Goal: Transaction & Acquisition: Purchase product/service

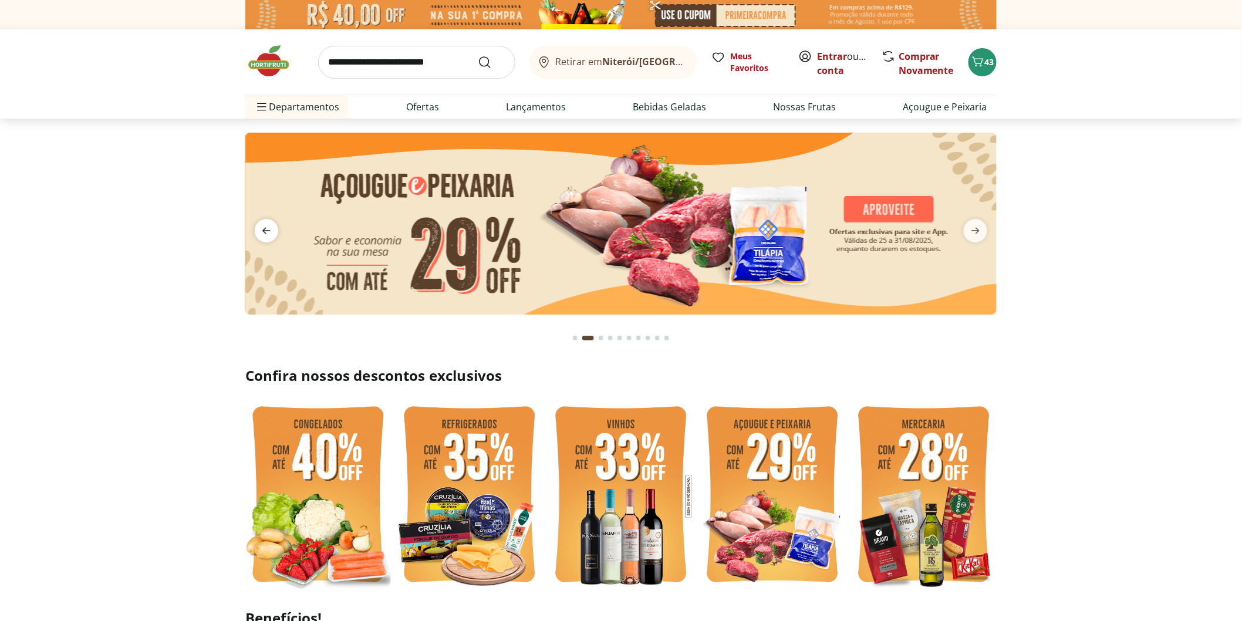
click at [268, 242] on span "previous" at bounding box center [266, 230] width 23 height 23
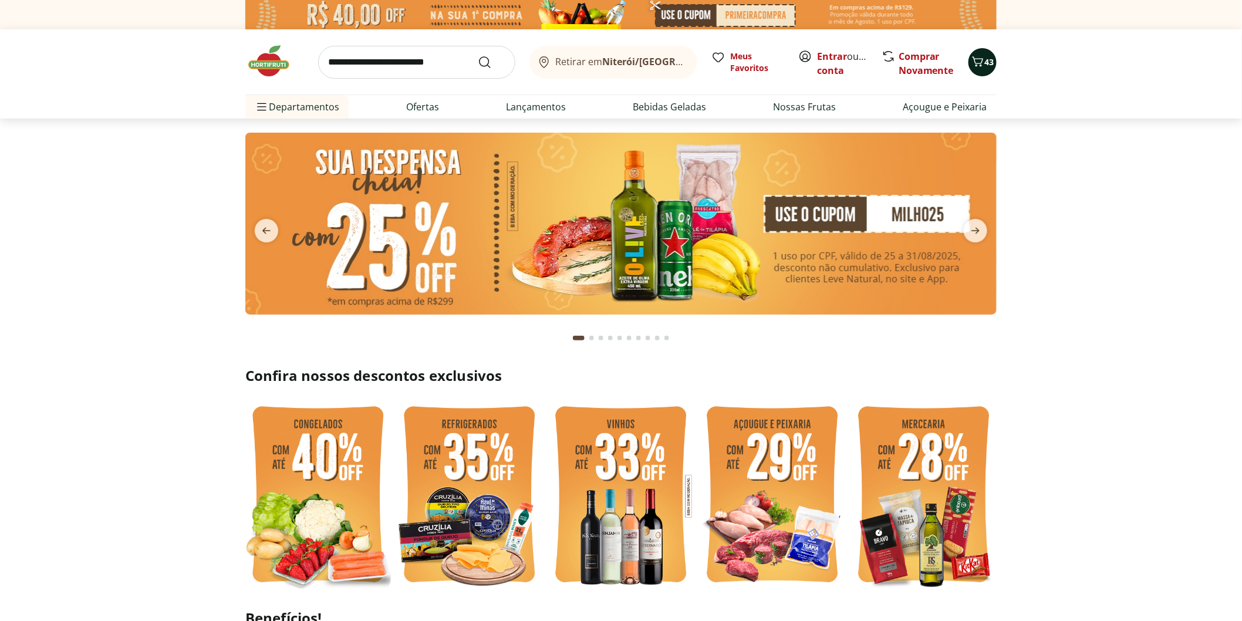
click at [978, 65] on icon "Carrinho" at bounding box center [978, 62] width 14 height 14
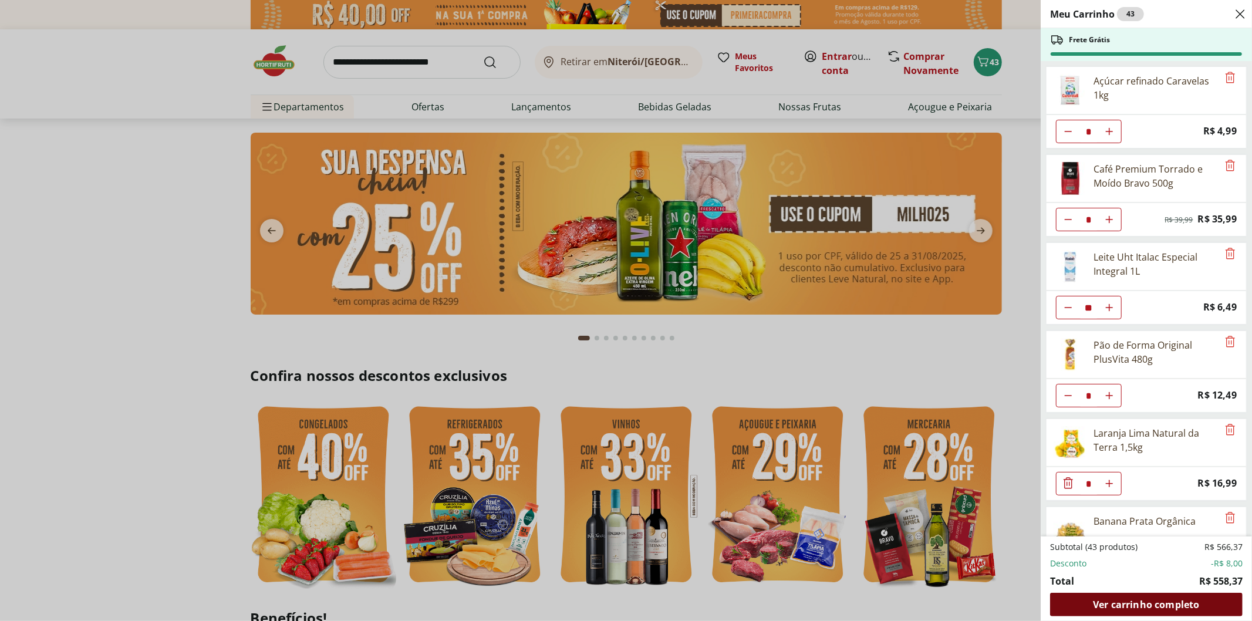
click at [1160, 597] on div "Ver carrinho completo" at bounding box center [1146, 604] width 192 height 23
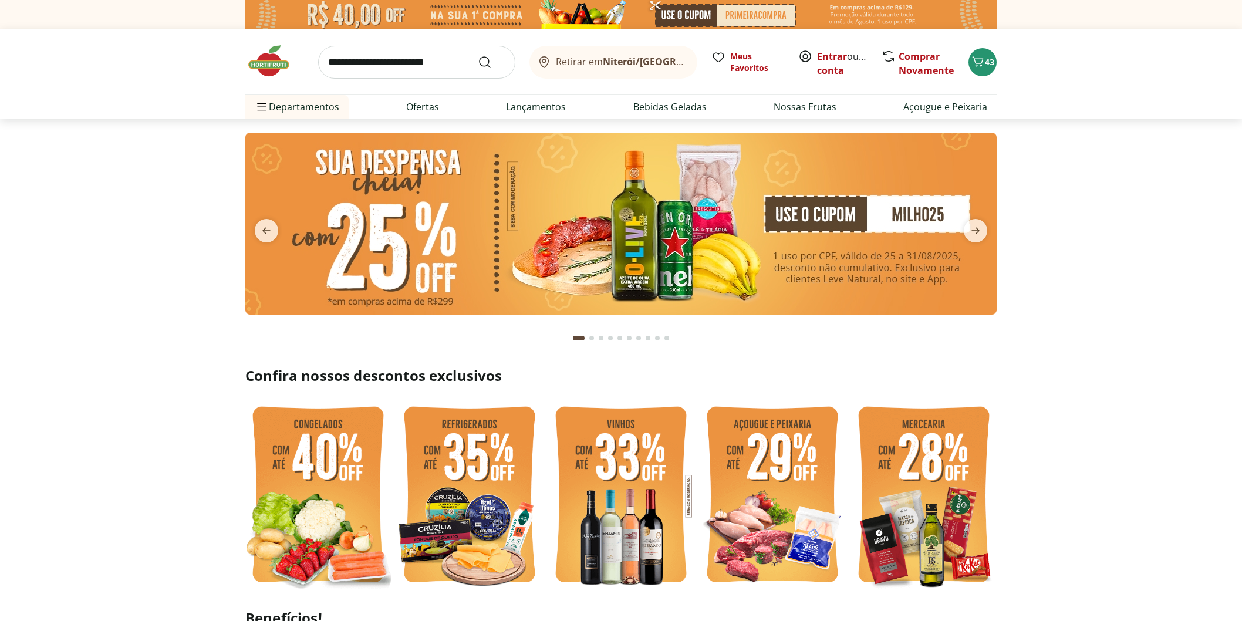
click at [374, 66] on input "search" at bounding box center [416, 62] width 197 height 33
type input "****"
click at [478, 55] on button "Submit Search" at bounding box center [492, 62] width 28 height 14
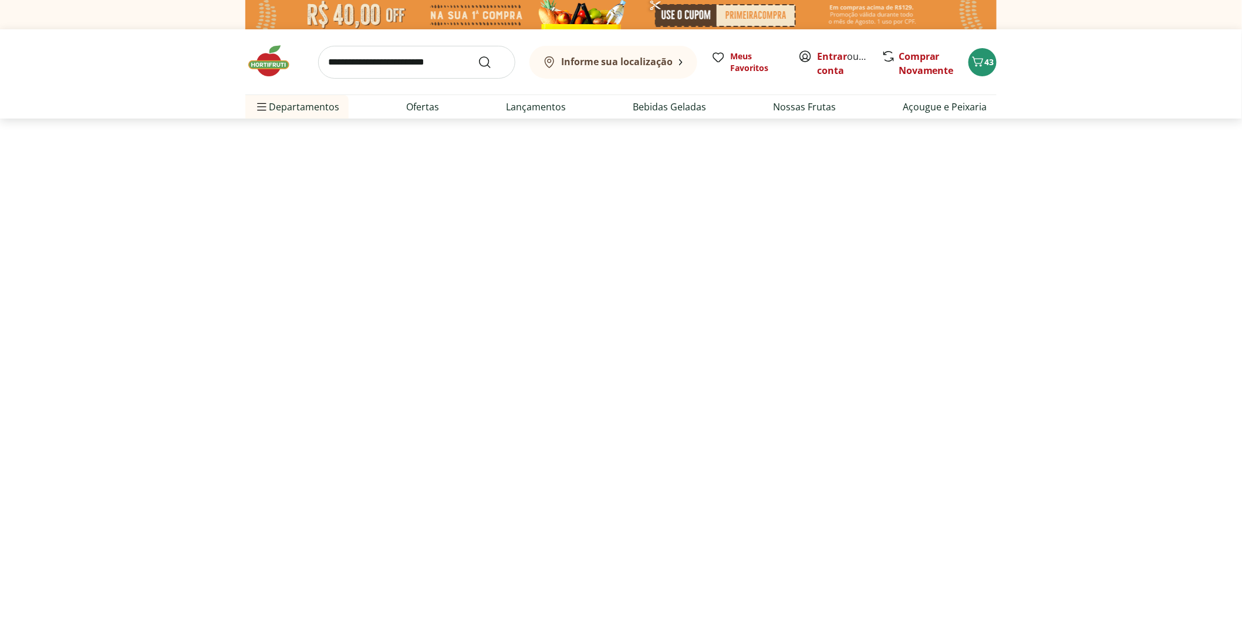
select select "**********"
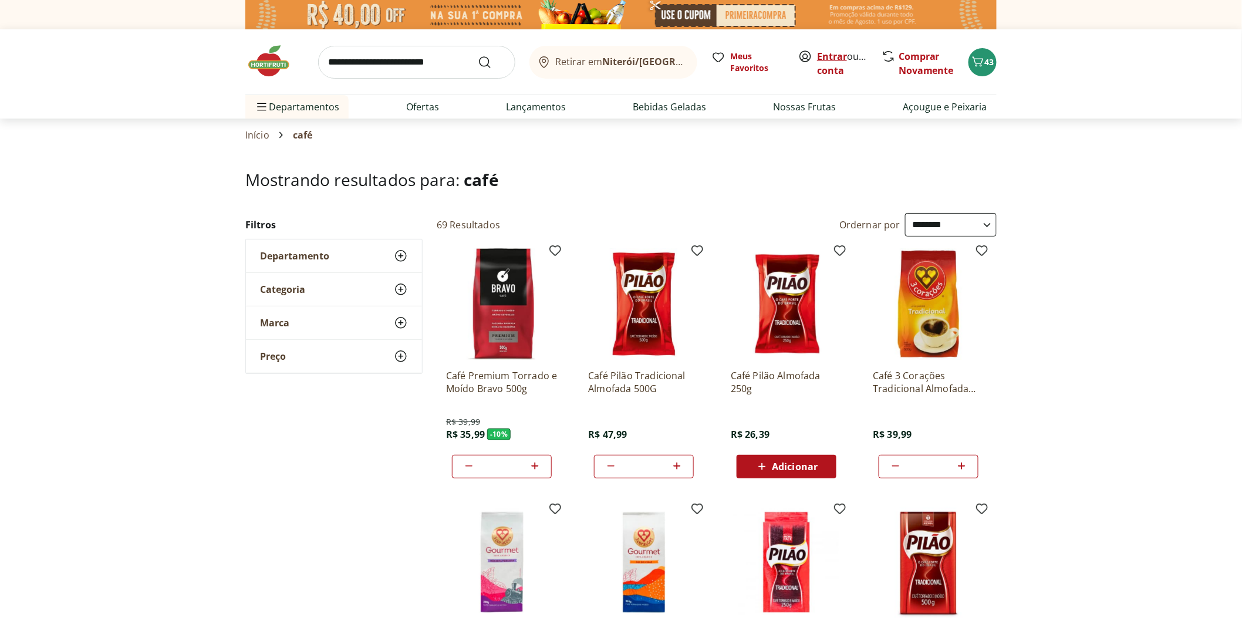
click at [824, 55] on link "Entrar" at bounding box center [832, 56] width 30 height 13
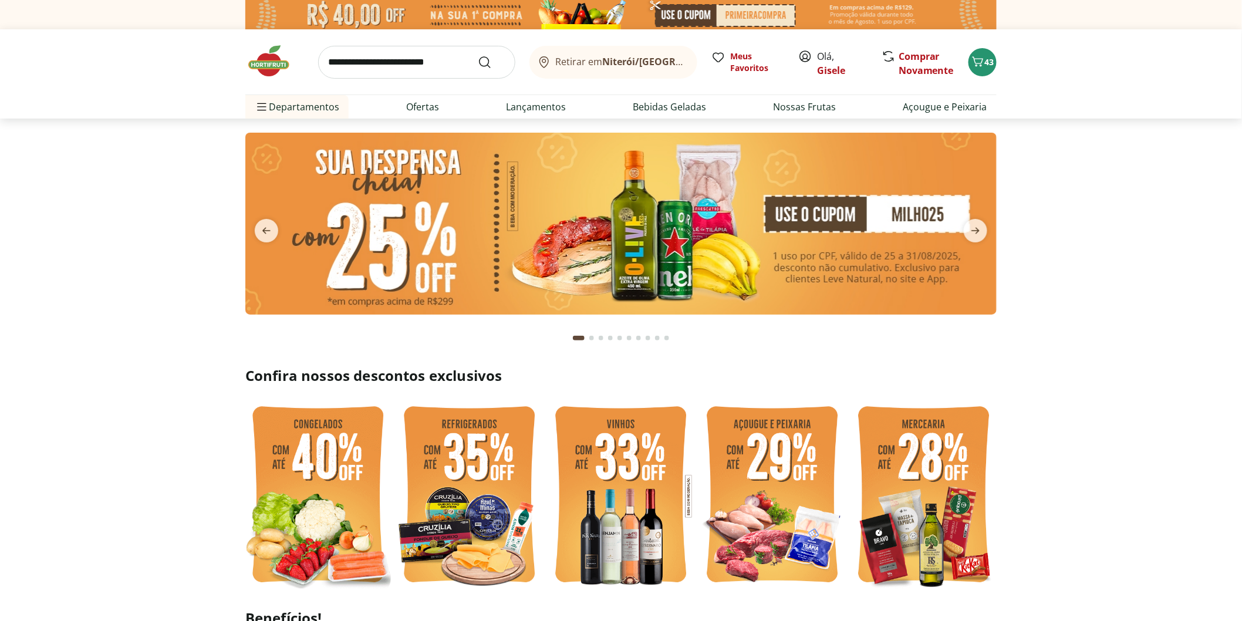
click at [411, 63] on input "search" at bounding box center [416, 62] width 197 height 33
type input "****"
click at [478, 55] on button "Submit Search" at bounding box center [492, 62] width 28 height 14
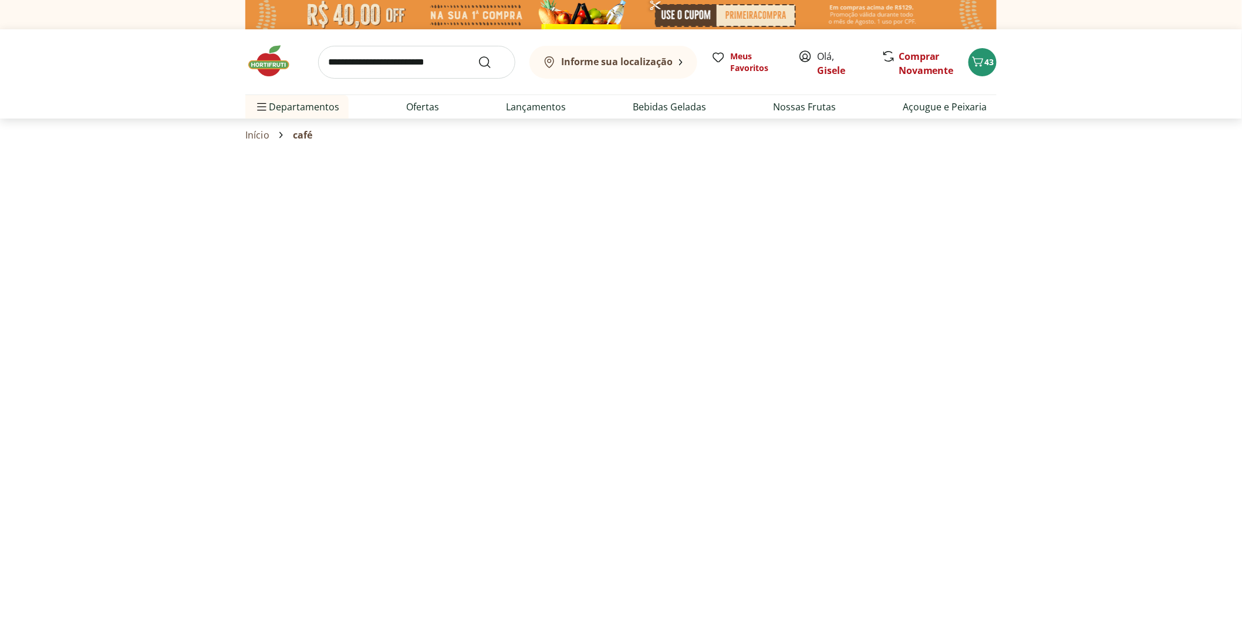
select select "**********"
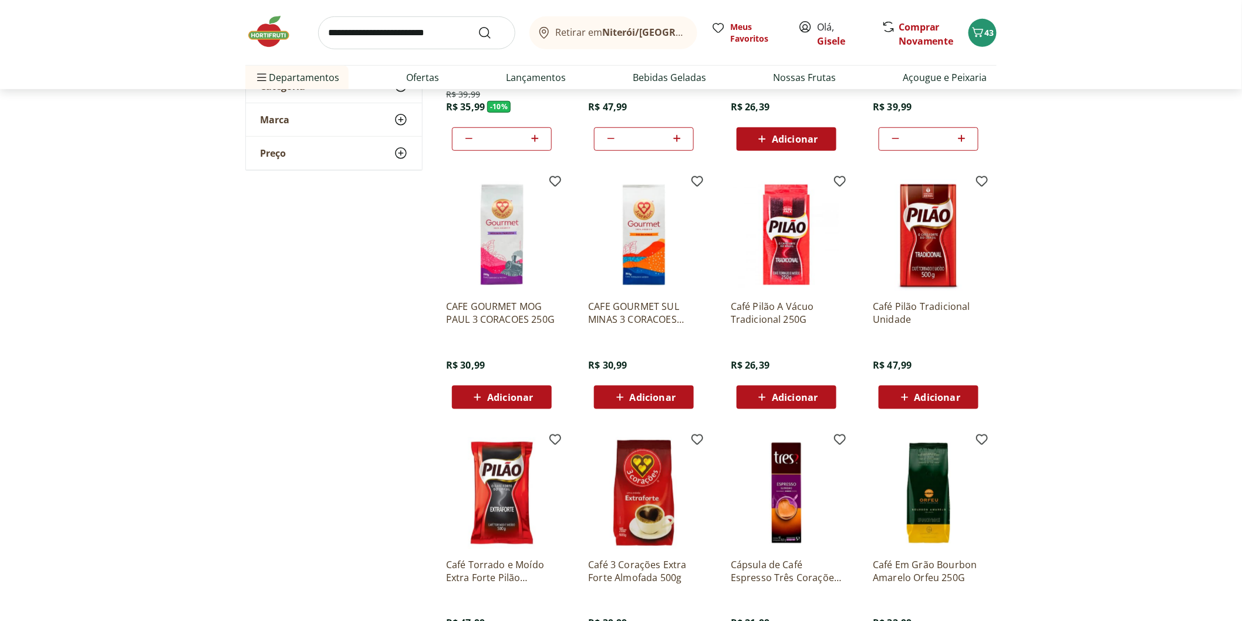
scroll to position [521, 0]
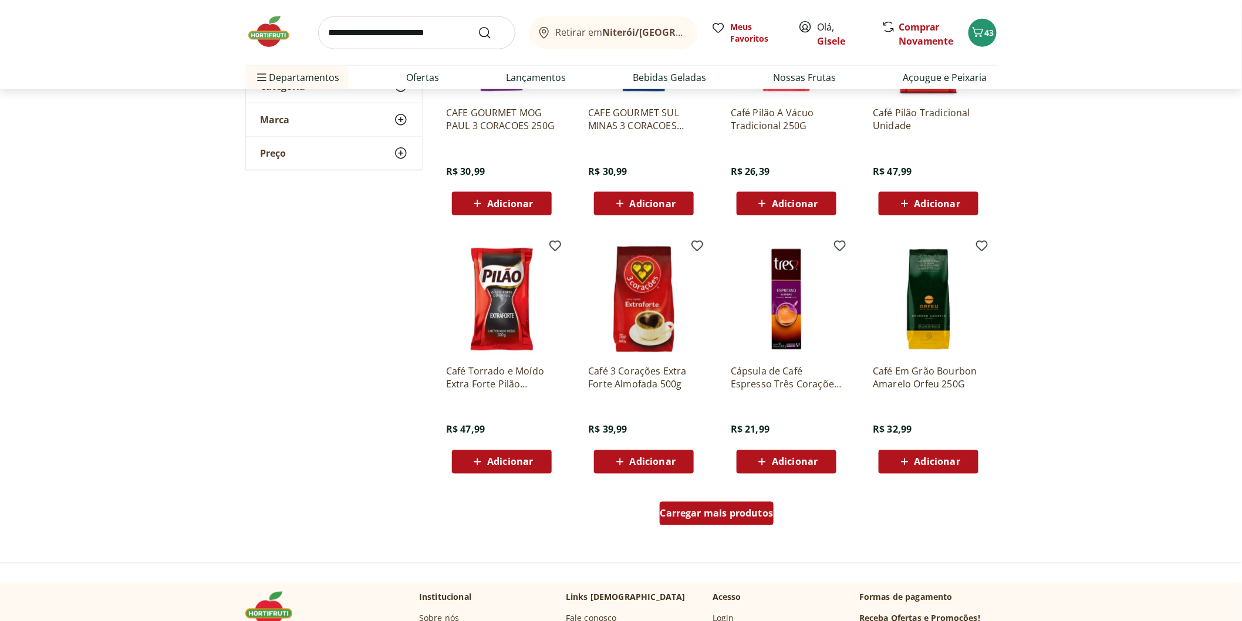
click at [716, 513] on span "Carregar mais produtos" at bounding box center [716, 513] width 113 height 9
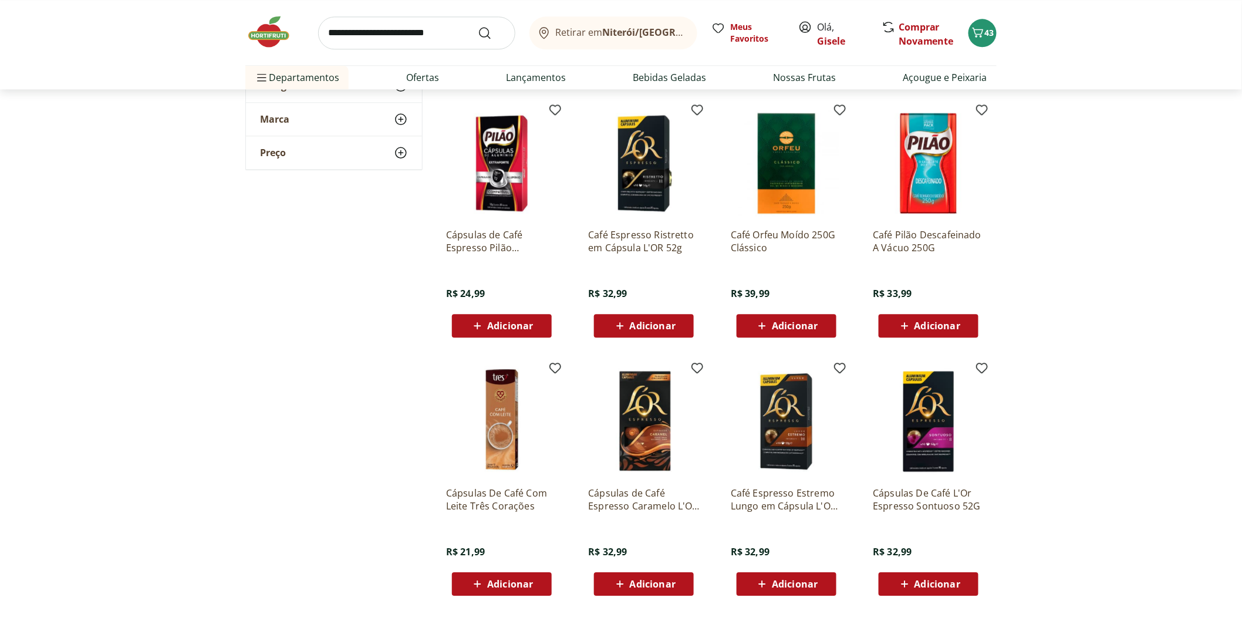
scroll to position [1304, 0]
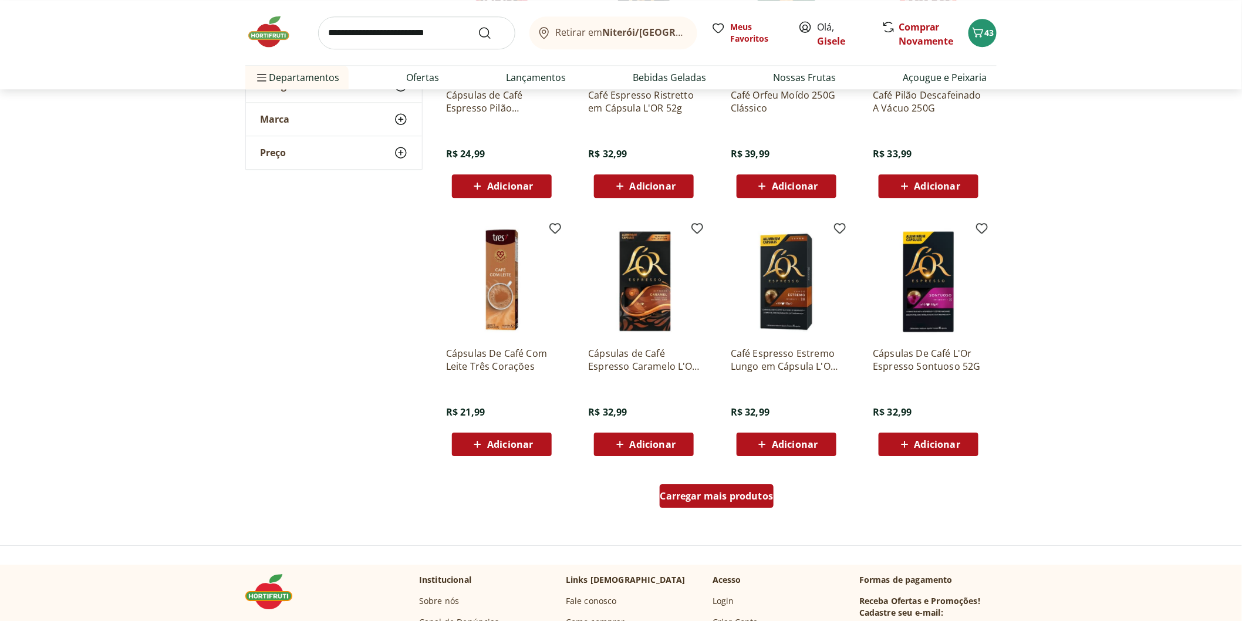
click at [697, 511] on link "Carregar mais produtos" at bounding box center [717, 498] width 114 height 28
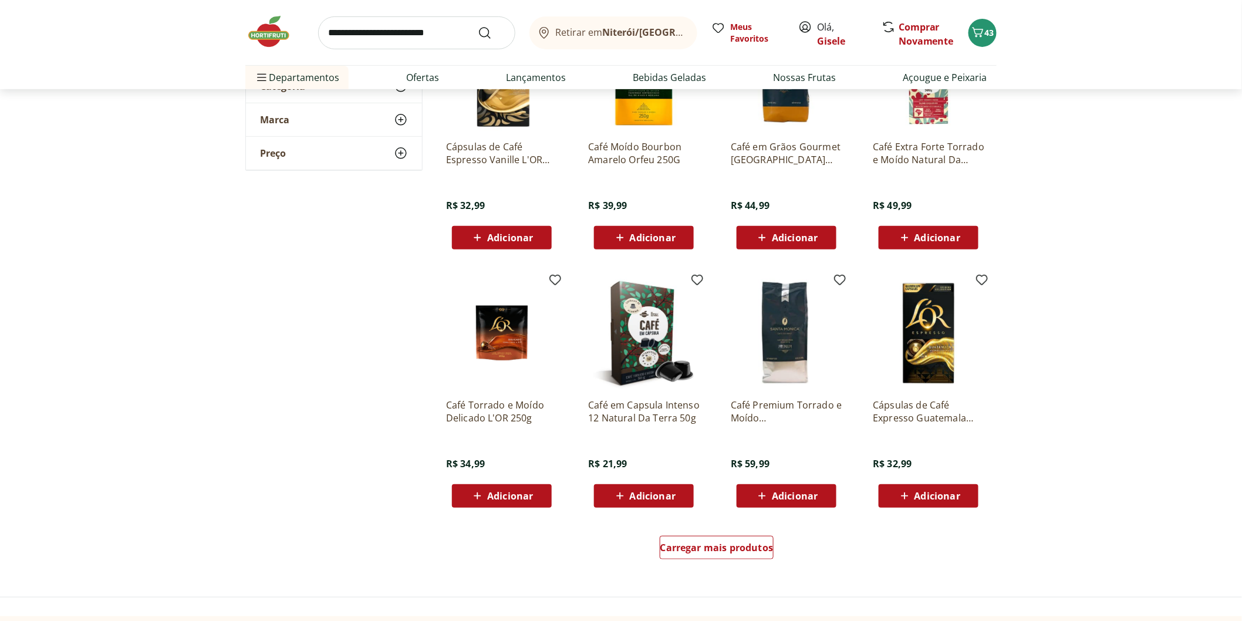
scroll to position [2216, 0]
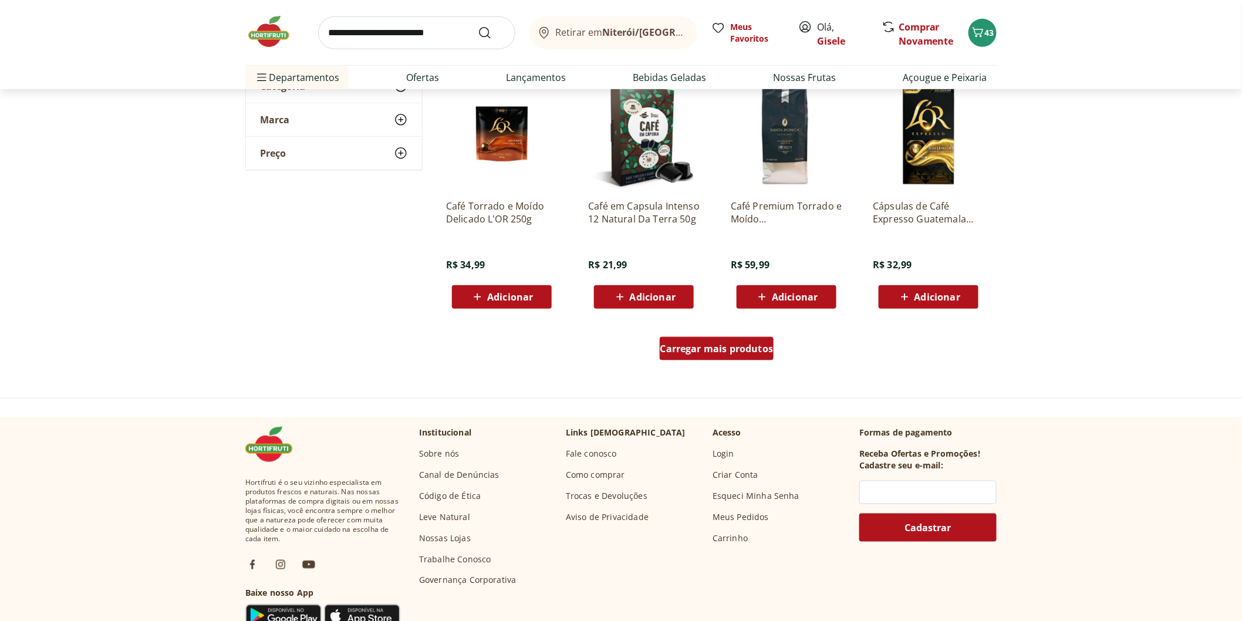
click at [721, 354] on div "Carregar mais produtos" at bounding box center [717, 348] width 114 height 23
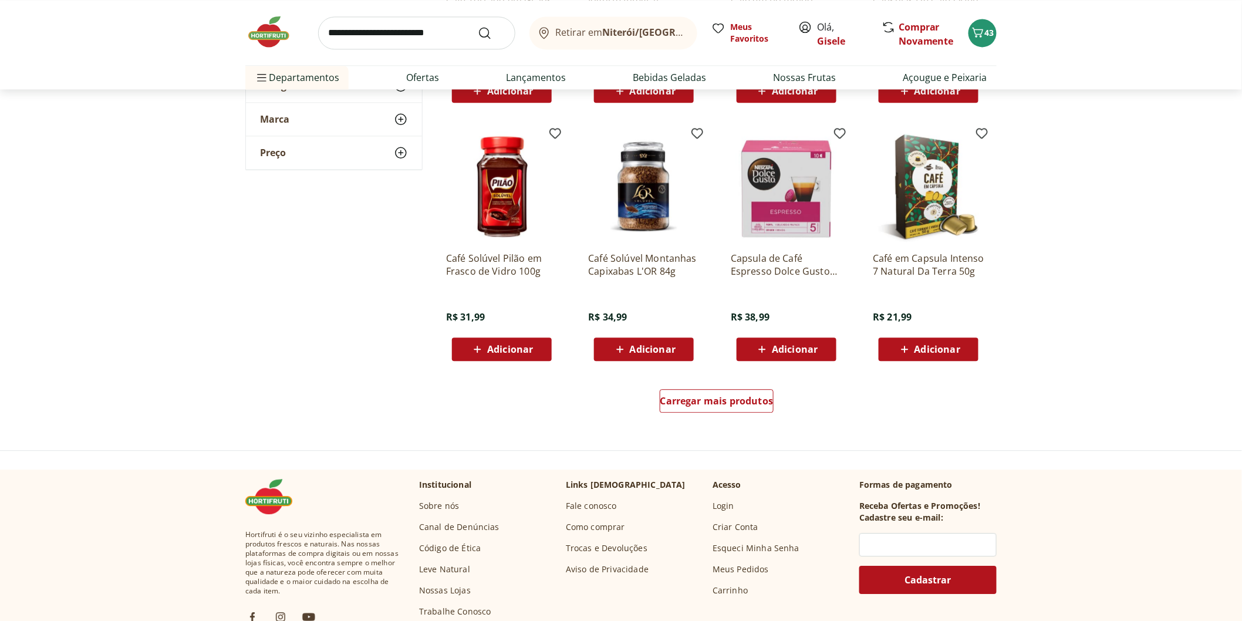
scroll to position [2934, 0]
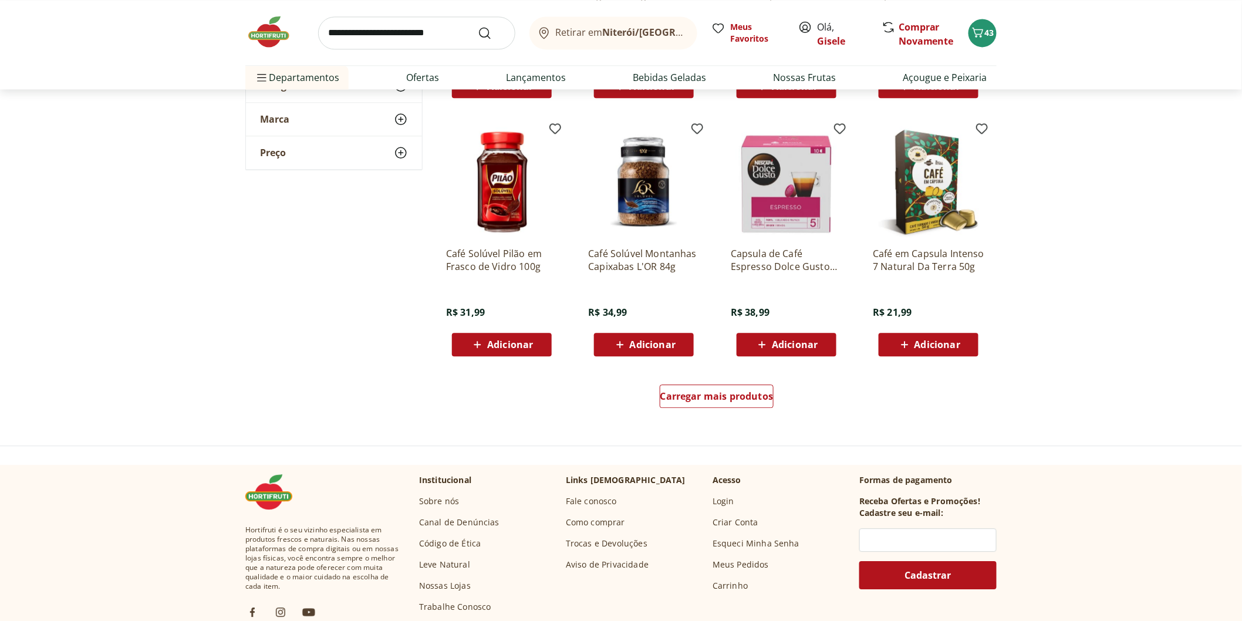
click at [431, 30] on input "search" at bounding box center [416, 32] width 197 height 33
type input "*****"
click at [478, 26] on button "Submit Search" at bounding box center [492, 33] width 28 height 14
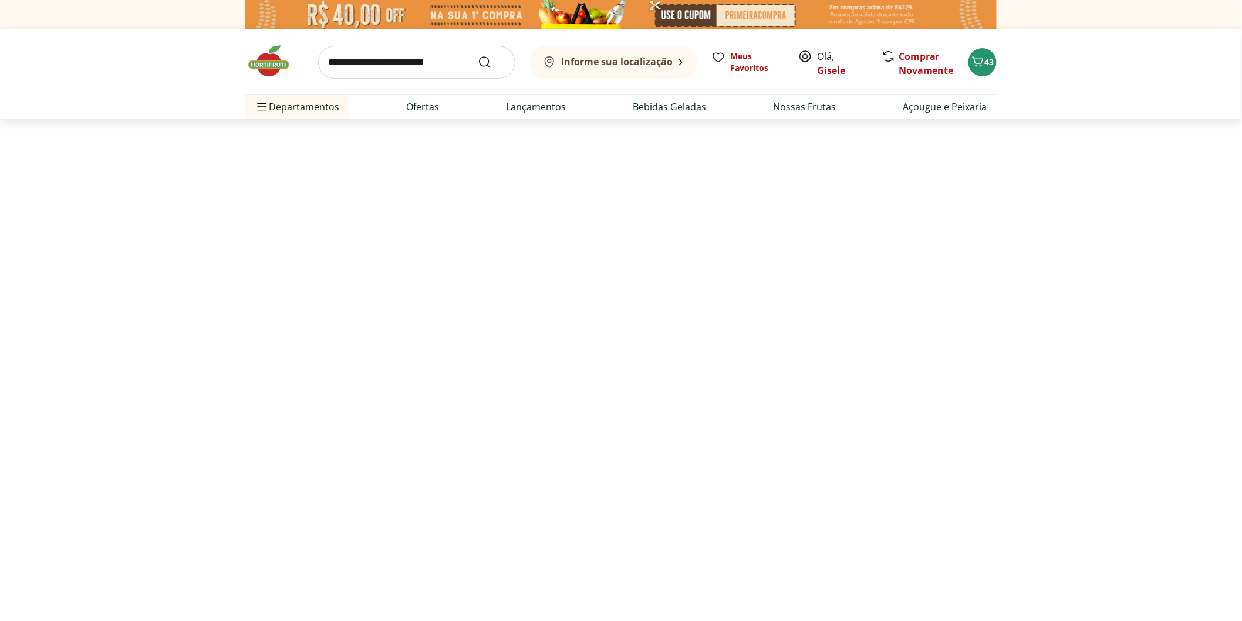
select select "**********"
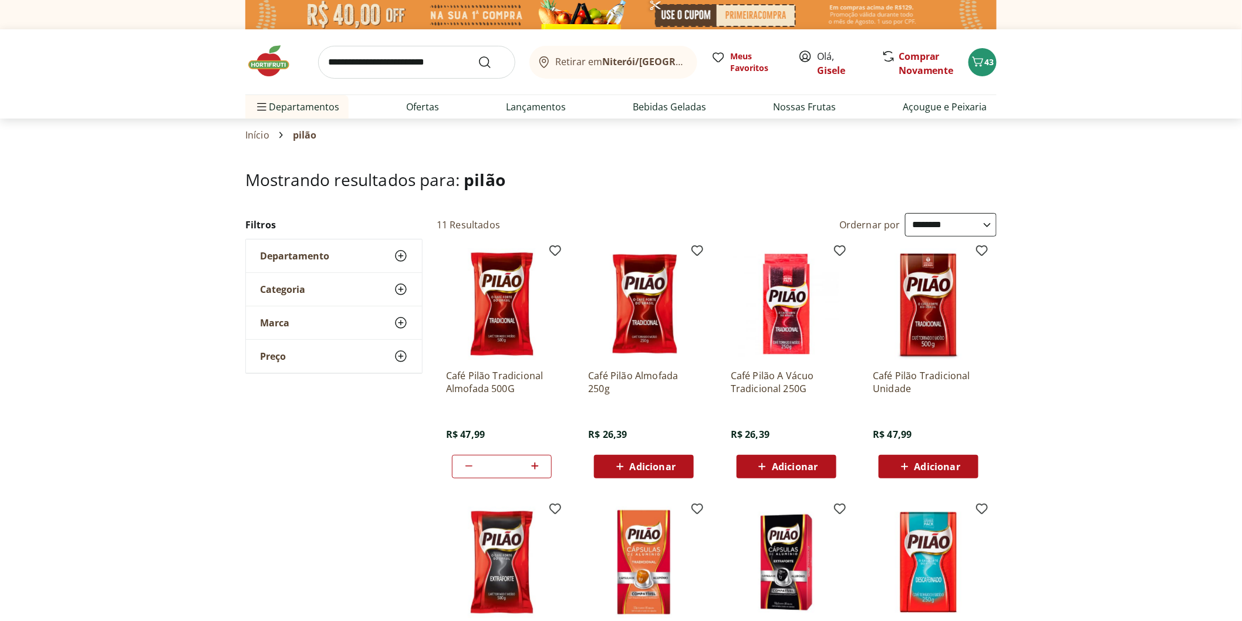
click at [470, 474] on span at bounding box center [469, 466] width 14 height 15
type input "*"
click at [470, 468] on icon at bounding box center [468, 465] width 9 height 11
click at [401, 55] on input "search" at bounding box center [416, 62] width 197 height 33
type input "*******"
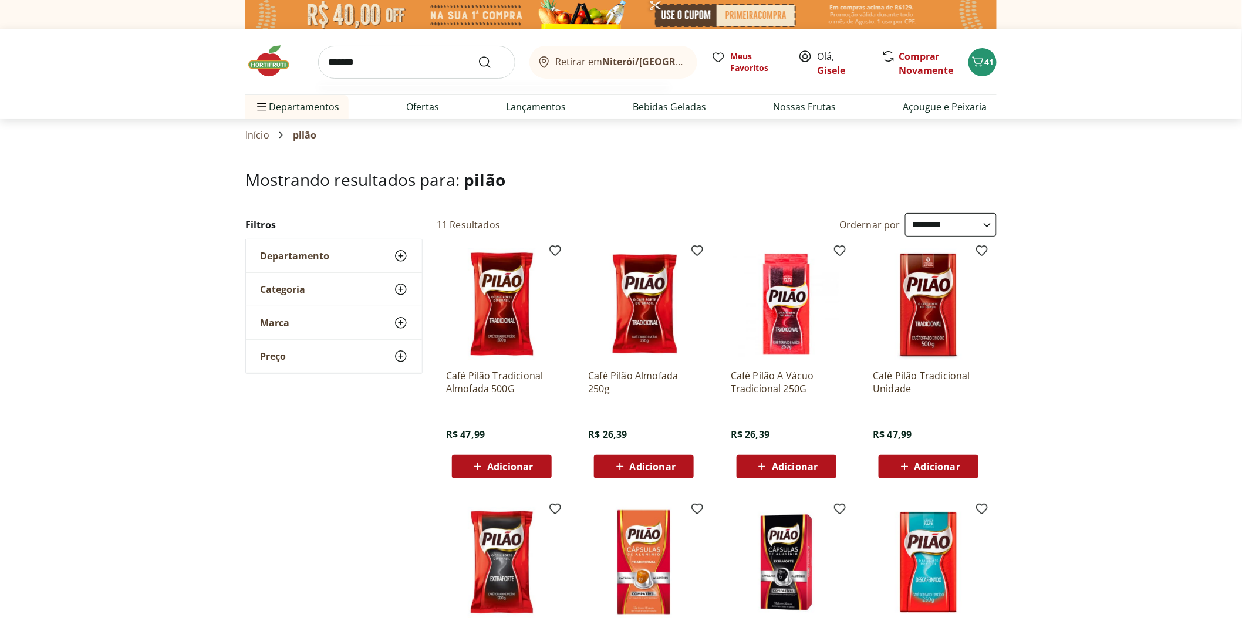
click at [478, 55] on button "Submit Search" at bounding box center [492, 62] width 28 height 14
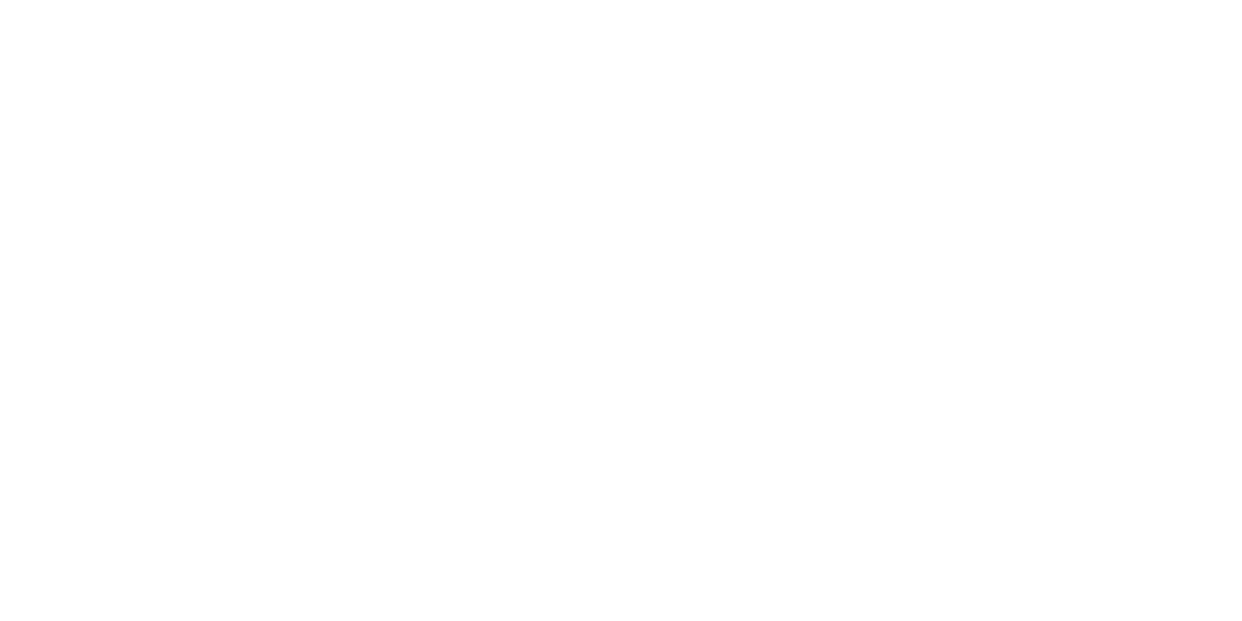
select select "**********"
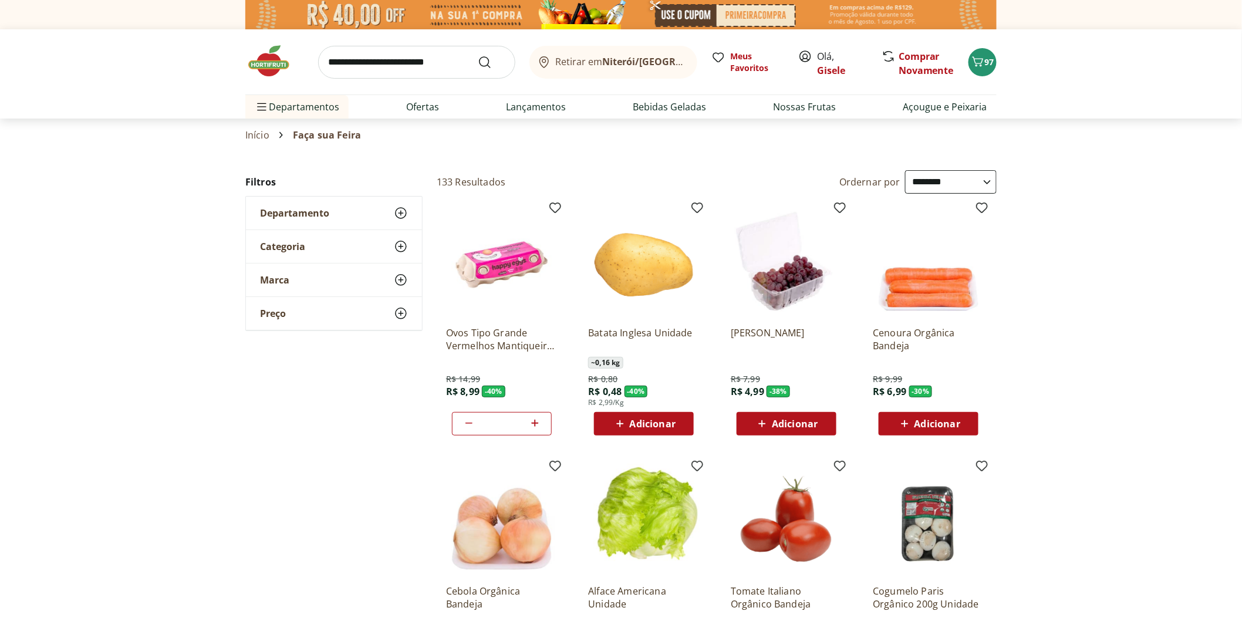
click at [263, 69] on img at bounding box center [274, 60] width 59 height 35
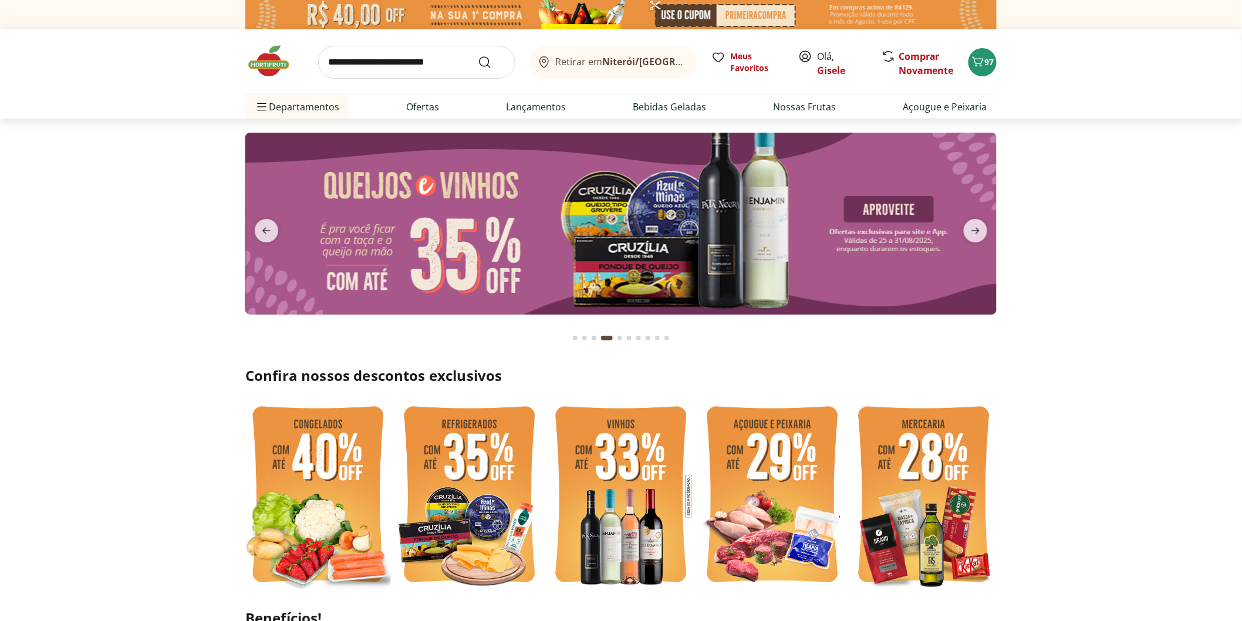
click at [579, 340] on button "Go to page 1 from fs-carousel" at bounding box center [574, 338] width 9 height 28
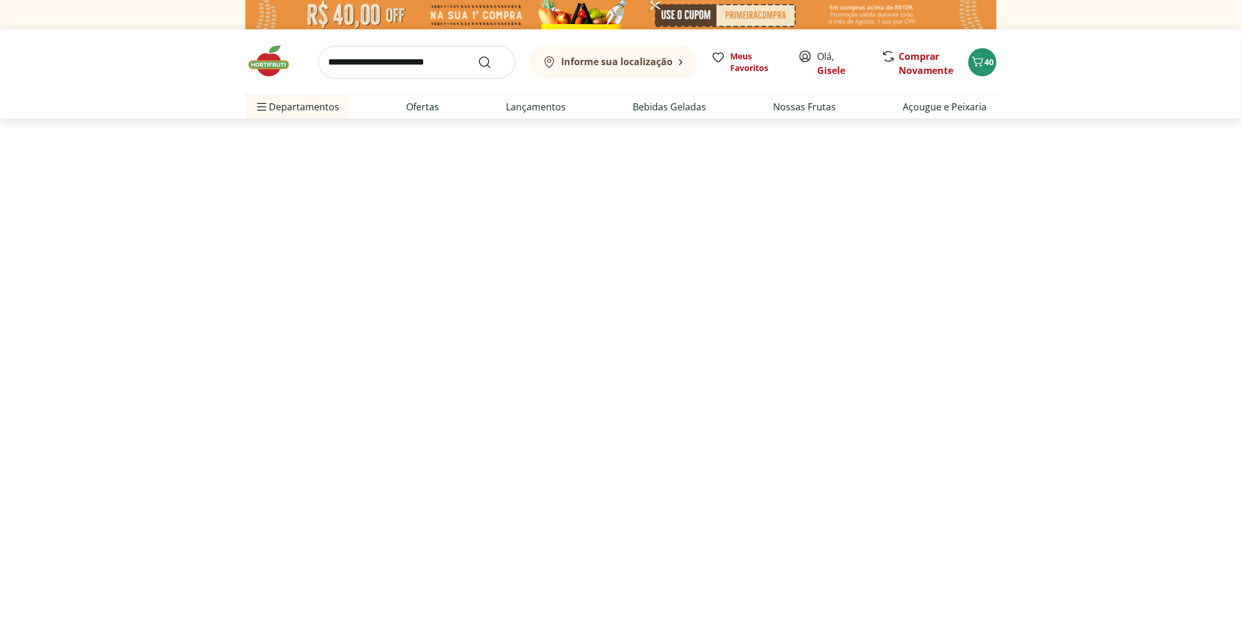
select select "**********"
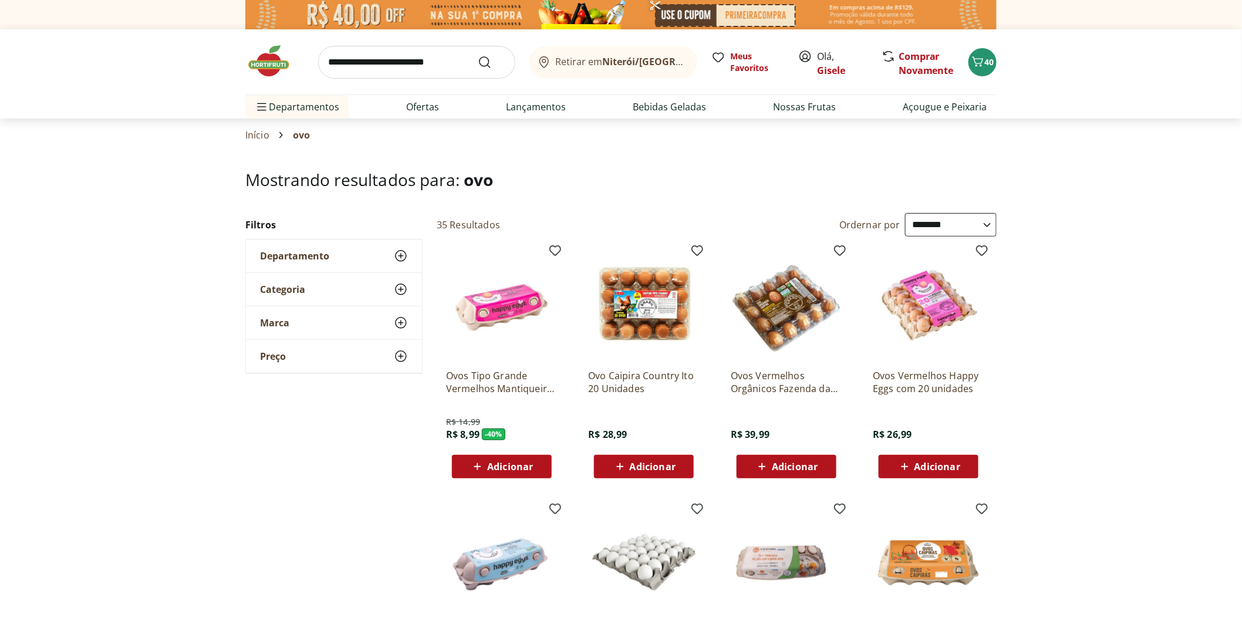
click at [502, 462] on span "Adicionar" at bounding box center [510, 466] width 46 height 9
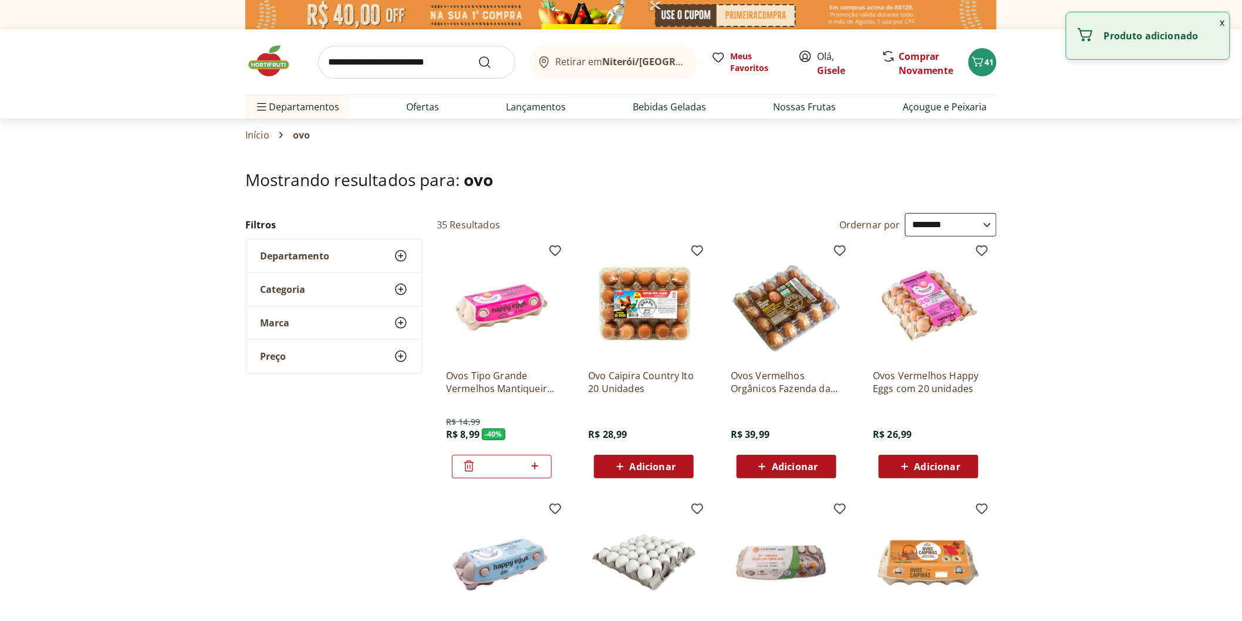
click at [540, 468] on icon at bounding box center [535, 466] width 15 height 14
click at [537, 468] on icon at bounding box center [535, 466] width 15 height 14
type input "*"
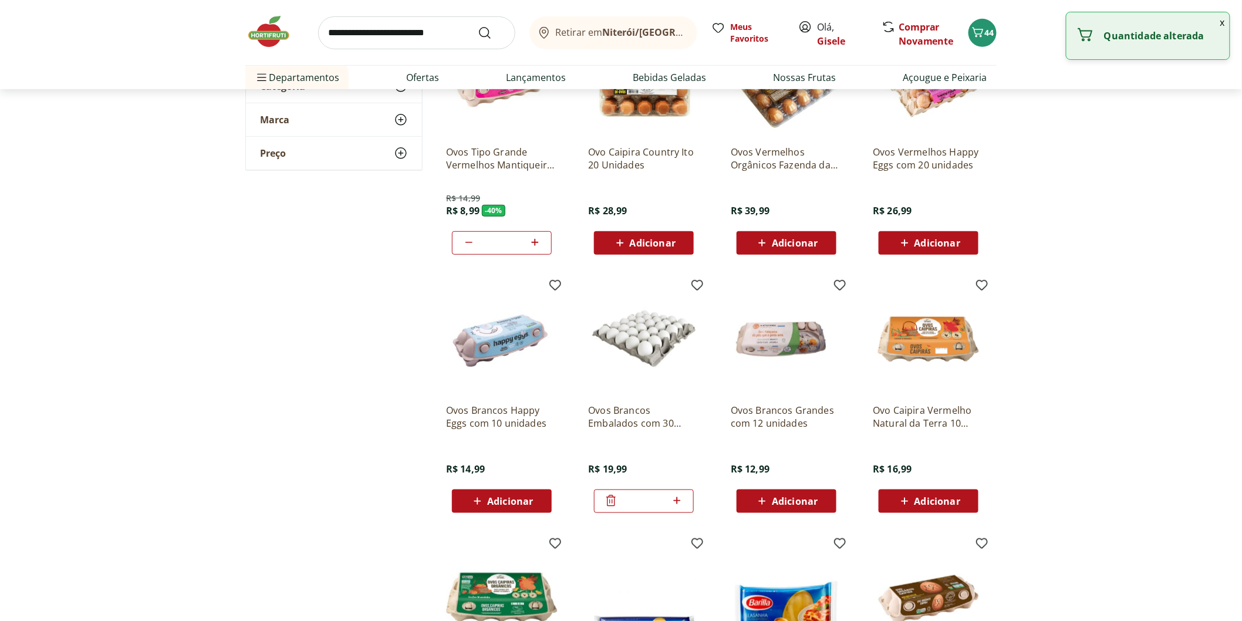
scroll to position [261, 0]
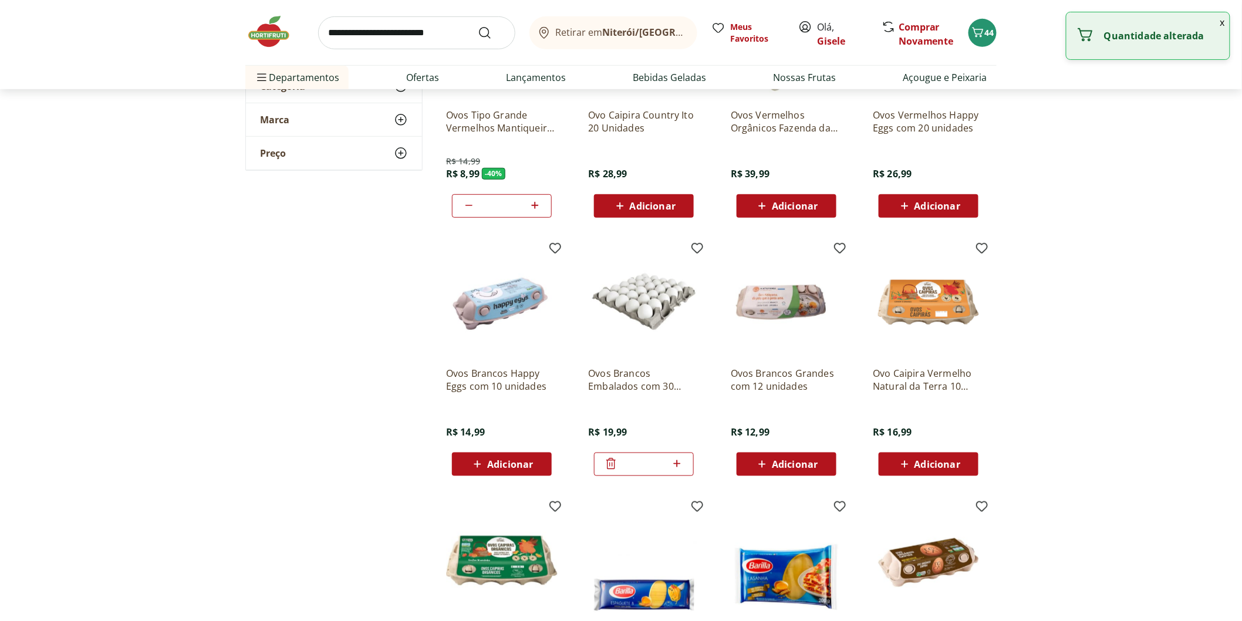
click at [612, 461] on icon at bounding box center [611, 464] width 14 height 14
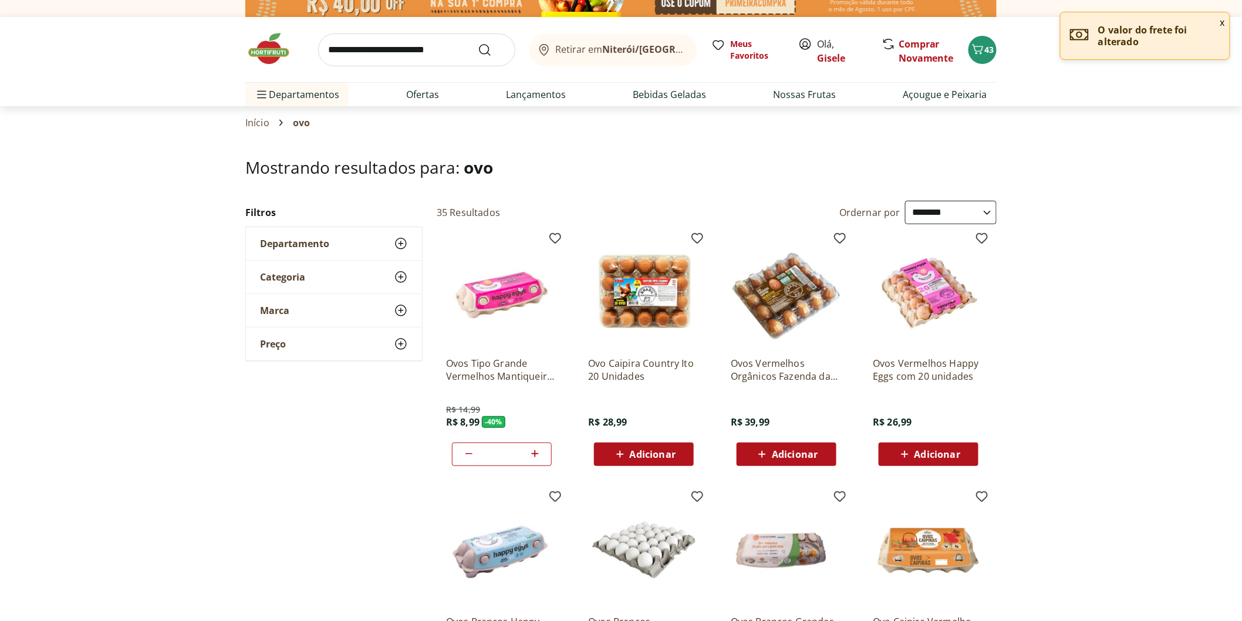
scroll to position [0, 0]
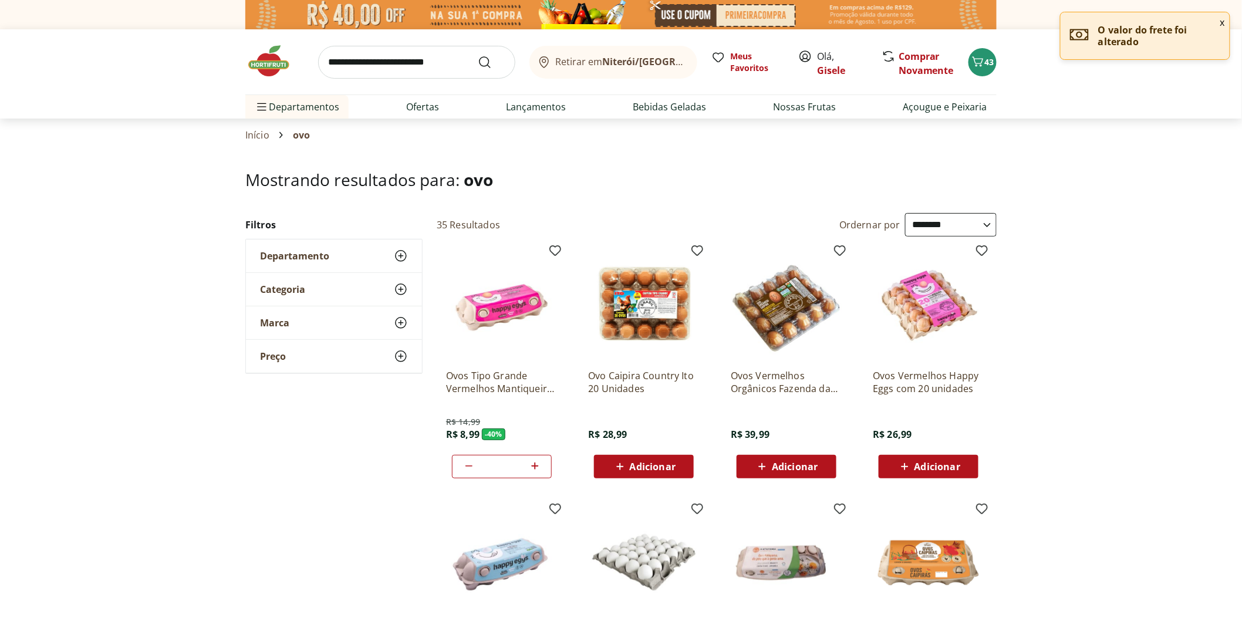
click at [347, 65] on input "search" at bounding box center [416, 62] width 197 height 33
type input "******"
click at [478, 55] on button "Submit Search" at bounding box center [492, 62] width 28 height 14
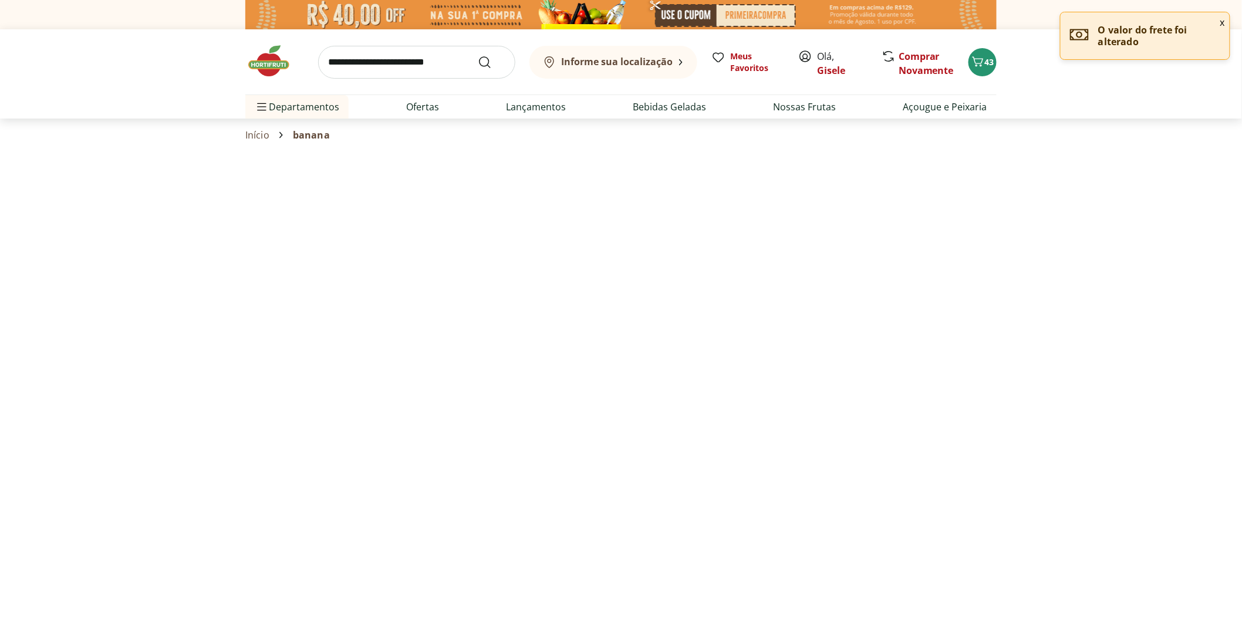
select select "**********"
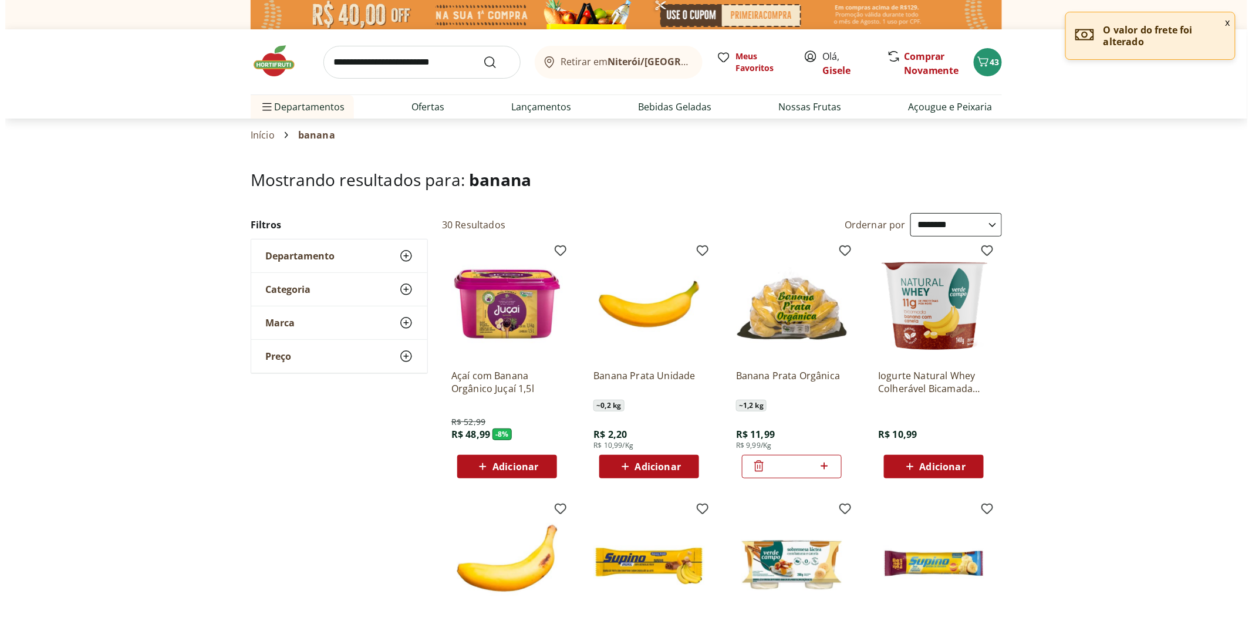
scroll to position [261, 0]
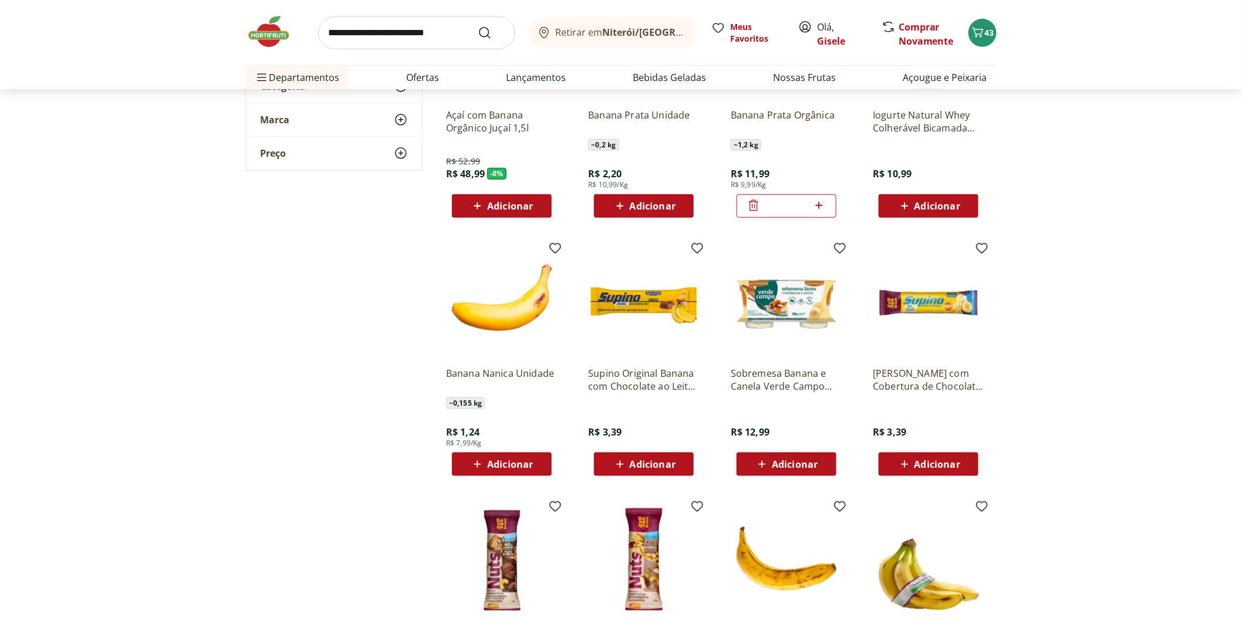
click at [494, 461] on span "Adicionar" at bounding box center [510, 463] width 46 height 9
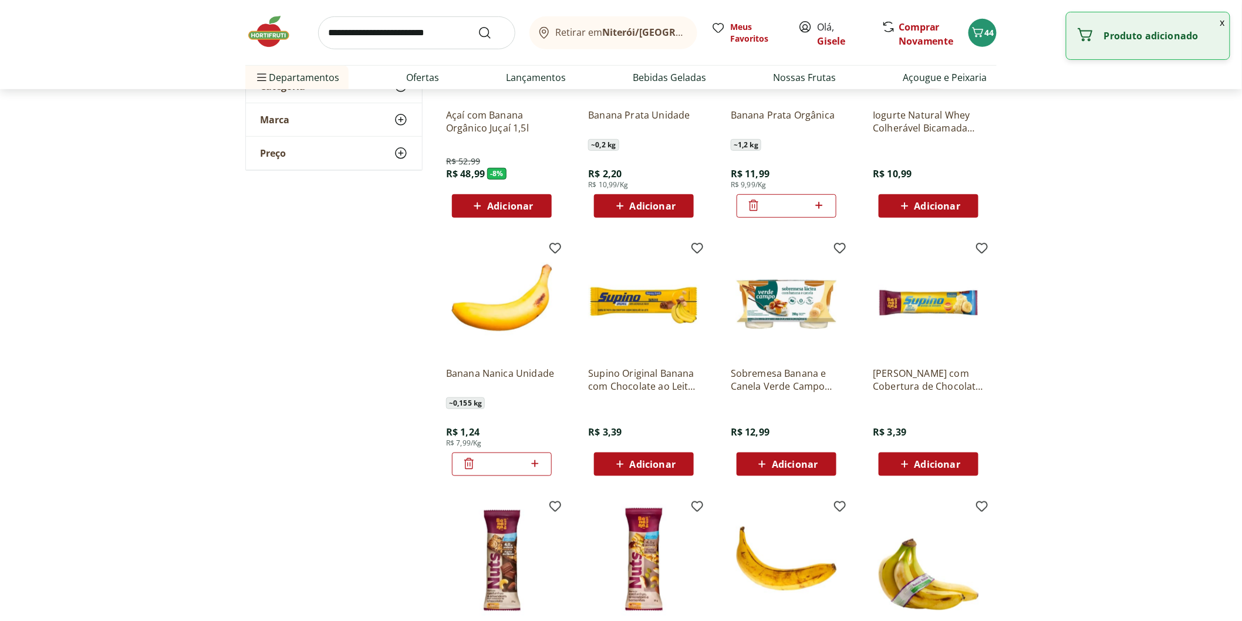
click at [542, 462] on div "*" at bounding box center [502, 463] width 100 height 23
click at [542, 462] on icon at bounding box center [535, 464] width 15 height 14
click at [975, 34] on icon "Carrinho" at bounding box center [978, 32] width 14 height 14
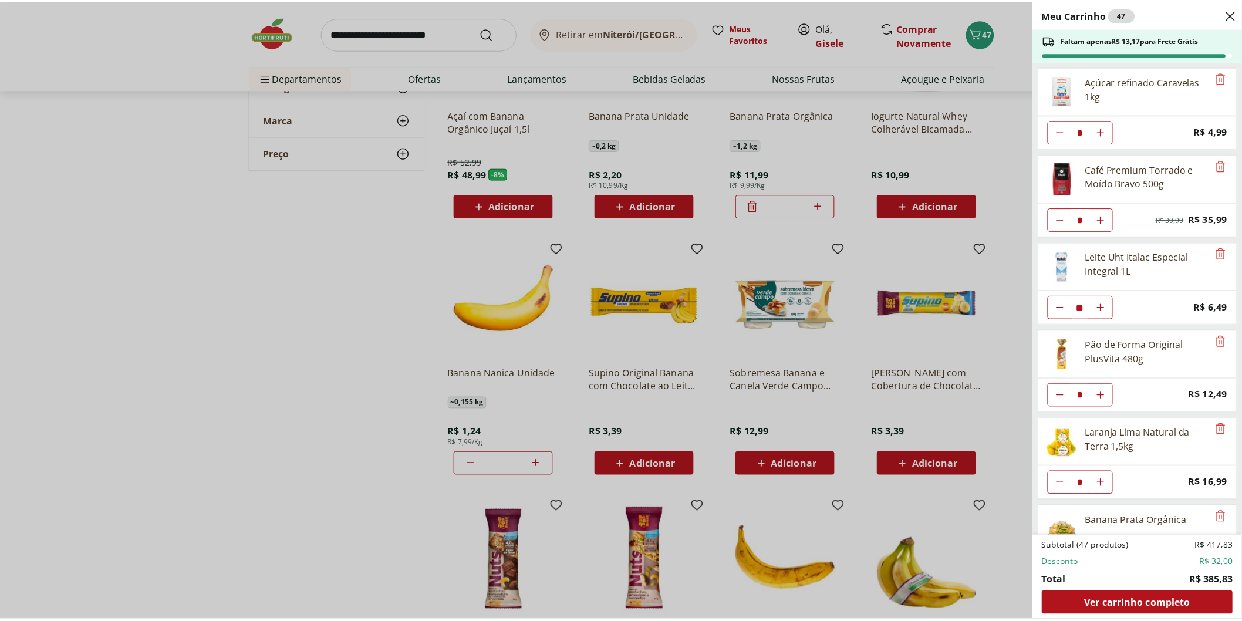
scroll to position [195, 0]
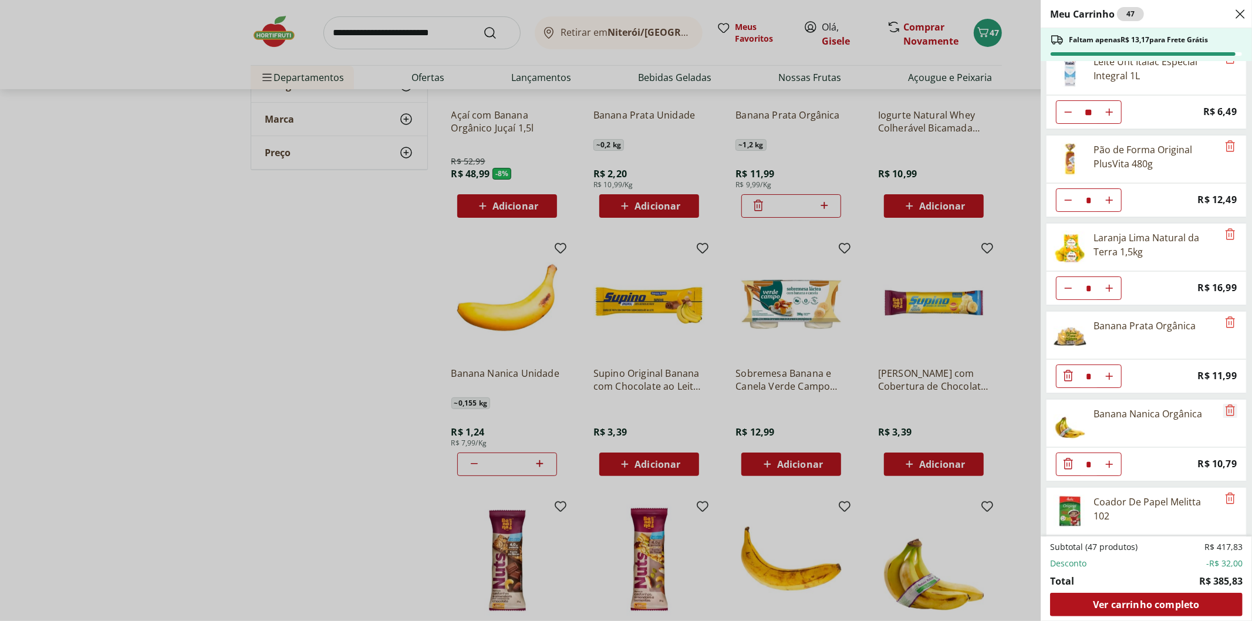
click at [1226, 405] on icon "Remove" at bounding box center [1230, 410] width 14 height 14
click at [1228, 321] on icon "Remove" at bounding box center [1230, 322] width 14 height 14
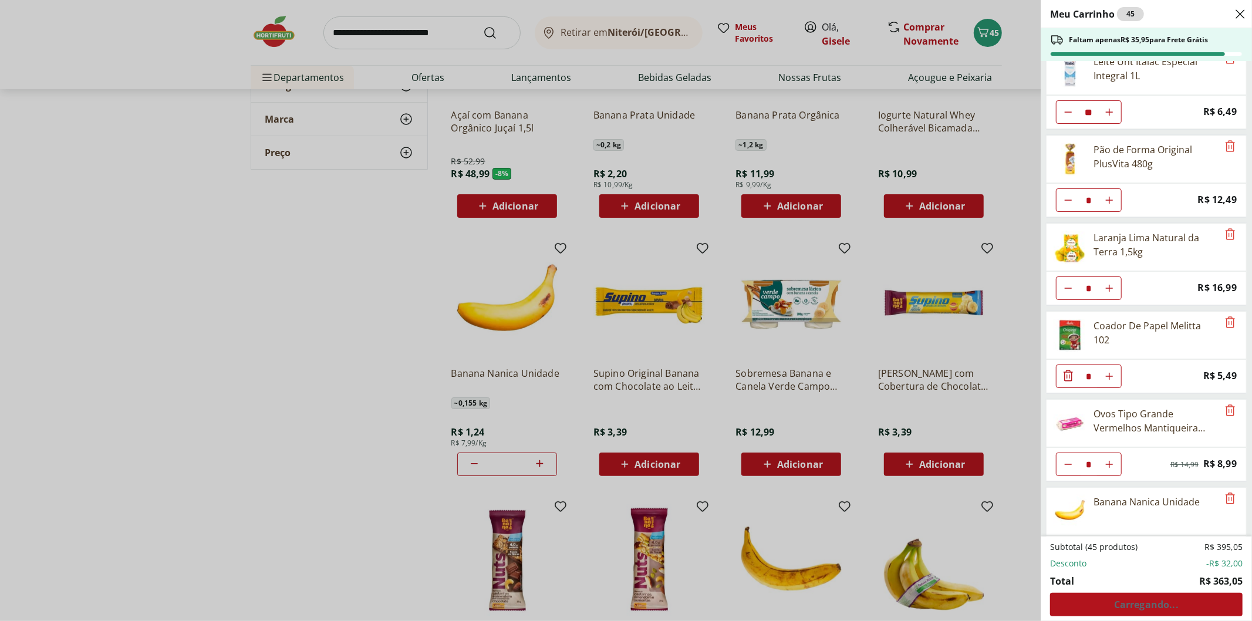
click at [183, 431] on div "Meu Carrinho 45 Faltam apenas R$ 35,95 para Frete Grátis Açúcar refinado Carave…" at bounding box center [626, 310] width 1252 height 621
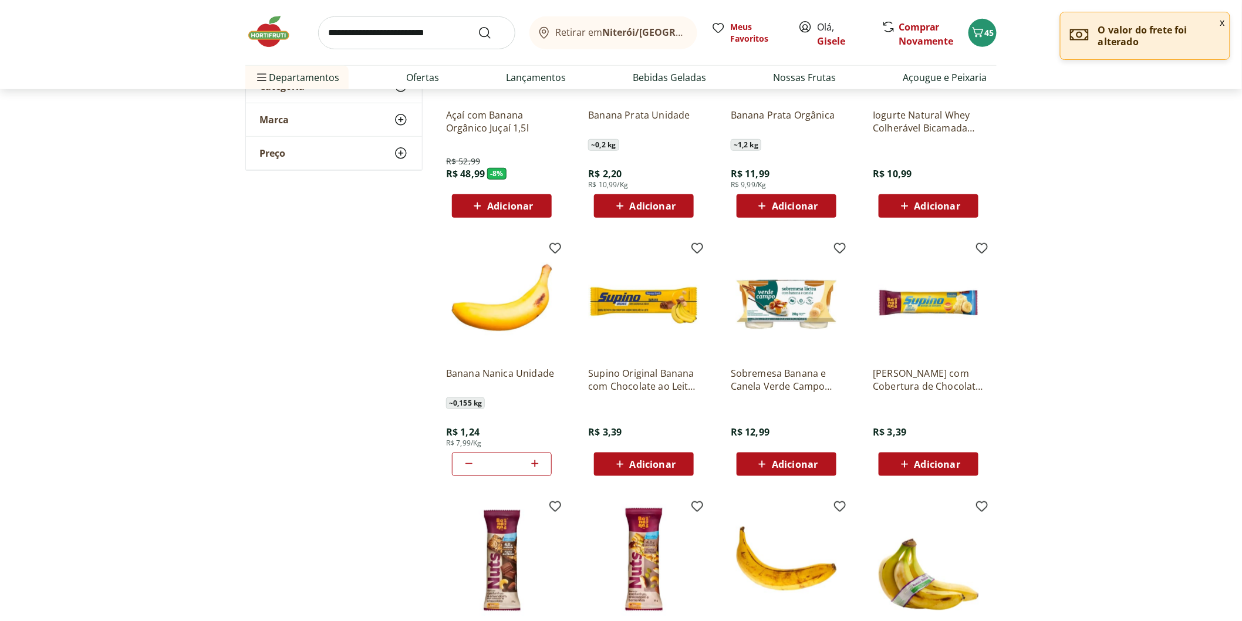
click at [539, 462] on icon at bounding box center [535, 464] width 15 height 14
click at [537, 462] on icon at bounding box center [535, 464] width 15 height 14
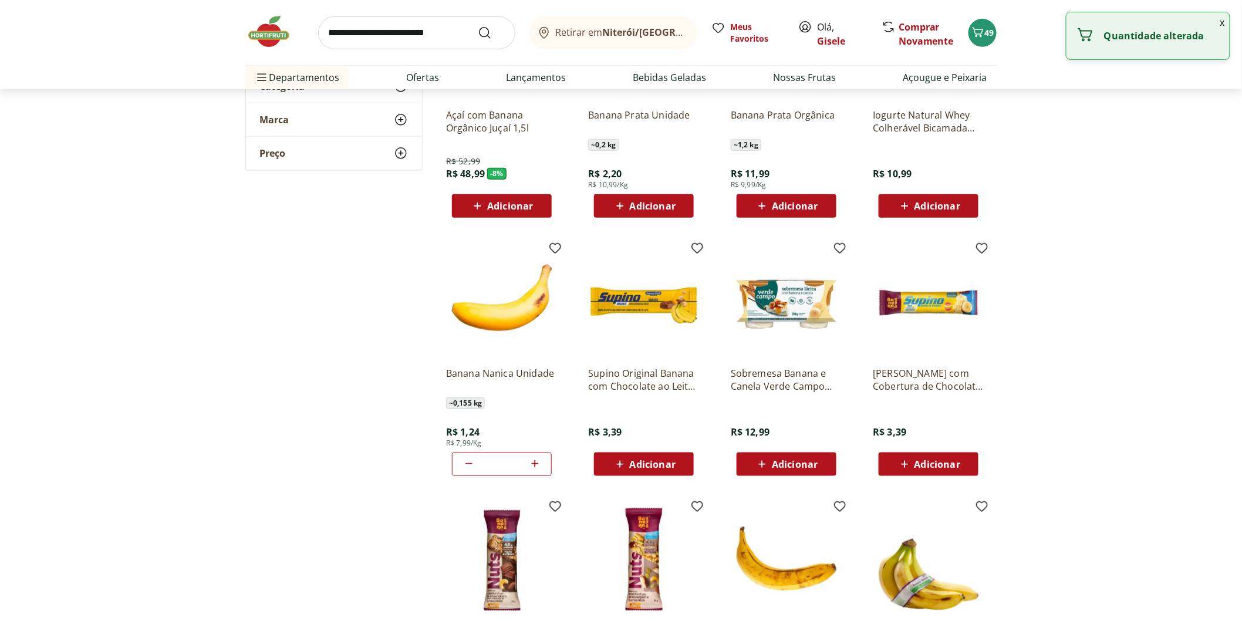
click at [537, 462] on icon at bounding box center [535, 464] width 15 height 14
type input "**"
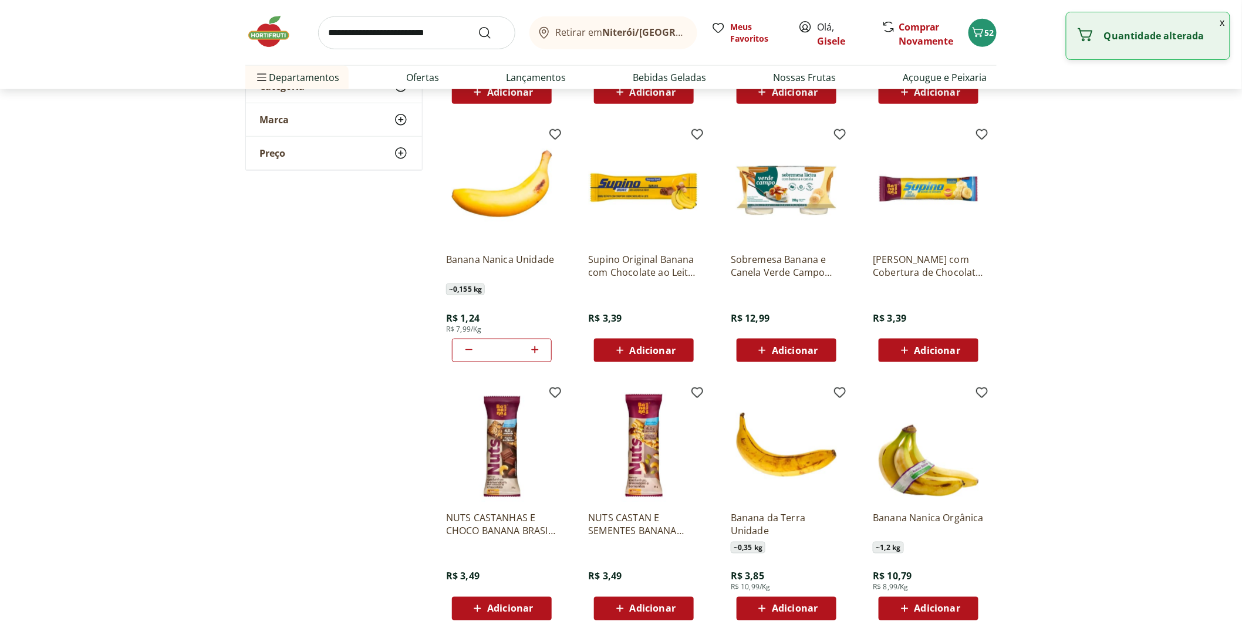
scroll to position [521, 0]
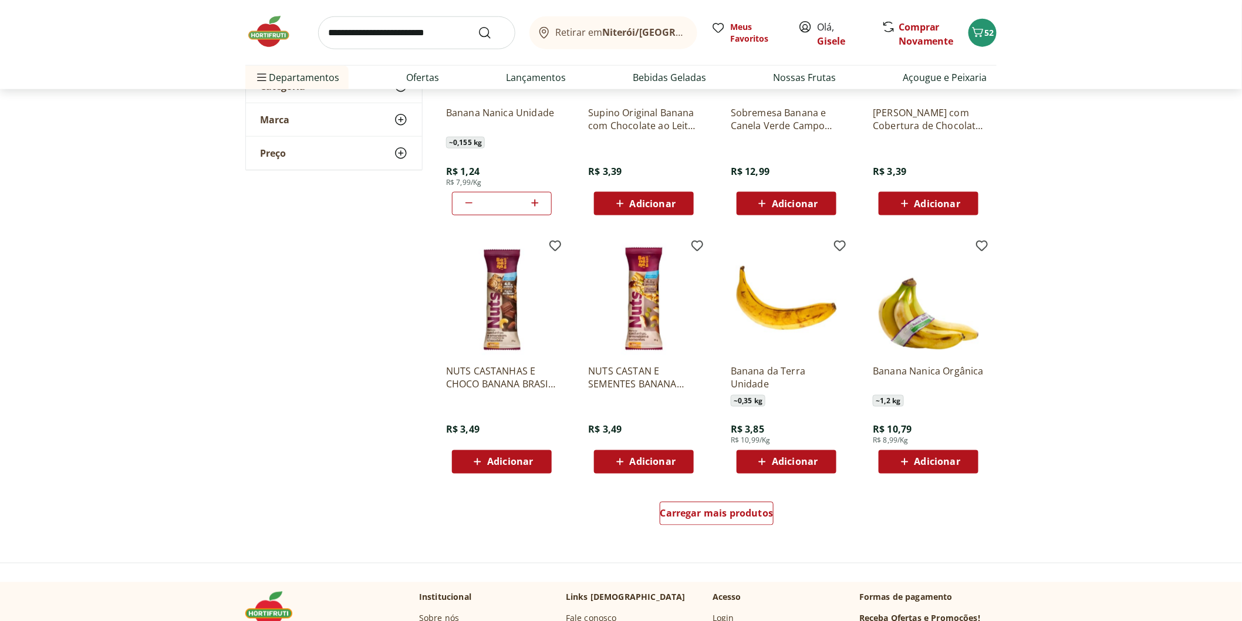
click at [914, 461] on span "Adicionar" at bounding box center [937, 461] width 46 height 9
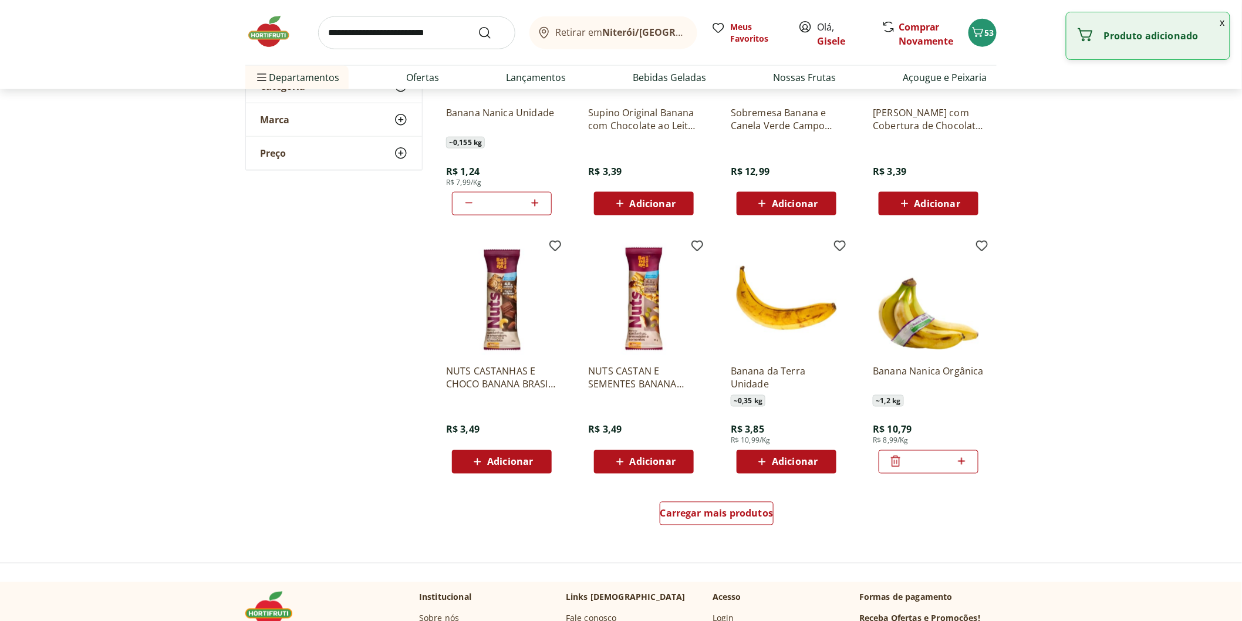
click at [965, 459] on icon at bounding box center [961, 461] width 15 height 14
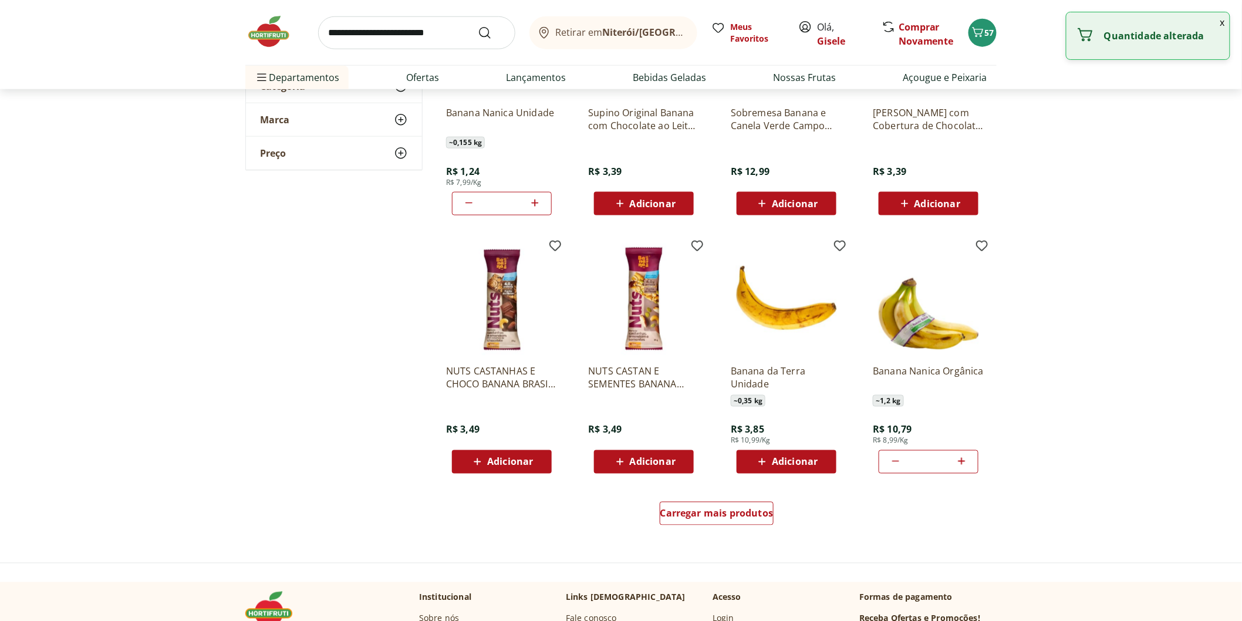
click at [965, 459] on icon at bounding box center [961, 461] width 15 height 14
type input "**"
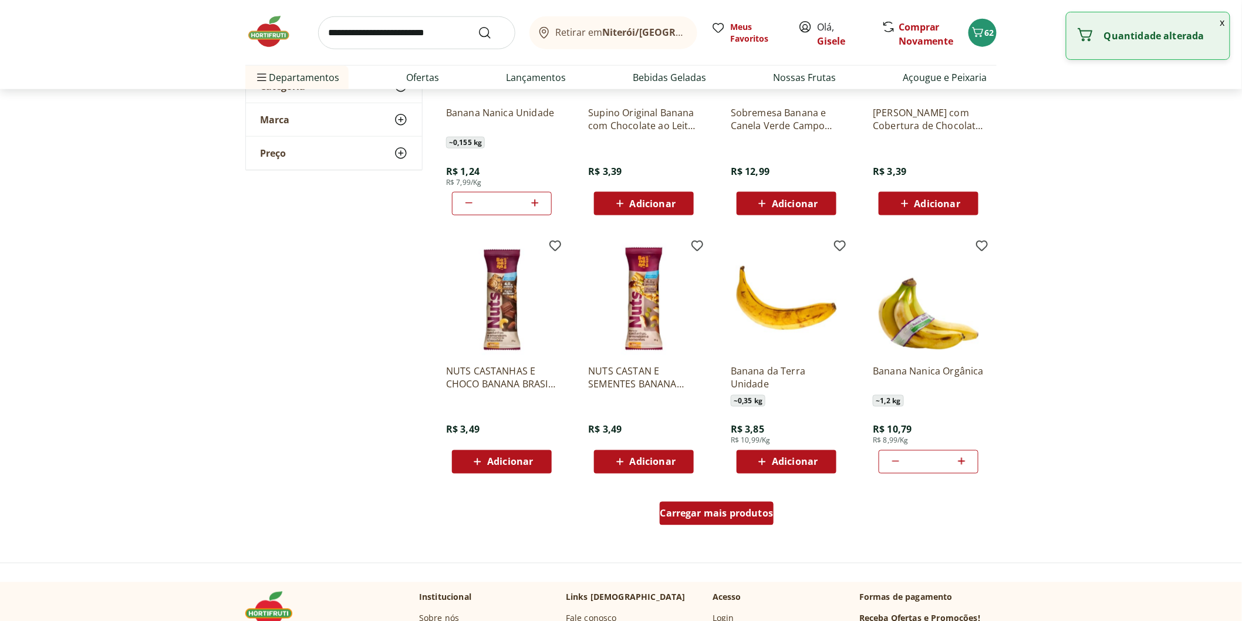
click at [698, 513] on span "Carregar mais produtos" at bounding box center [716, 513] width 113 height 9
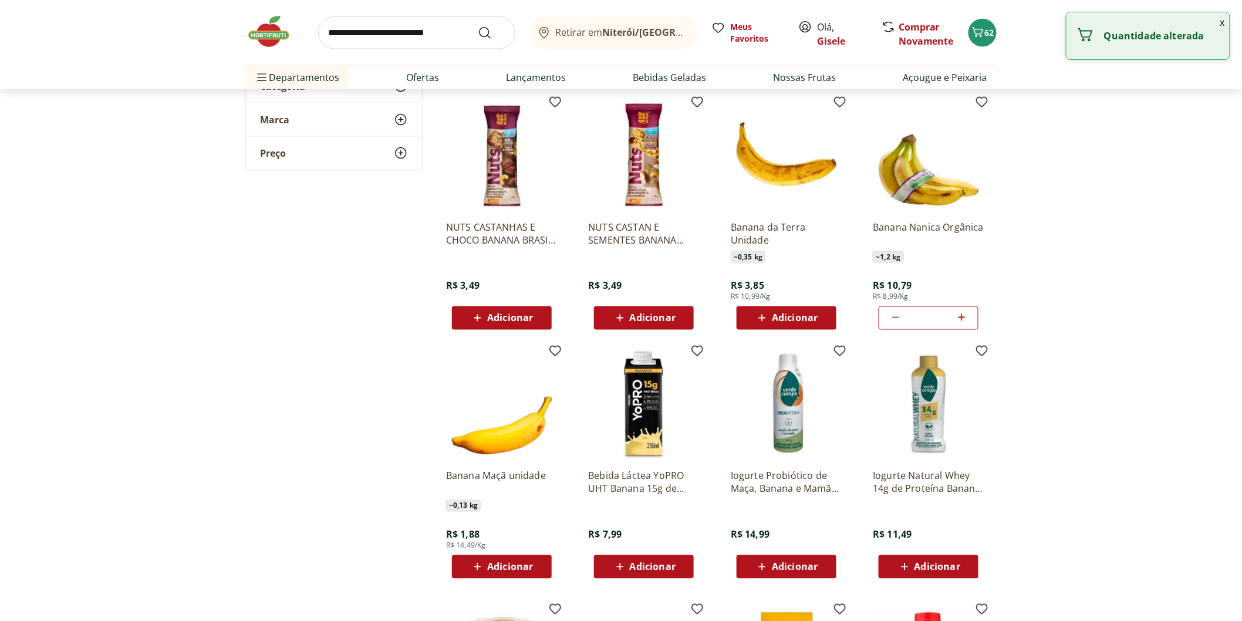
scroll to position [782, 0]
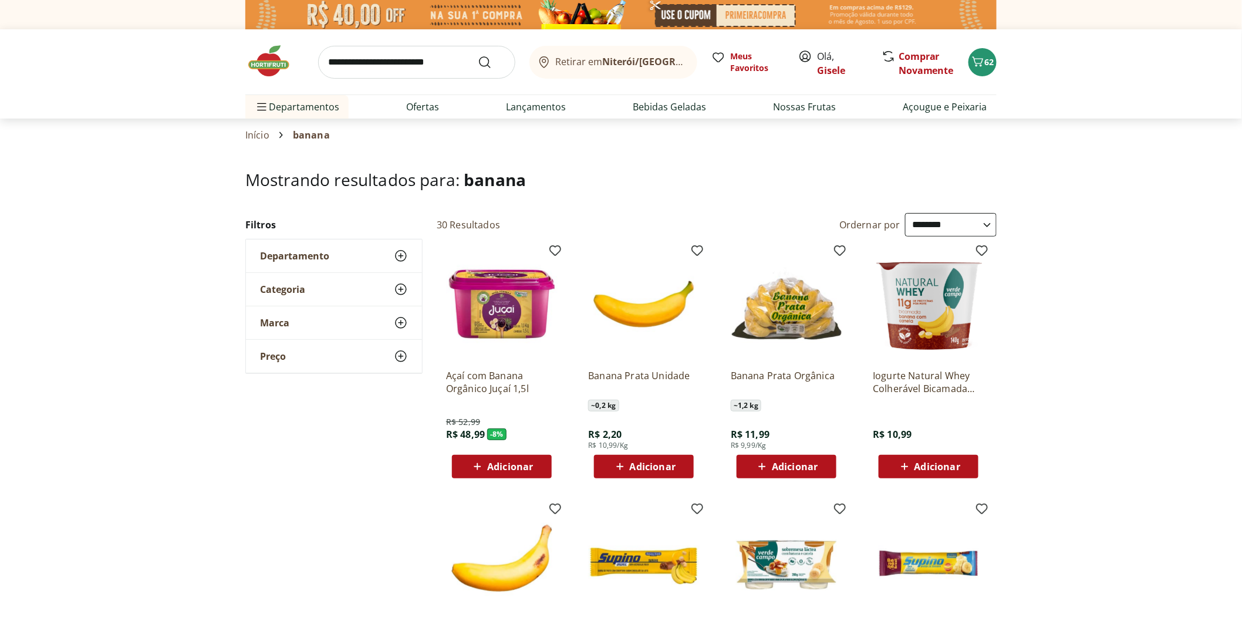
click at [654, 458] on div "Adicionar" at bounding box center [643, 466] width 81 height 21
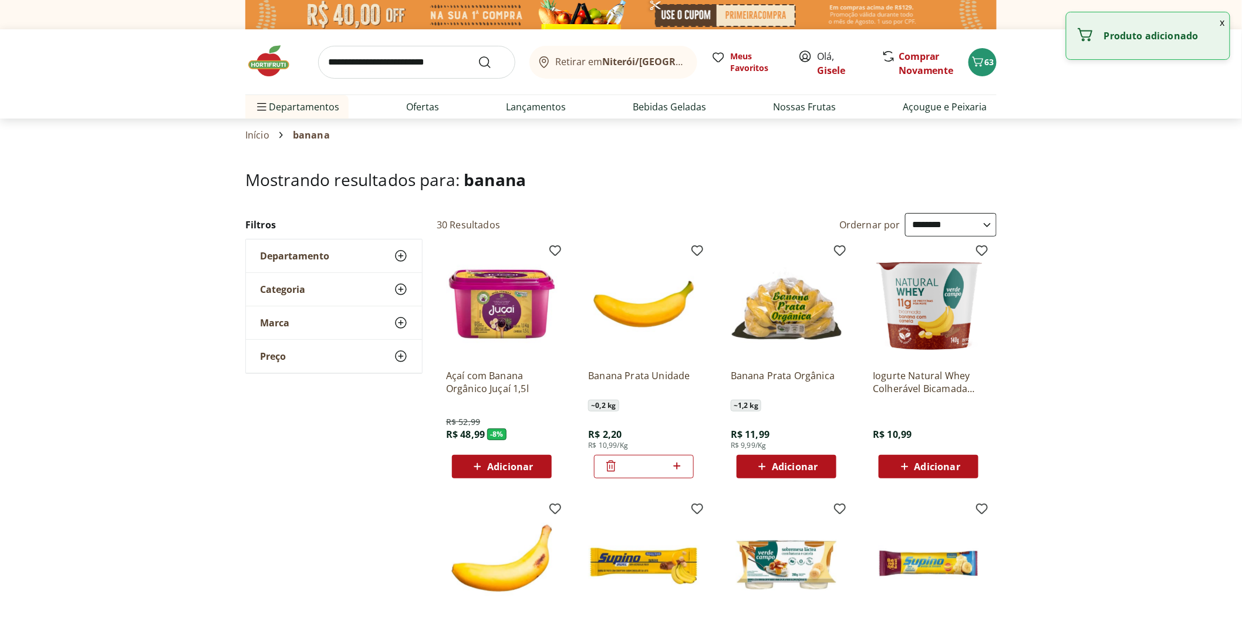
click at [677, 465] on icon at bounding box center [676, 465] width 7 height 7
type input "*"
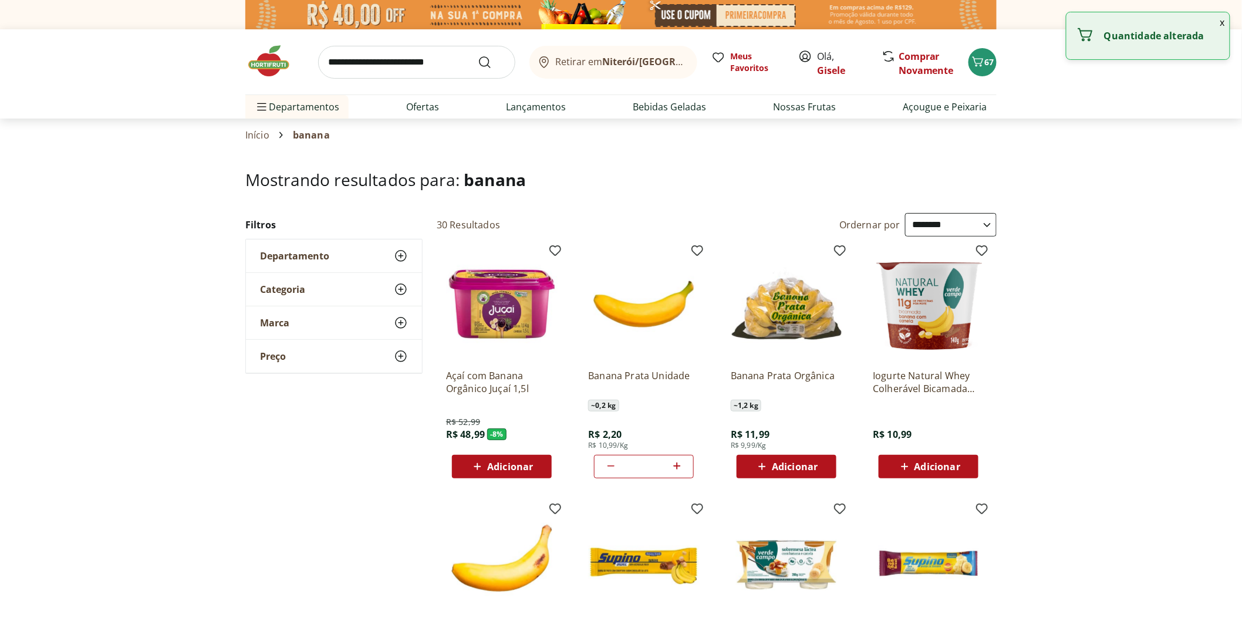
click at [368, 73] on input "search" at bounding box center [416, 62] width 197 height 33
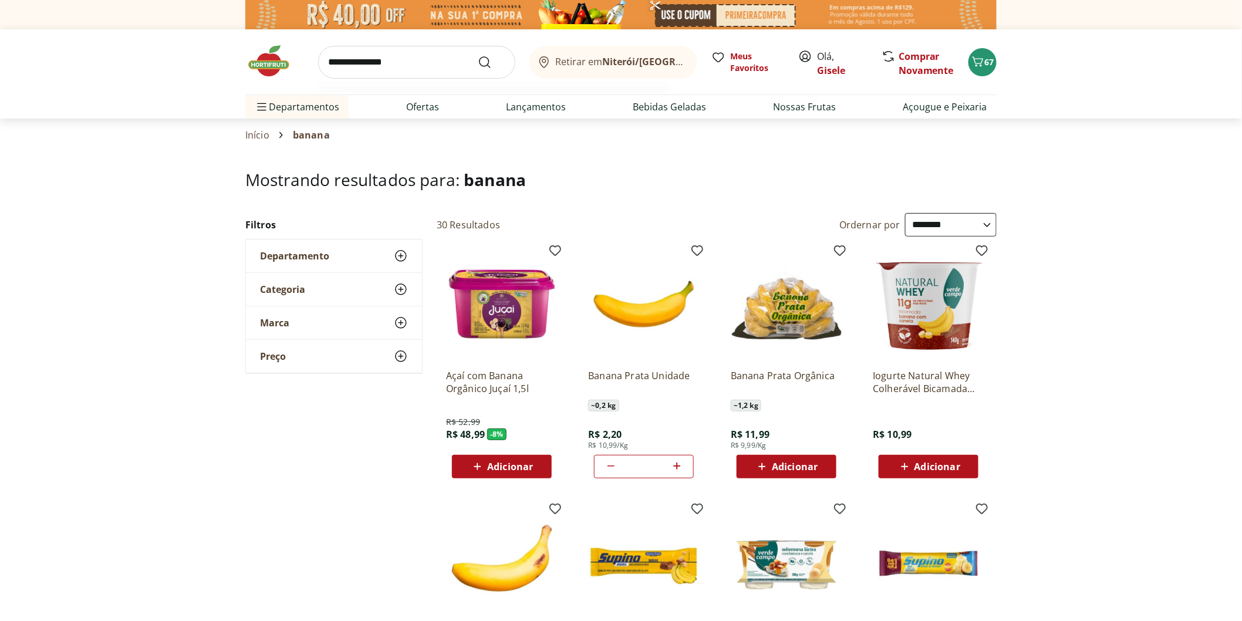
type input "**********"
click at [478, 55] on button "Submit Search" at bounding box center [492, 62] width 28 height 14
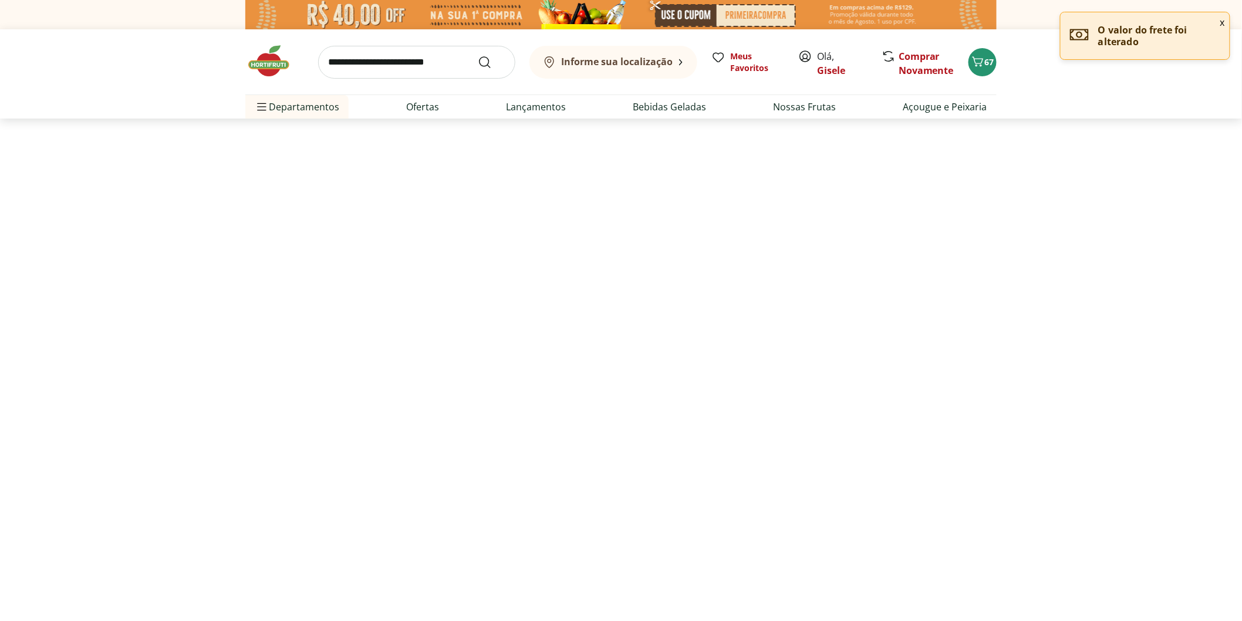
select select "**********"
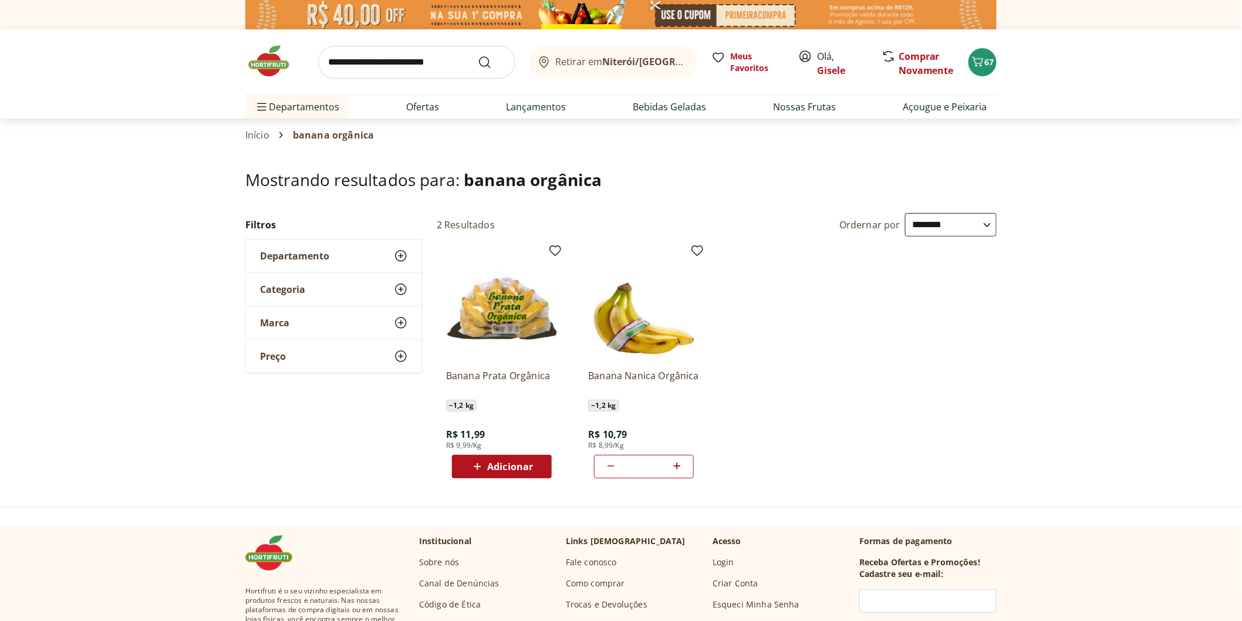
click at [505, 466] on span "Adicionar" at bounding box center [510, 466] width 46 height 9
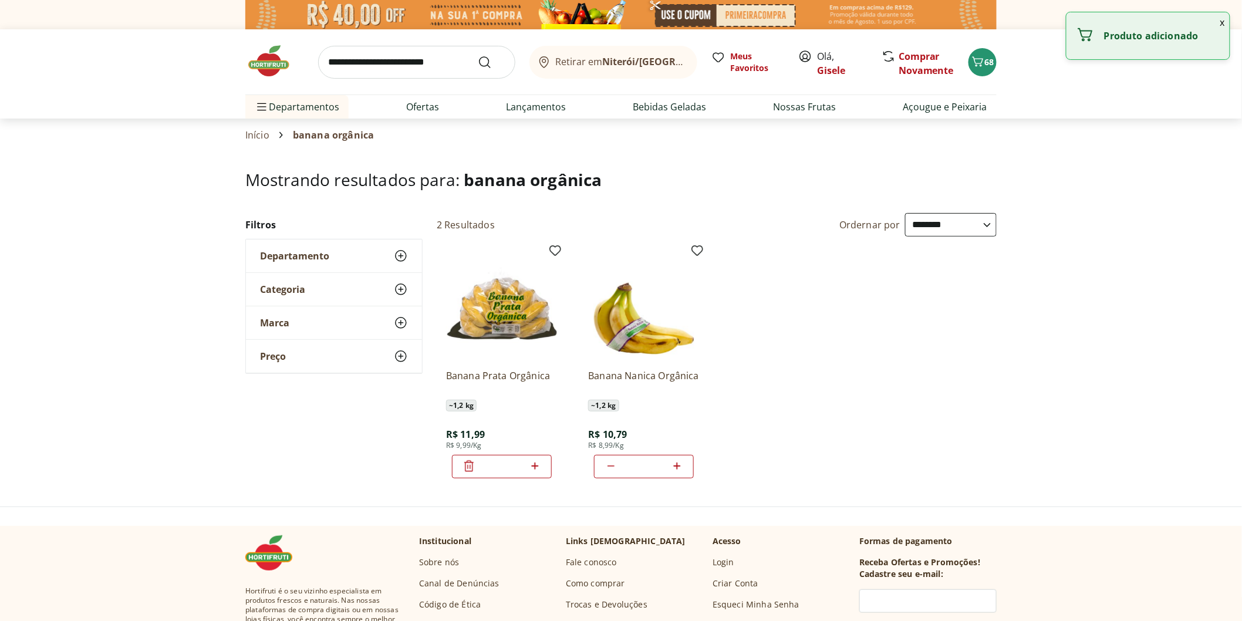
click at [537, 465] on icon at bounding box center [535, 466] width 15 height 14
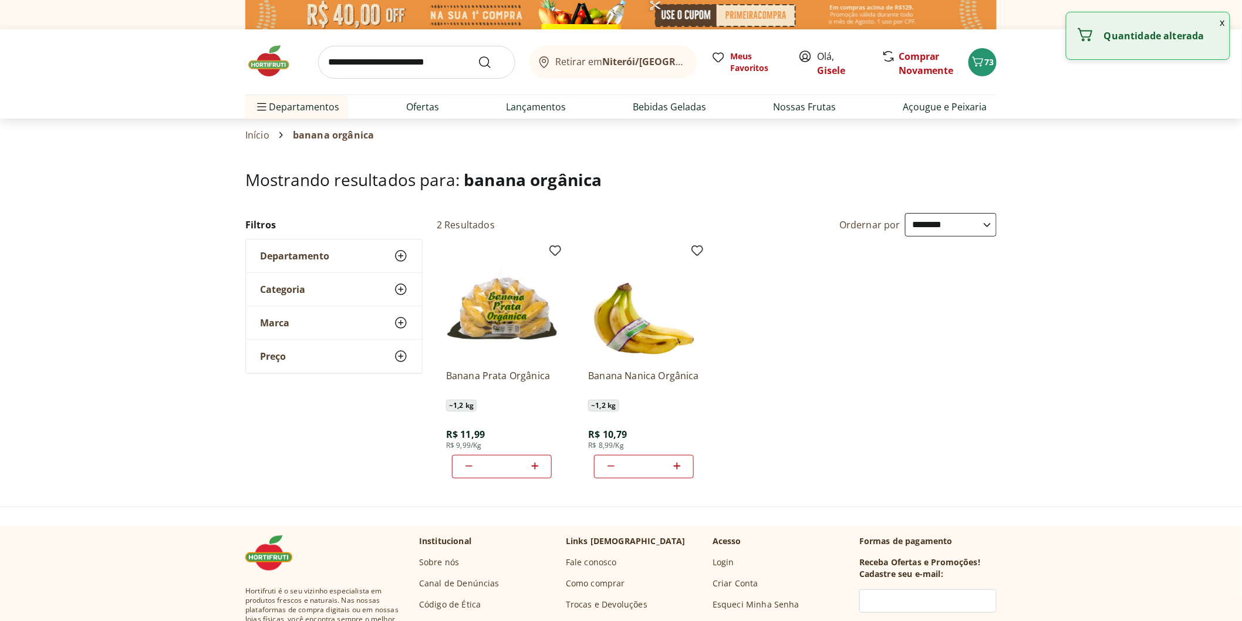
click at [537, 465] on icon at bounding box center [535, 466] width 15 height 14
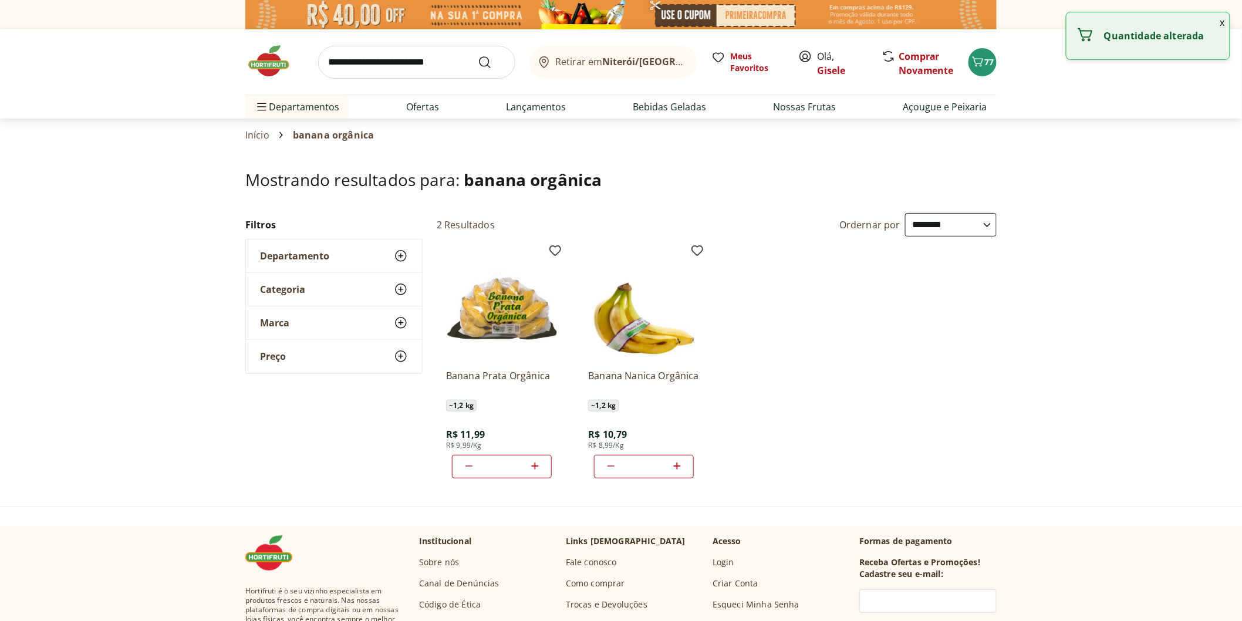
type input "**"
click at [345, 72] on input "search" at bounding box center [416, 62] width 197 height 33
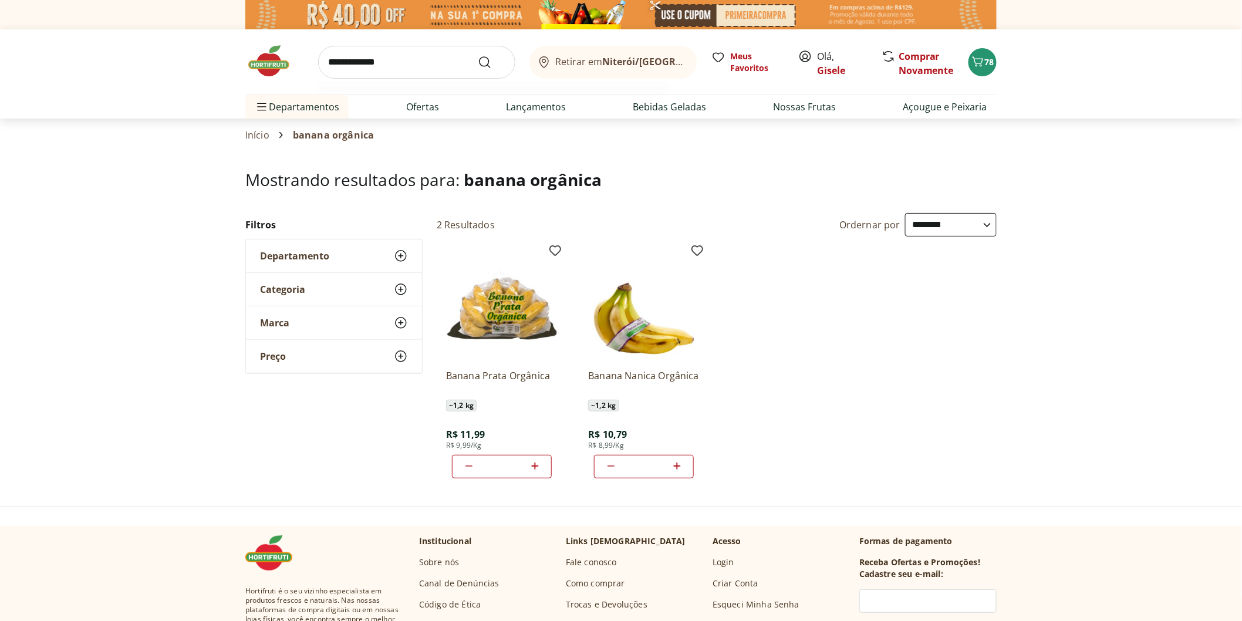
type input "**********"
click at [478, 55] on button "Submit Search" at bounding box center [492, 62] width 28 height 14
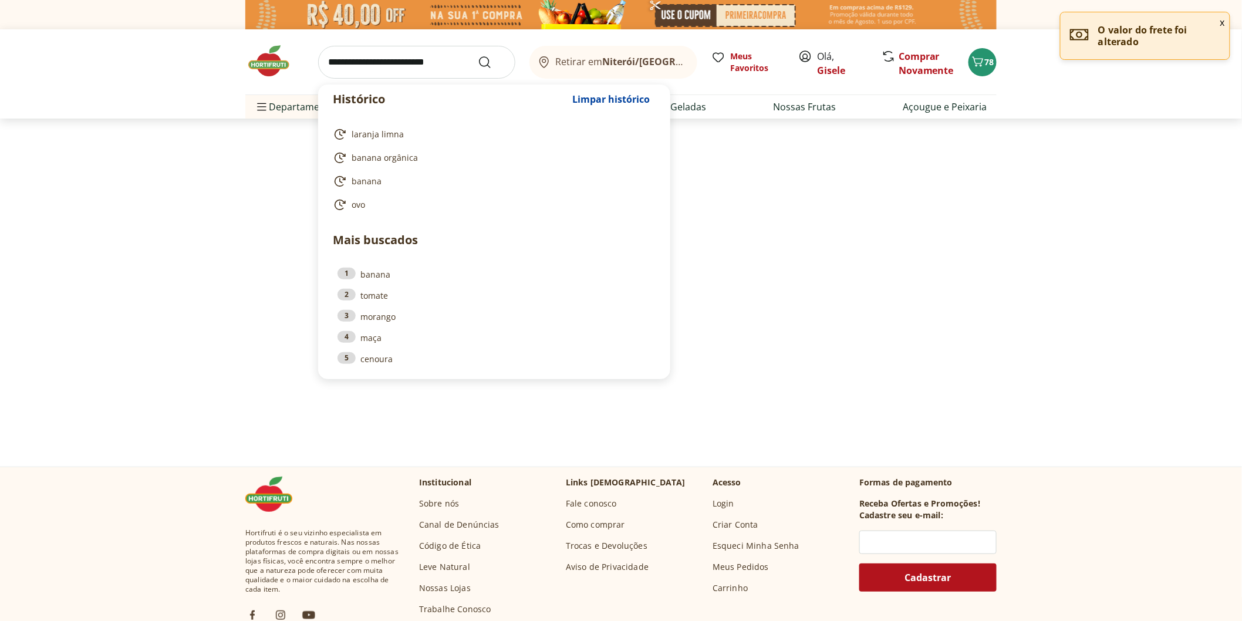
click at [336, 72] on input "search" at bounding box center [416, 62] width 197 height 33
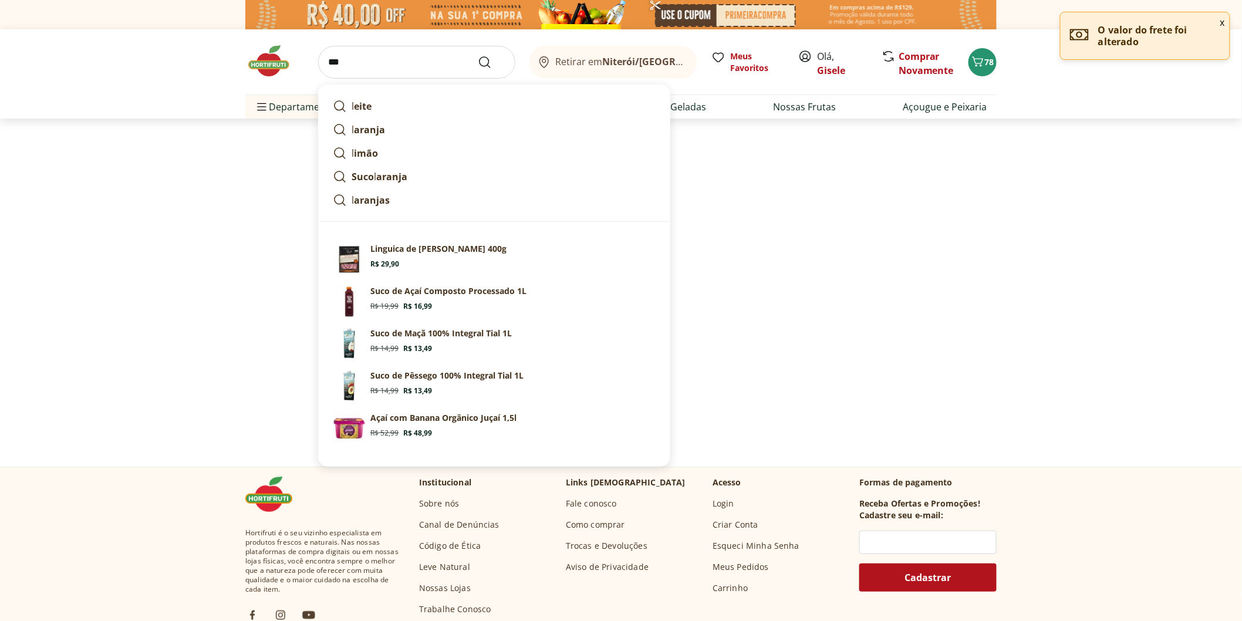
type input "****"
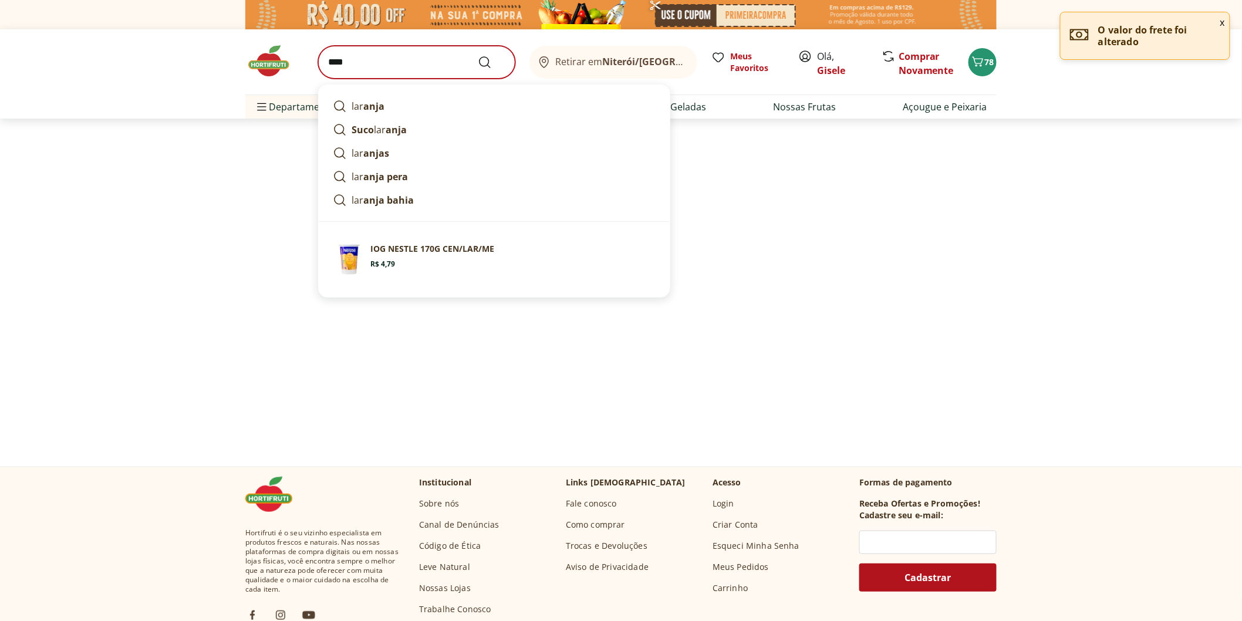
select select "**********"
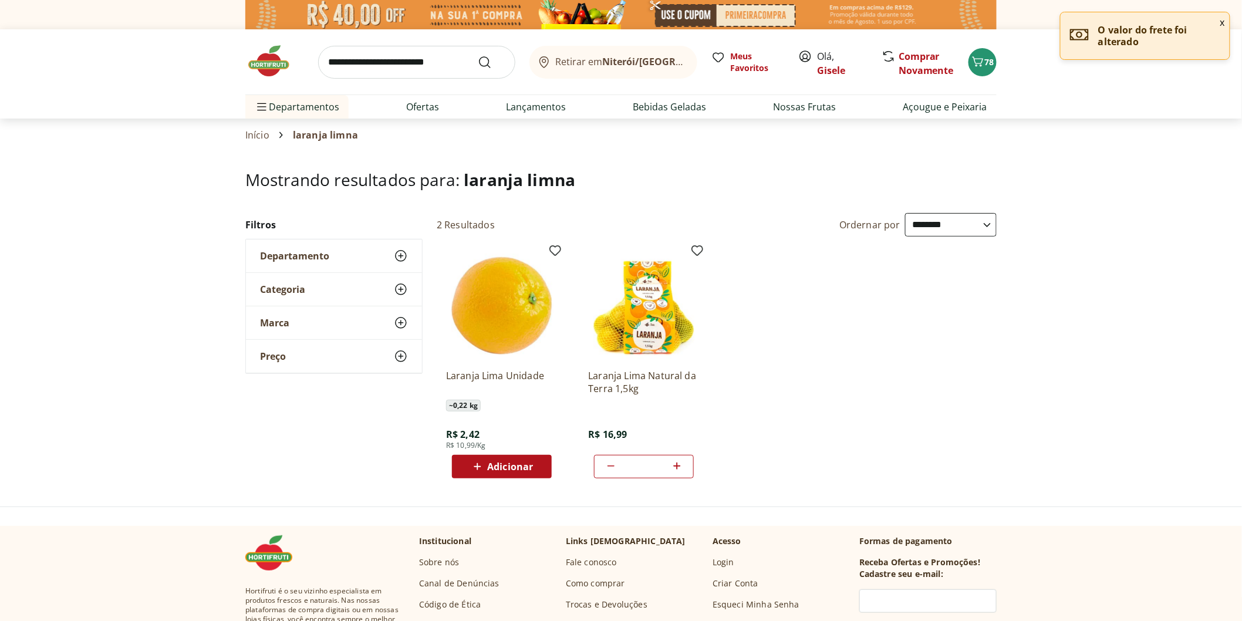
click at [511, 458] on div "Adicionar" at bounding box center [501, 466] width 81 height 21
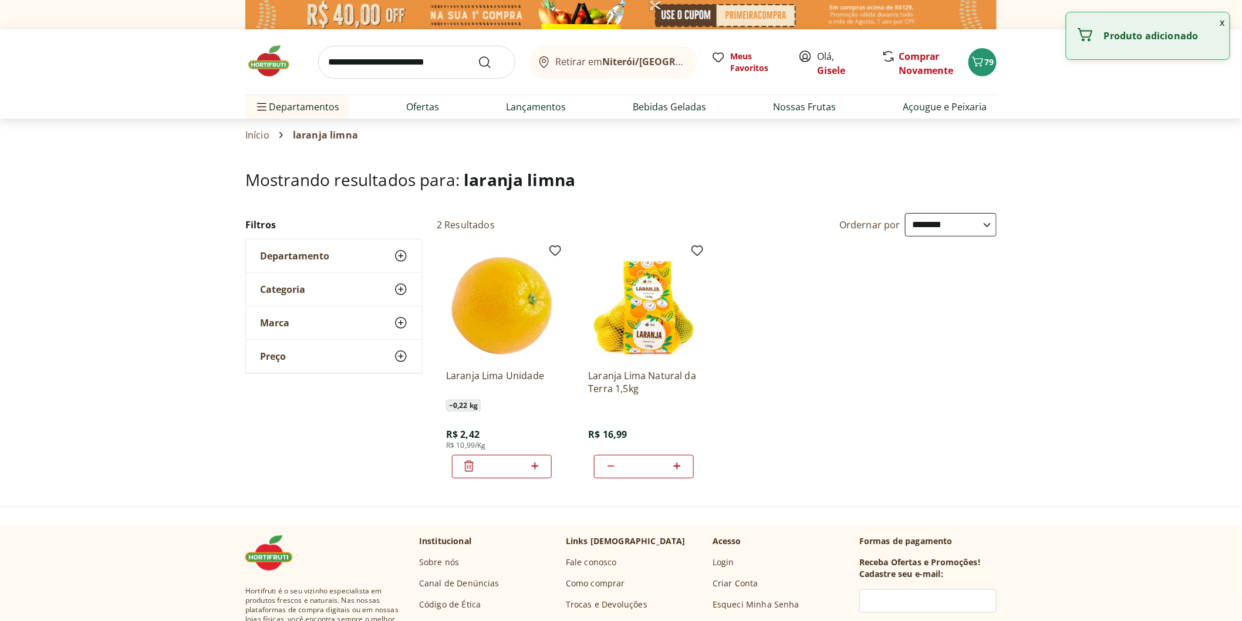
click at [534, 471] on icon at bounding box center [535, 466] width 15 height 14
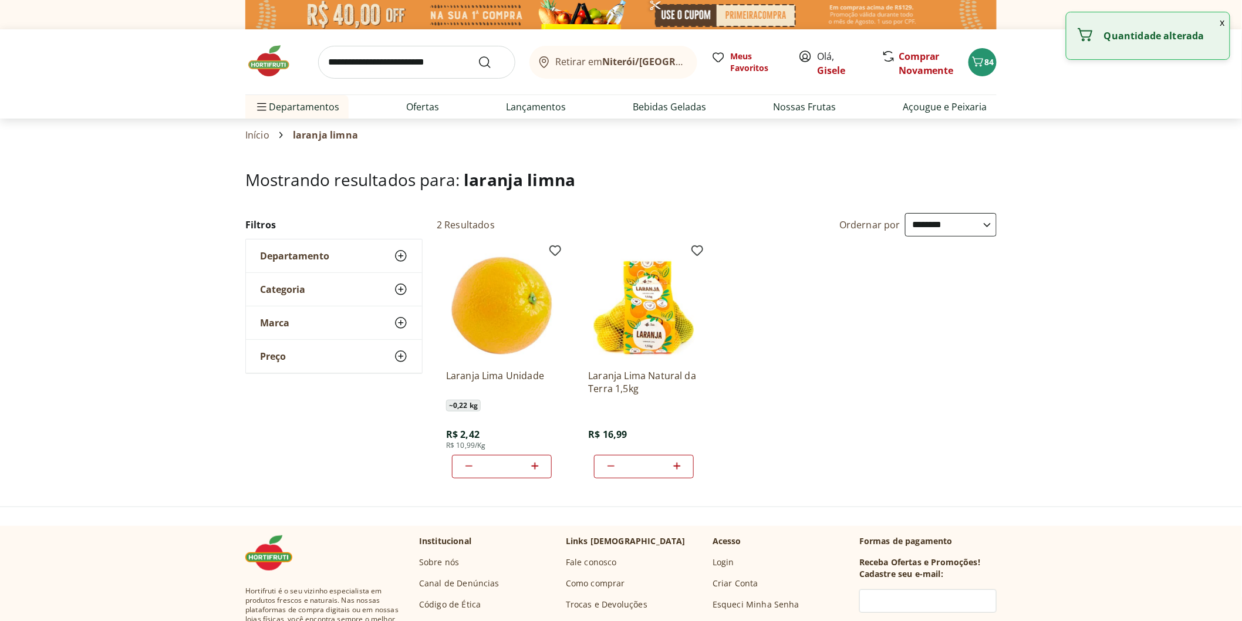
click at [534, 471] on icon at bounding box center [535, 466] width 15 height 14
click at [468, 468] on icon at bounding box center [469, 466] width 14 height 14
type input "*"
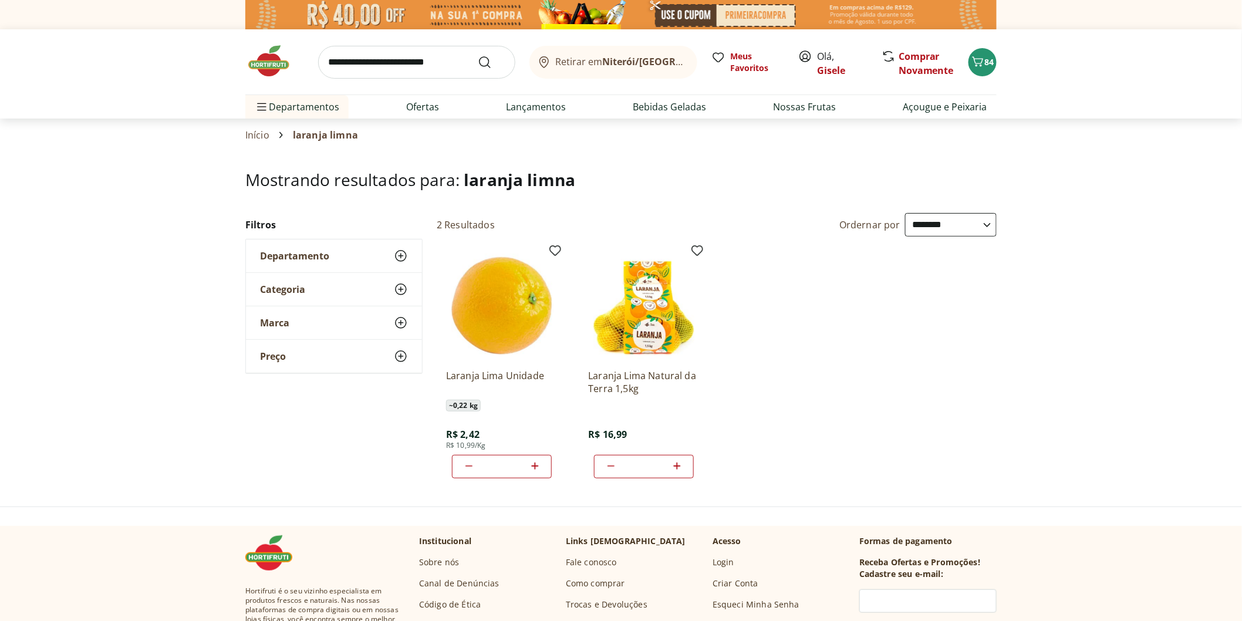
click at [268, 73] on img at bounding box center [274, 60] width 59 height 35
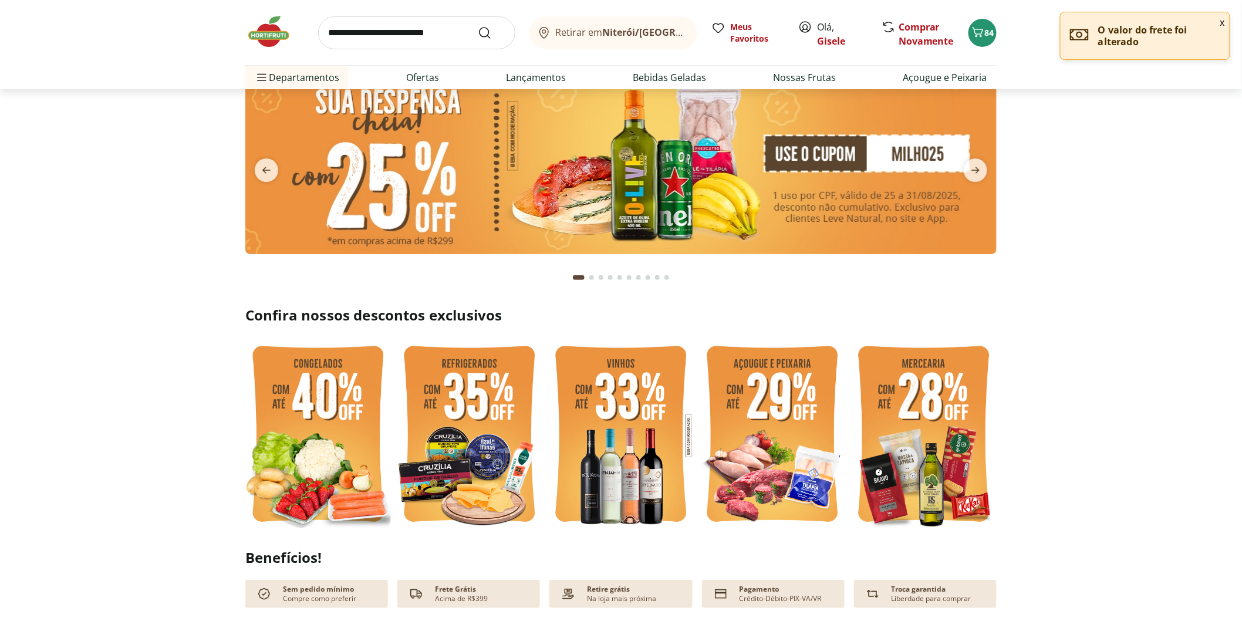
scroll to position [65, 0]
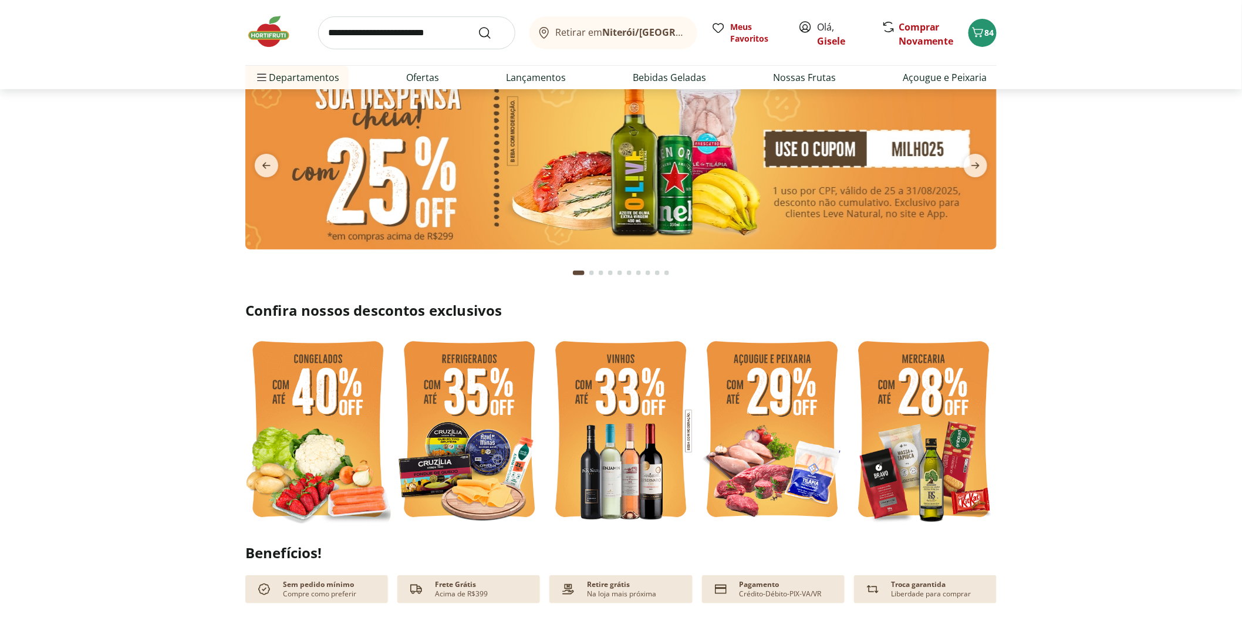
click at [948, 428] on img at bounding box center [924, 431] width 146 height 194
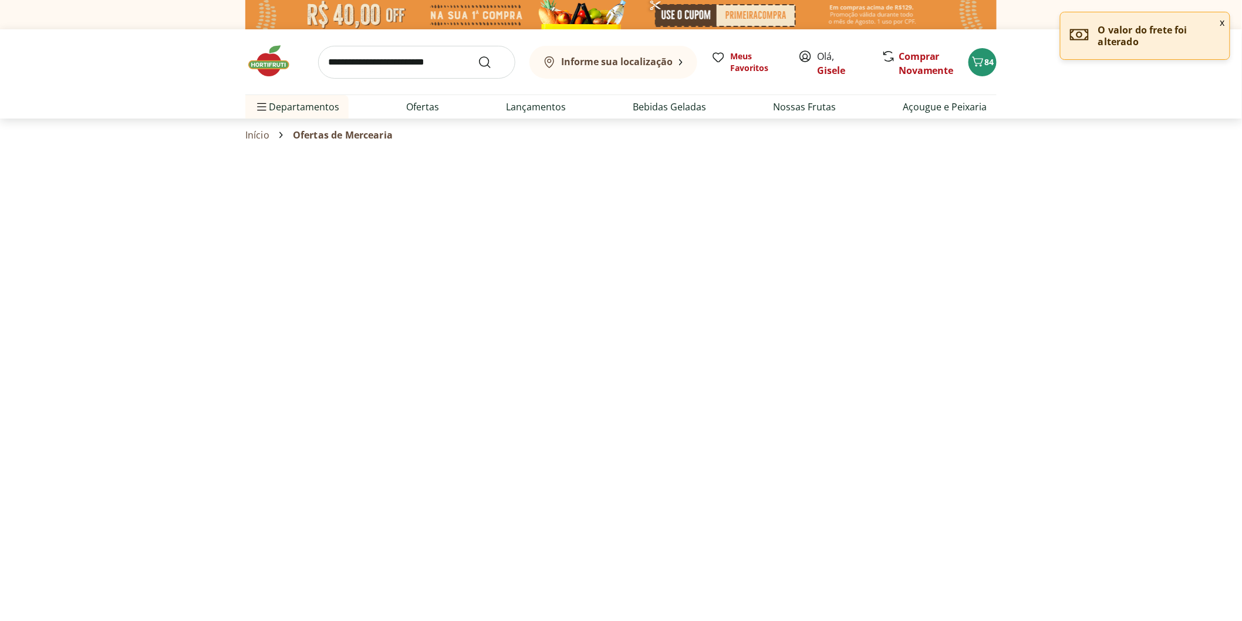
select select "**********"
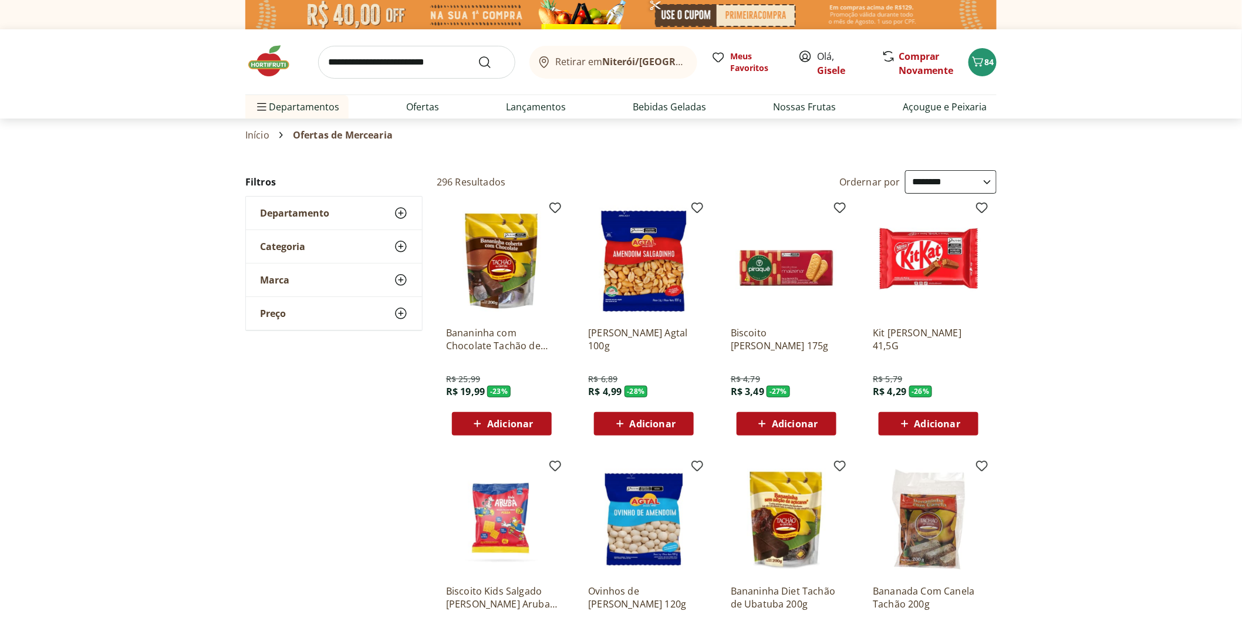
click at [779, 427] on span "Adicionar" at bounding box center [795, 423] width 46 height 9
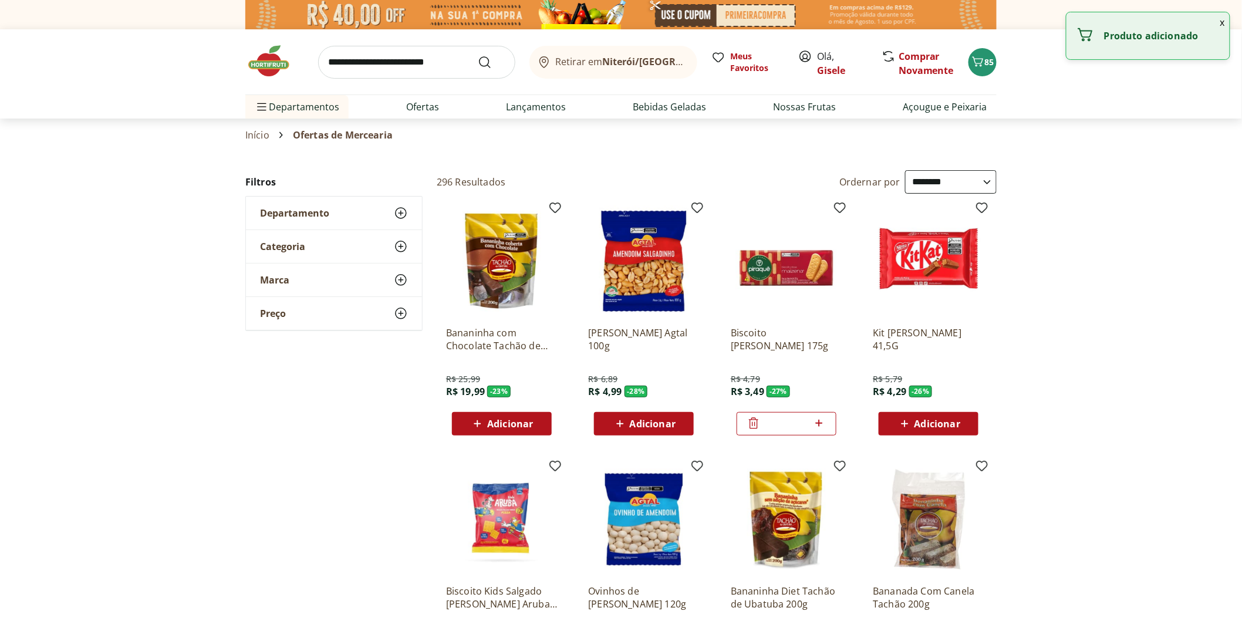
click at [824, 424] on icon at bounding box center [819, 423] width 15 height 14
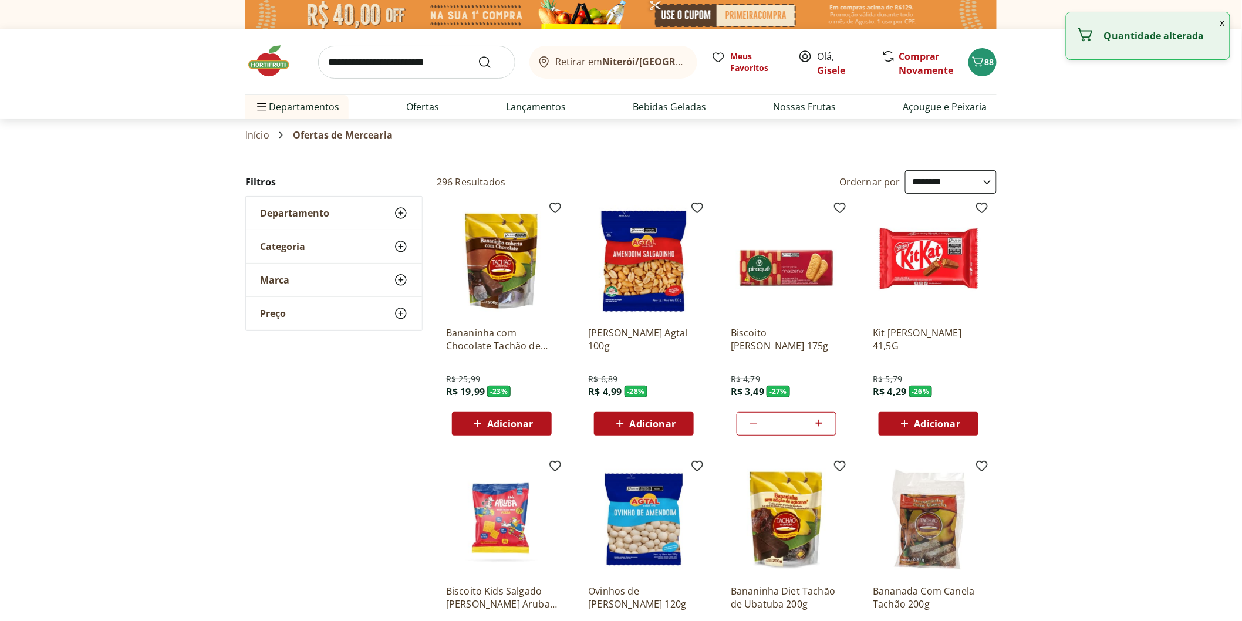
type input "*"
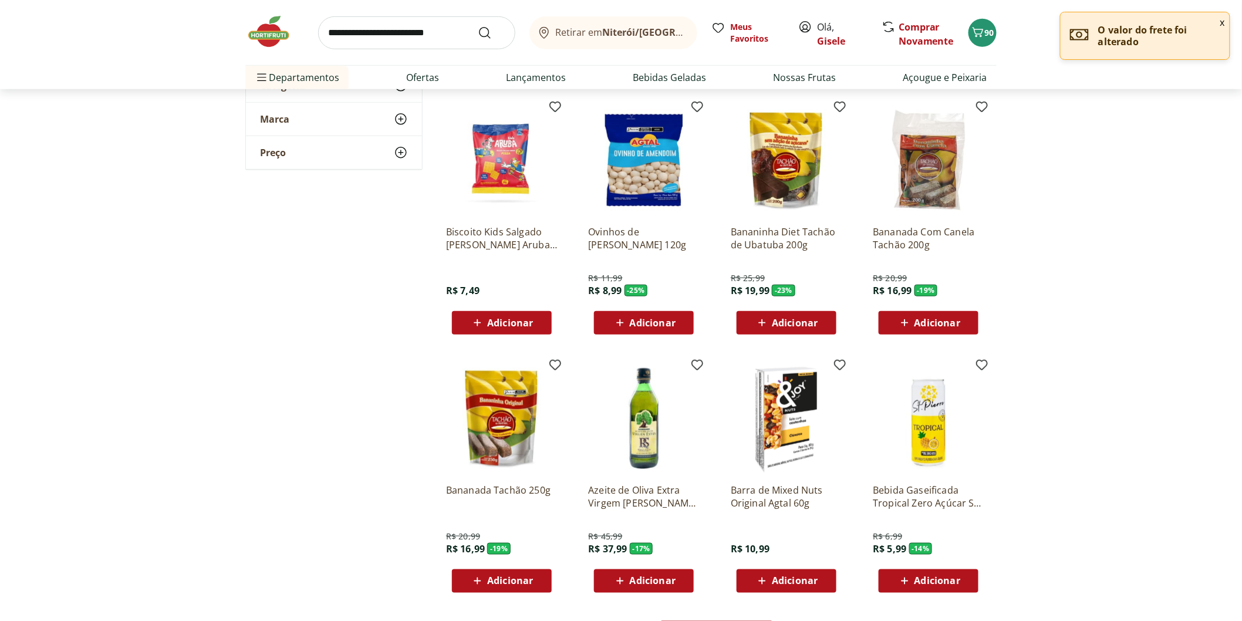
scroll to position [652, 0]
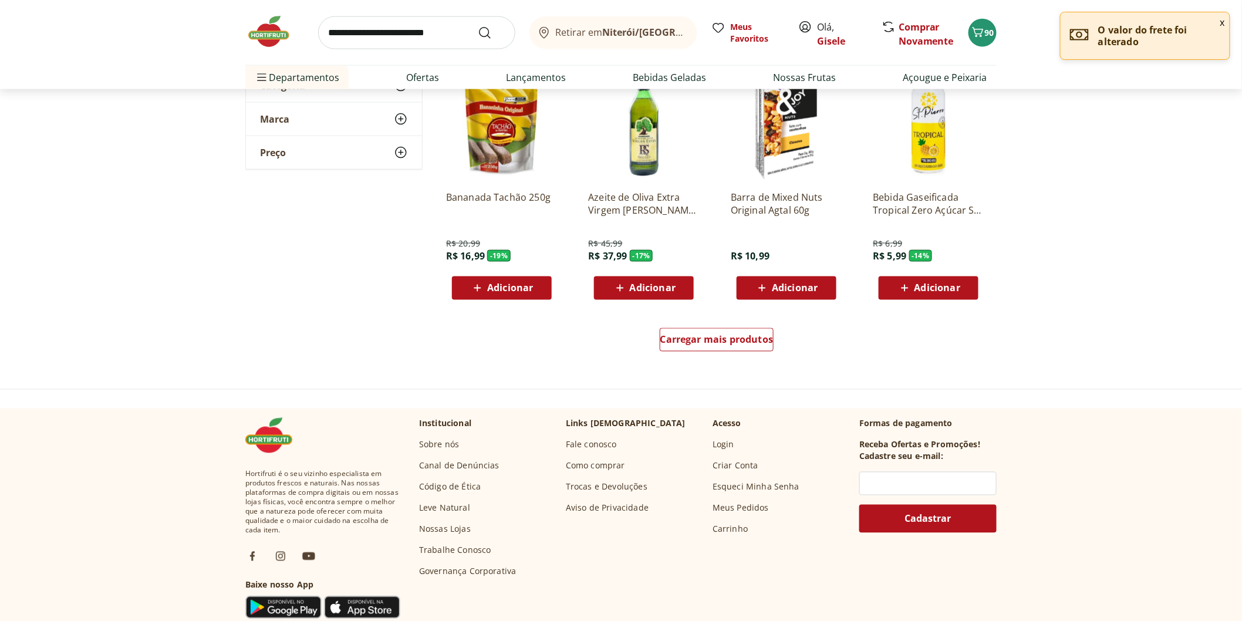
click at [427, 20] on input "search" at bounding box center [416, 32] width 197 height 33
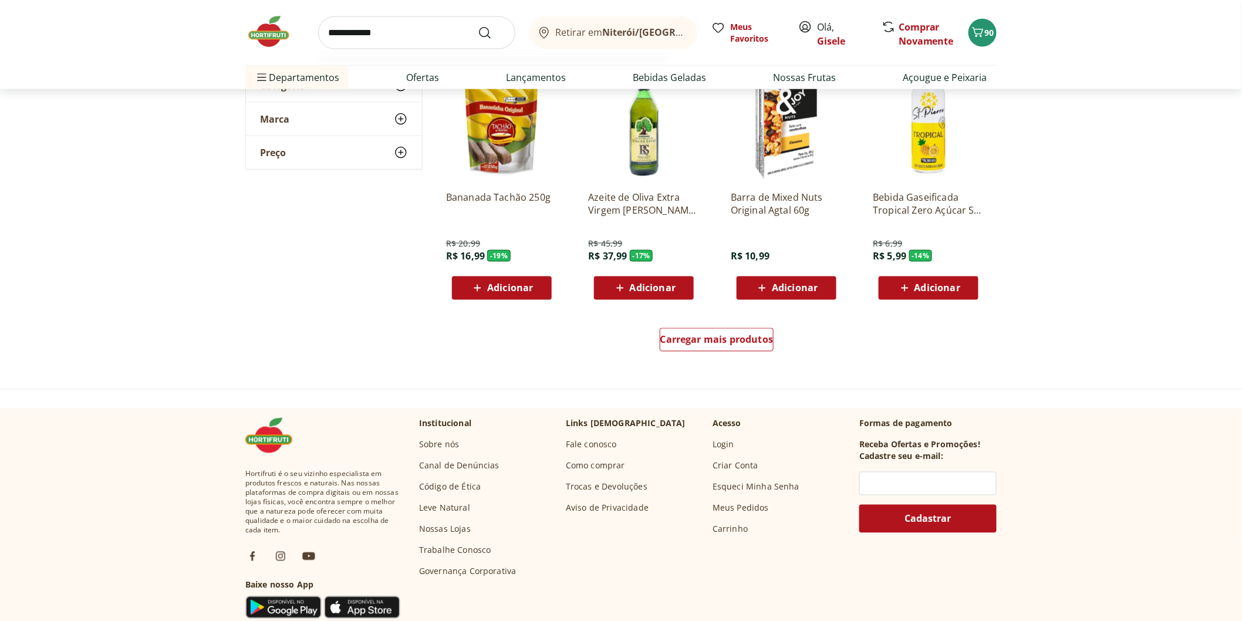
type input "**********"
click at [478, 26] on button "Submit Search" at bounding box center [492, 33] width 28 height 14
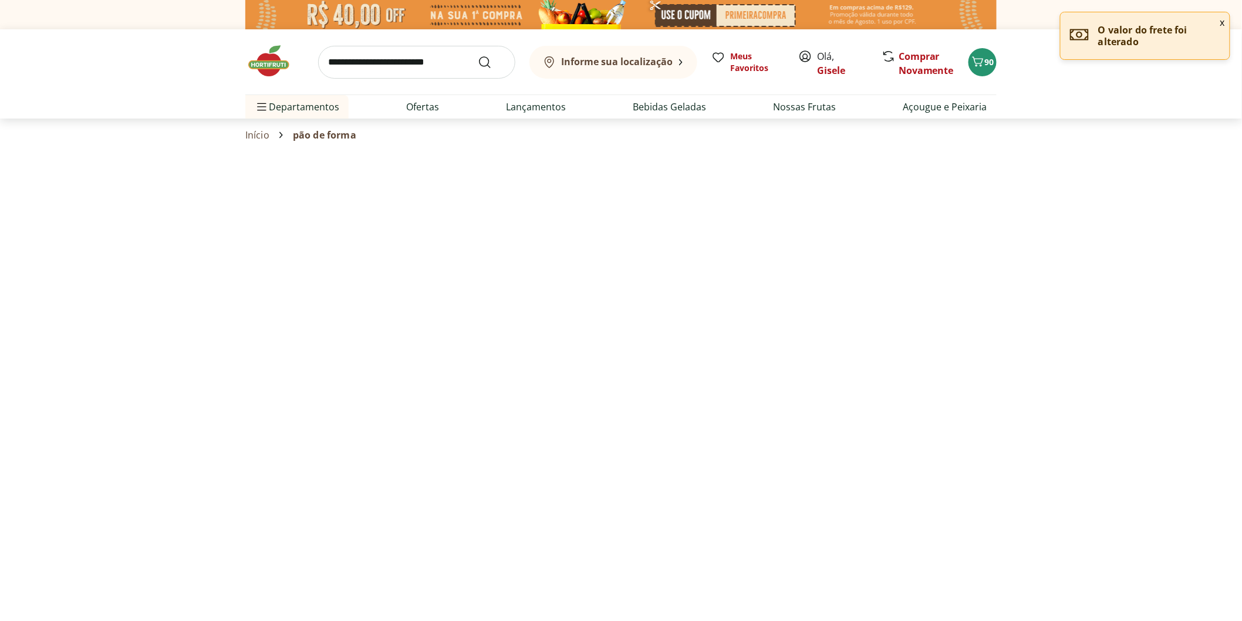
select select "**********"
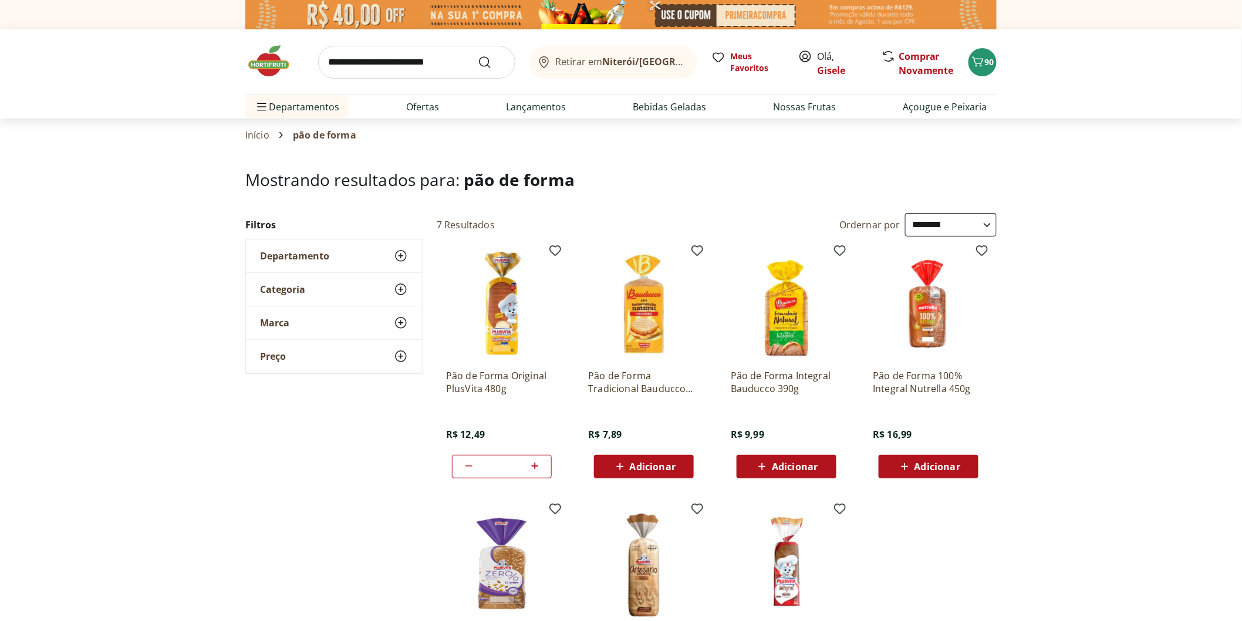
click at [468, 473] on span at bounding box center [469, 466] width 14 height 15
type input "*"
click at [468, 473] on span at bounding box center [469, 466] width 14 height 15
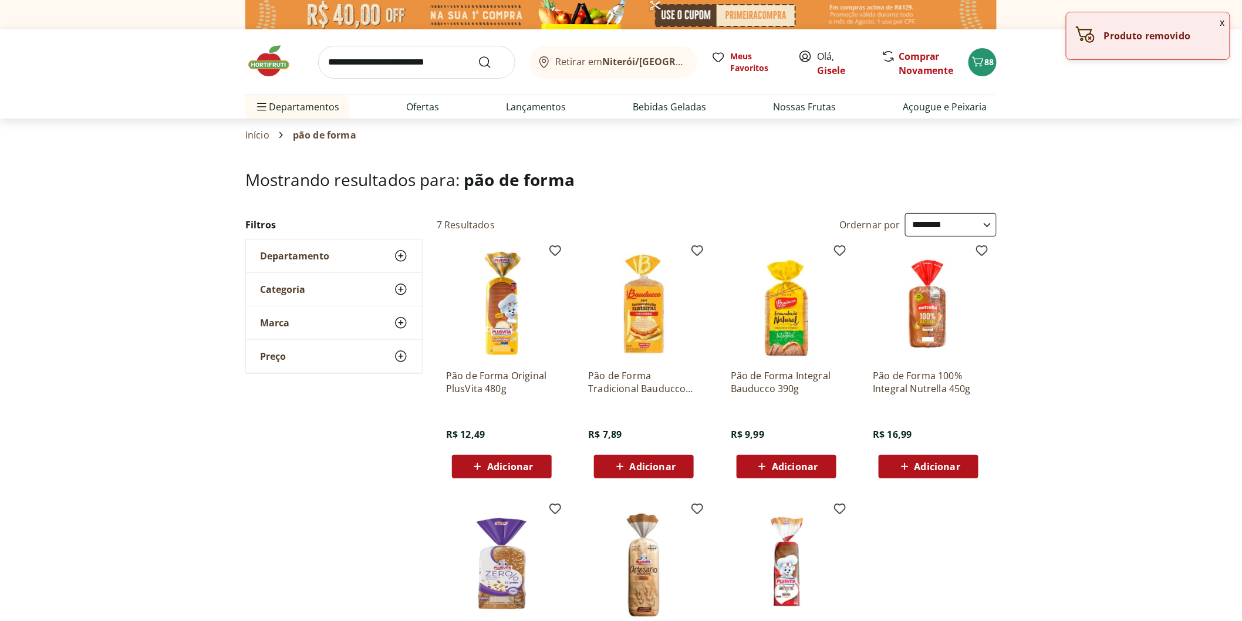
click at [641, 465] on span "Adicionar" at bounding box center [653, 466] width 46 height 9
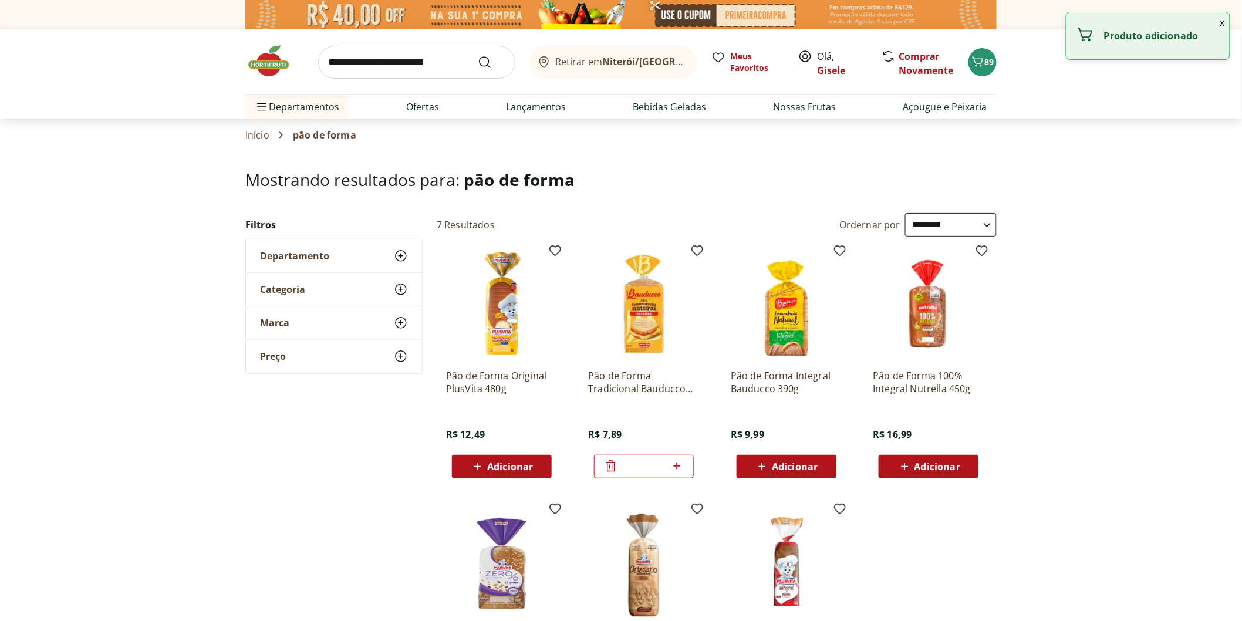
click at [683, 464] on icon at bounding box center [677, 466] width 15 height 14
click at [679, 466] on icon at bounding box center [677, 466] width 15 height 14
type input "*"
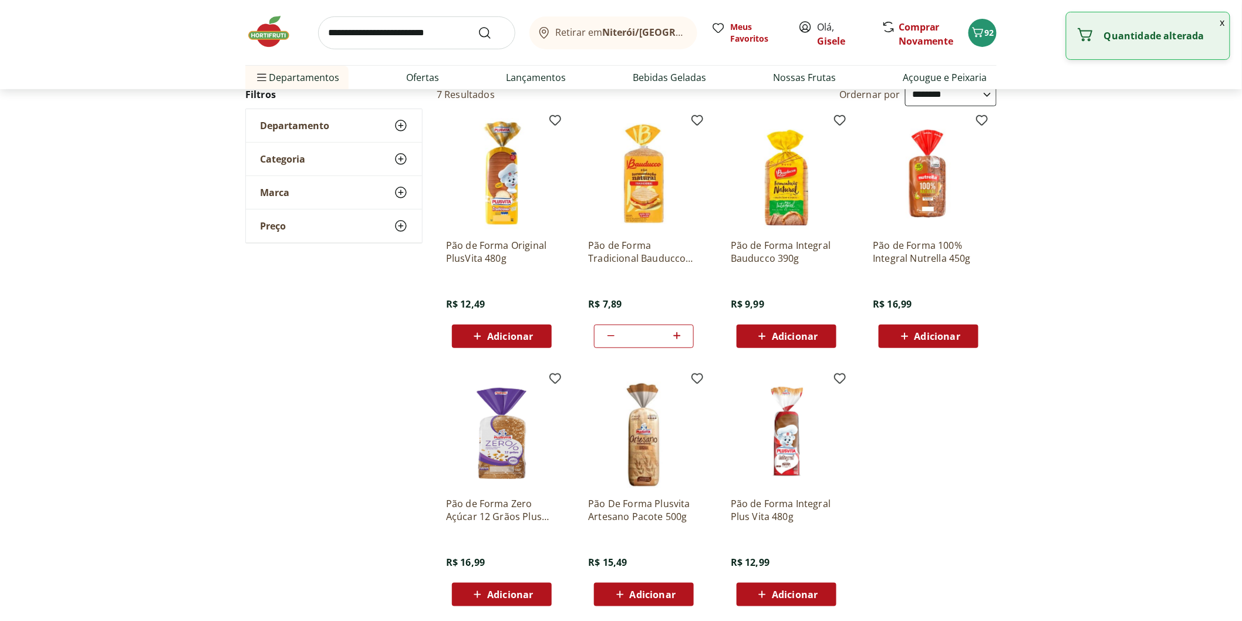
scroll to position [326, 0]
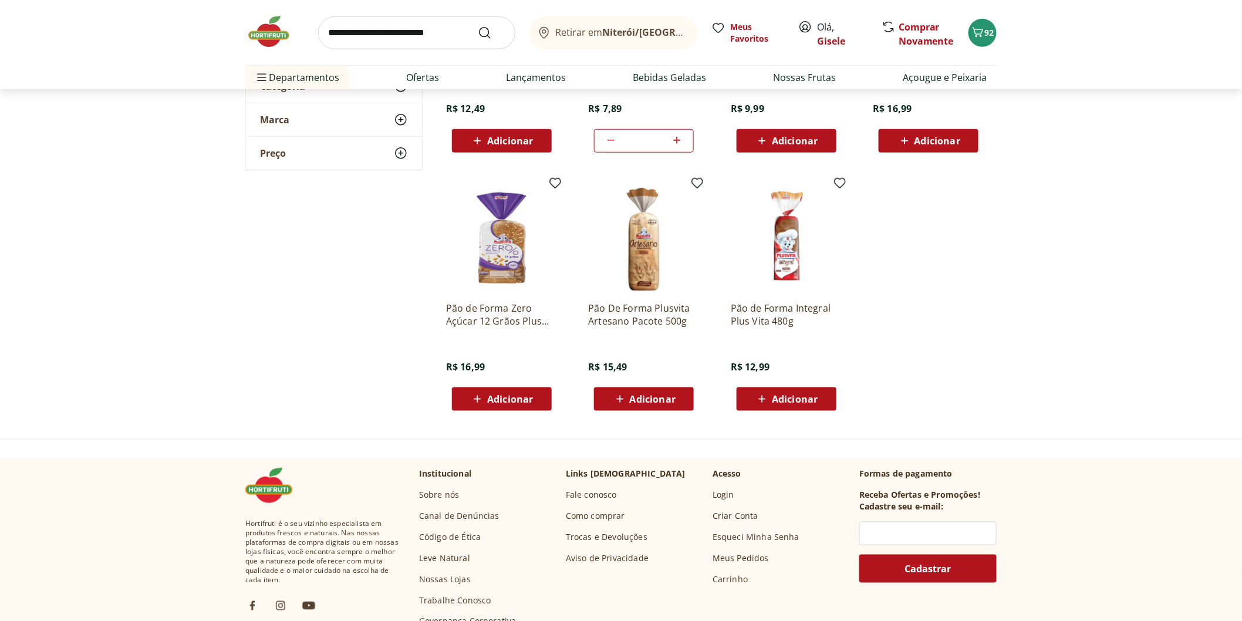
click at [802, 402] on span "Adicionar" at bounding box center [795, 398] width 46 height 9
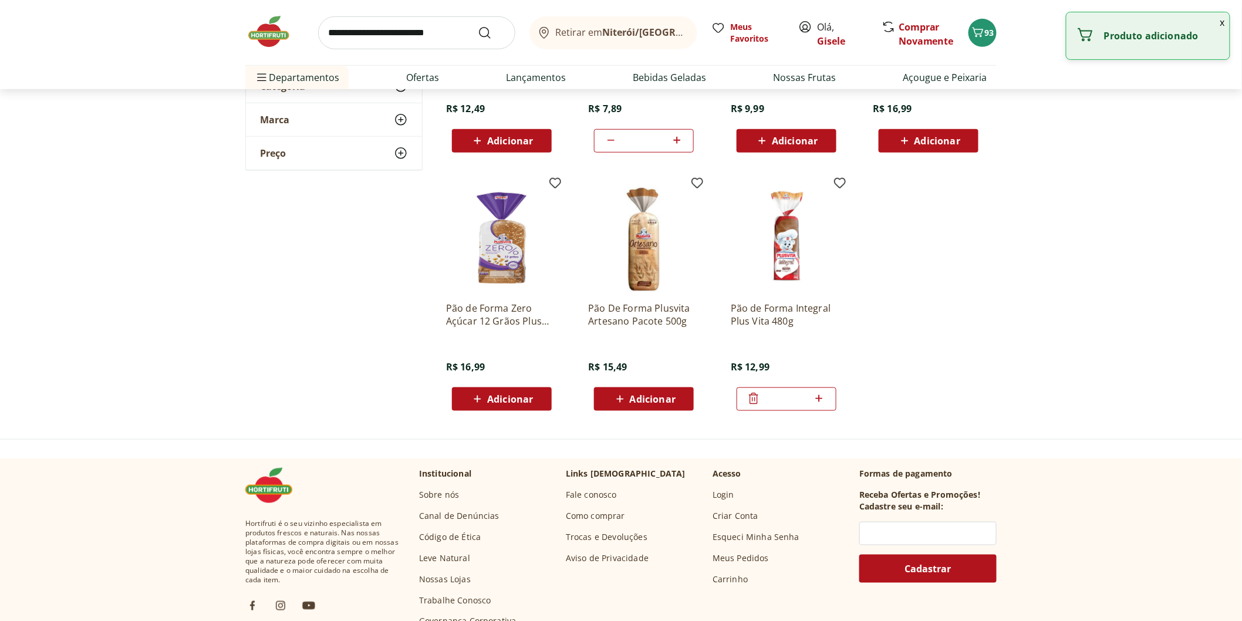
click at [823, 399] on icon at bounding box center [819, 398] width 15 height 14
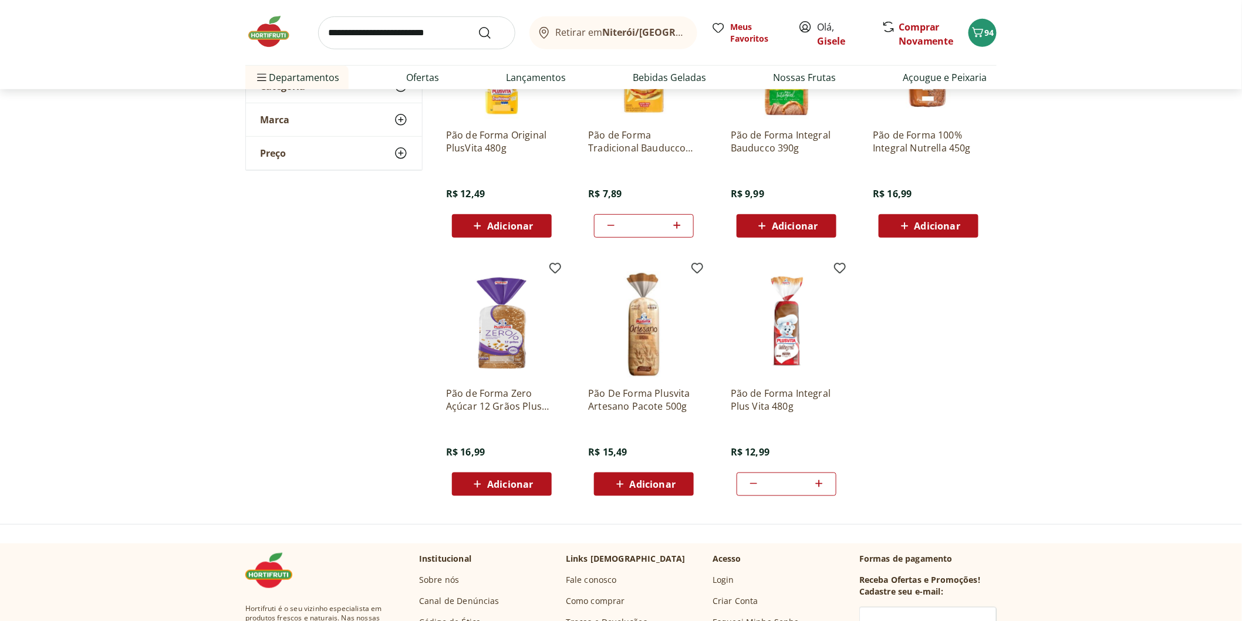
scroll to position [261, 0]
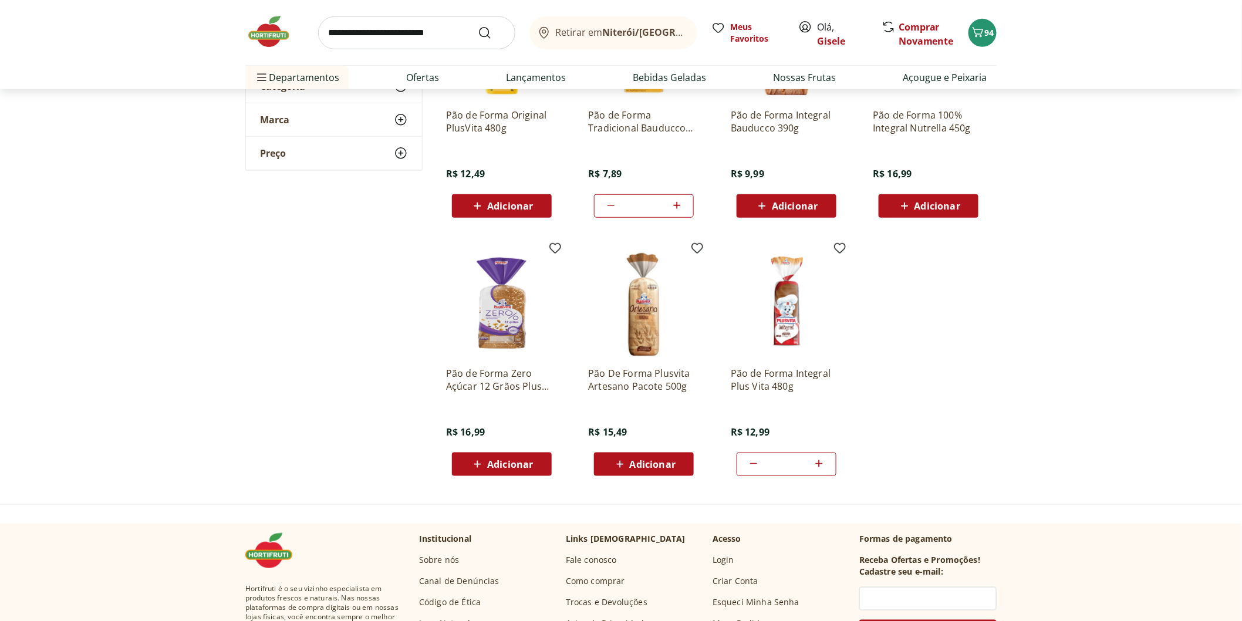
click at [747, 461] on icon at bounding box center [753, 464] width 14 height 14
type input "*"
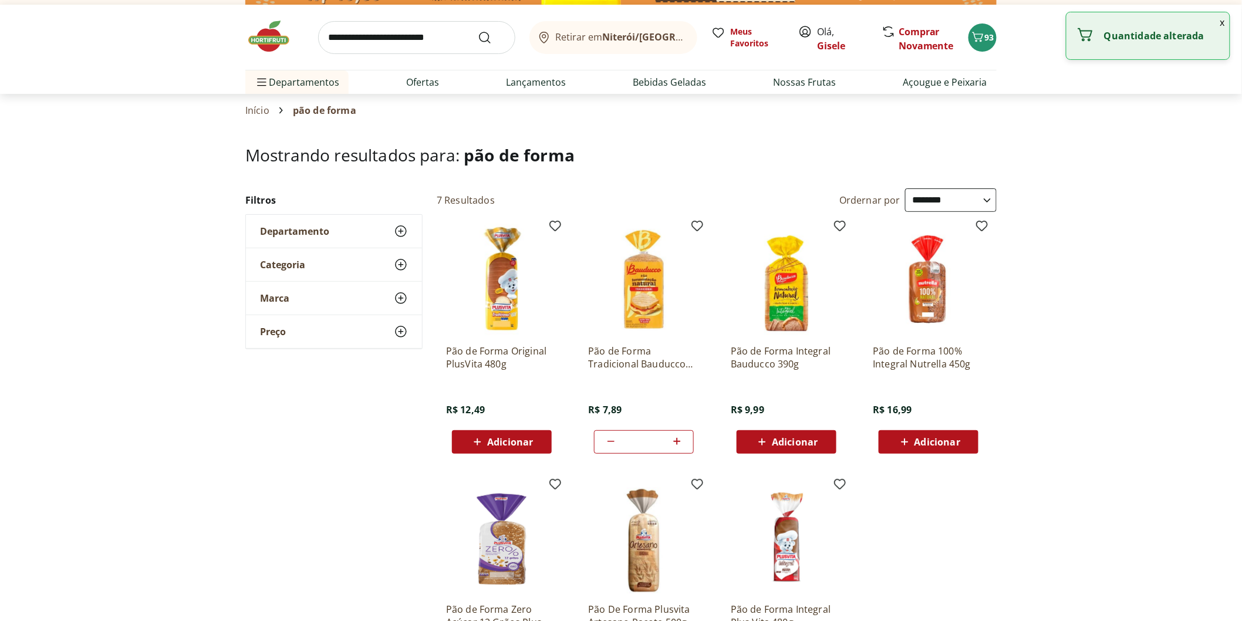
scroll to position [0, 0]
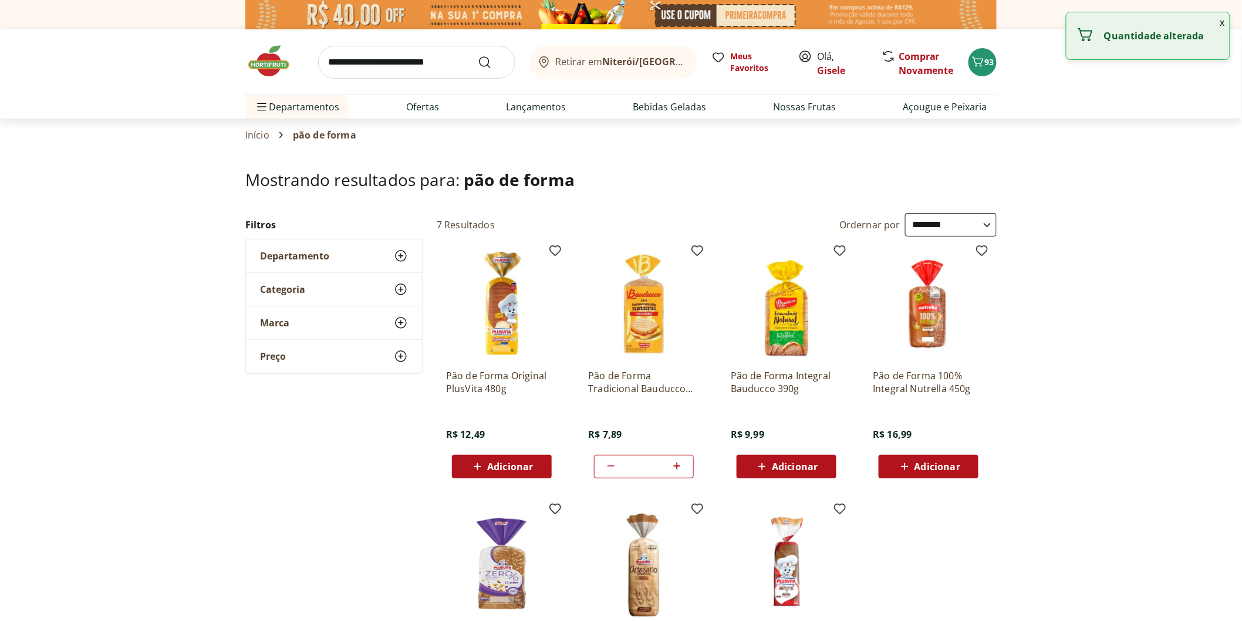
click at [278, 60] on img at bounding box center [274, 60] width 59 height 35
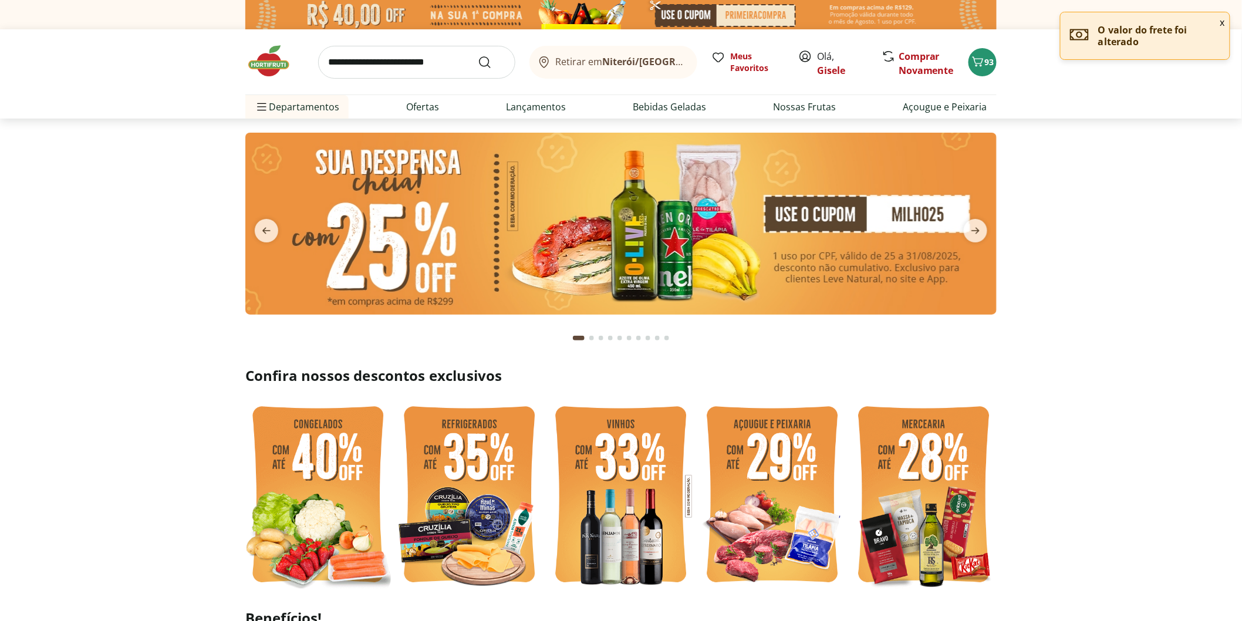
click at [452, 61] on input "search" at bounding box center [416, 62] width 197 height 33
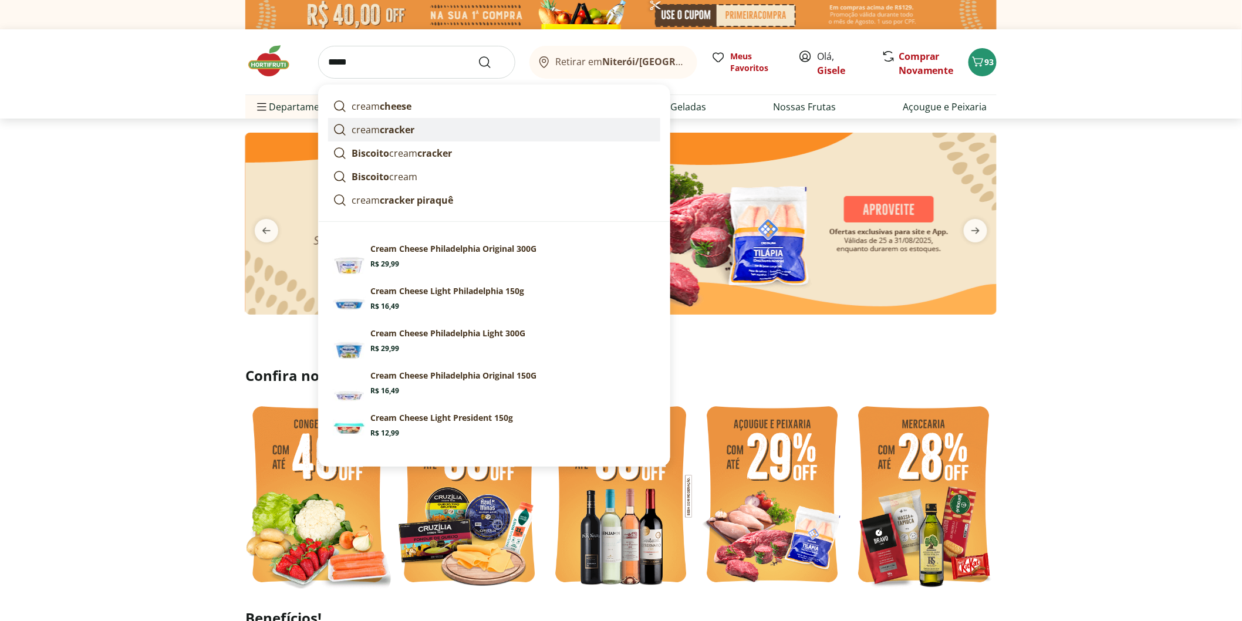
click at [391, 131] on strong "cracker" at bounding box center [397, 129] width 35 height 13
type input "**********"
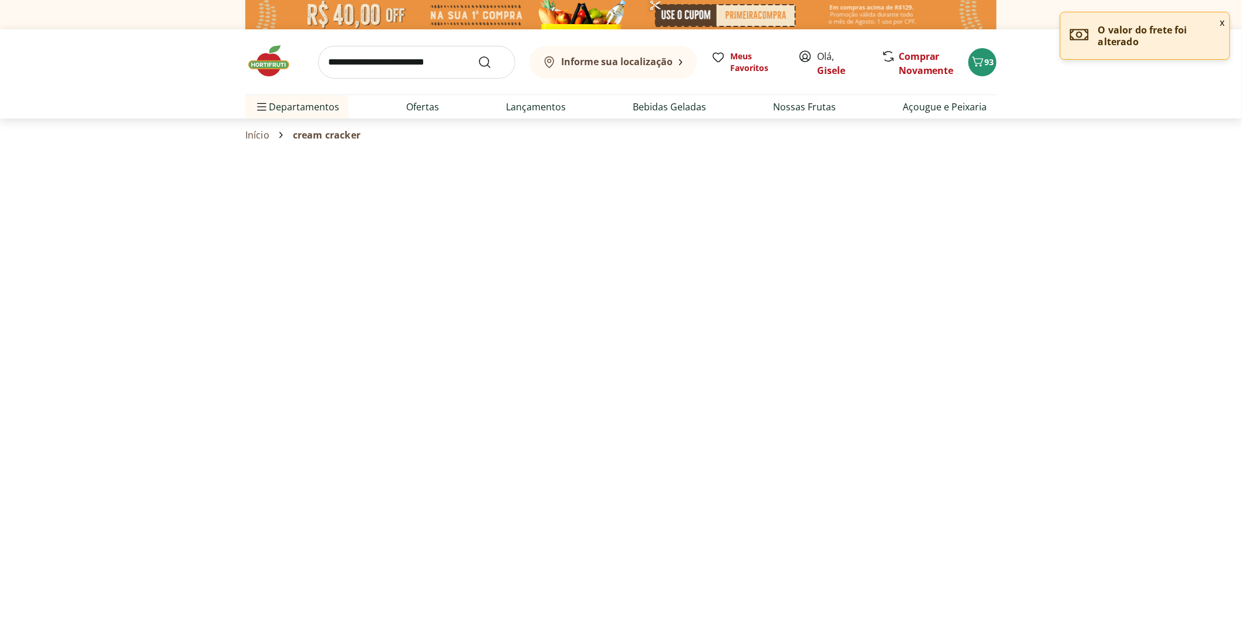
select select "**********"
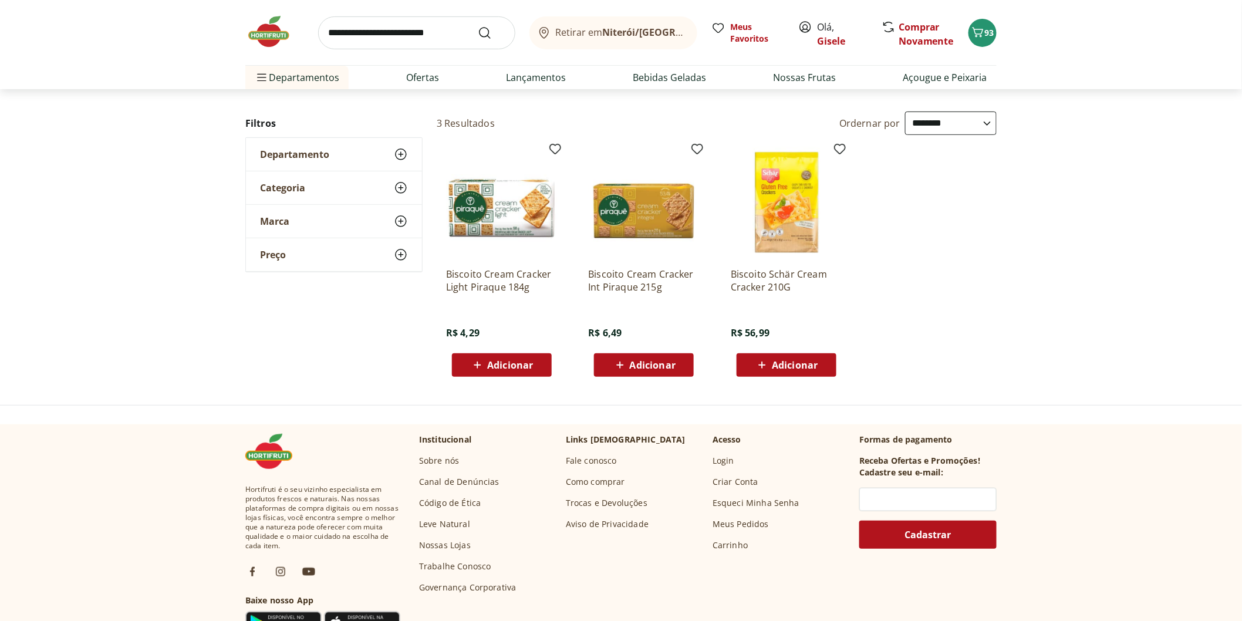
scroll to position [130, 0]
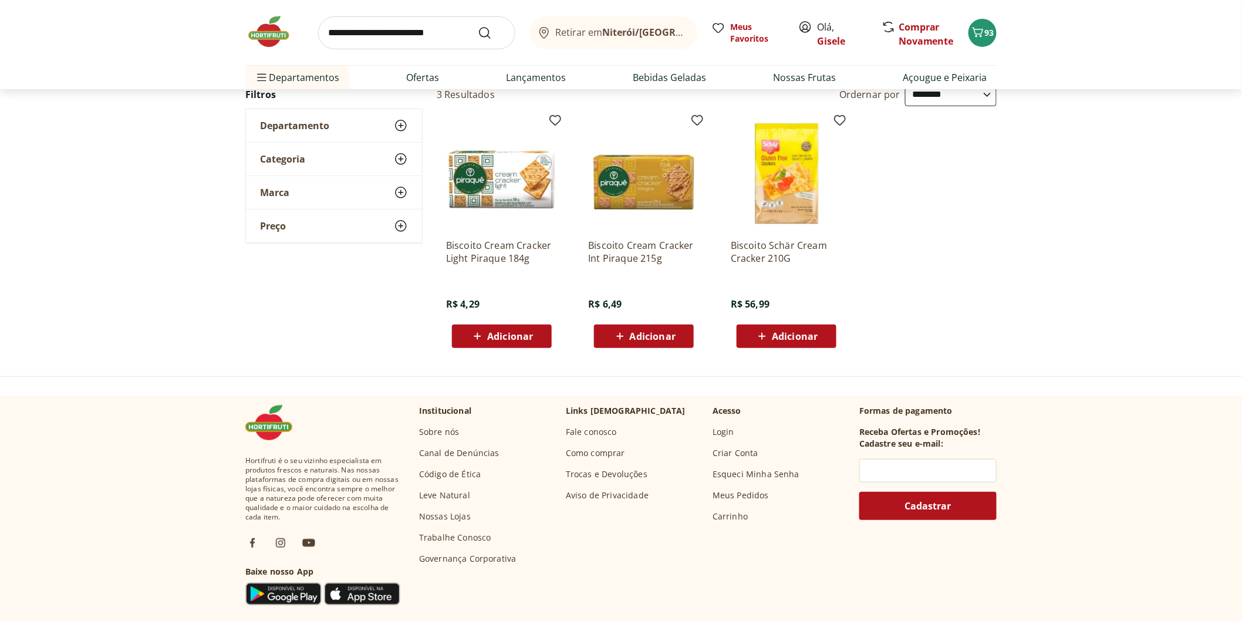
click at [654, 342] on span "Adicionar" at bounding box center [644, 336] width 63 height 14
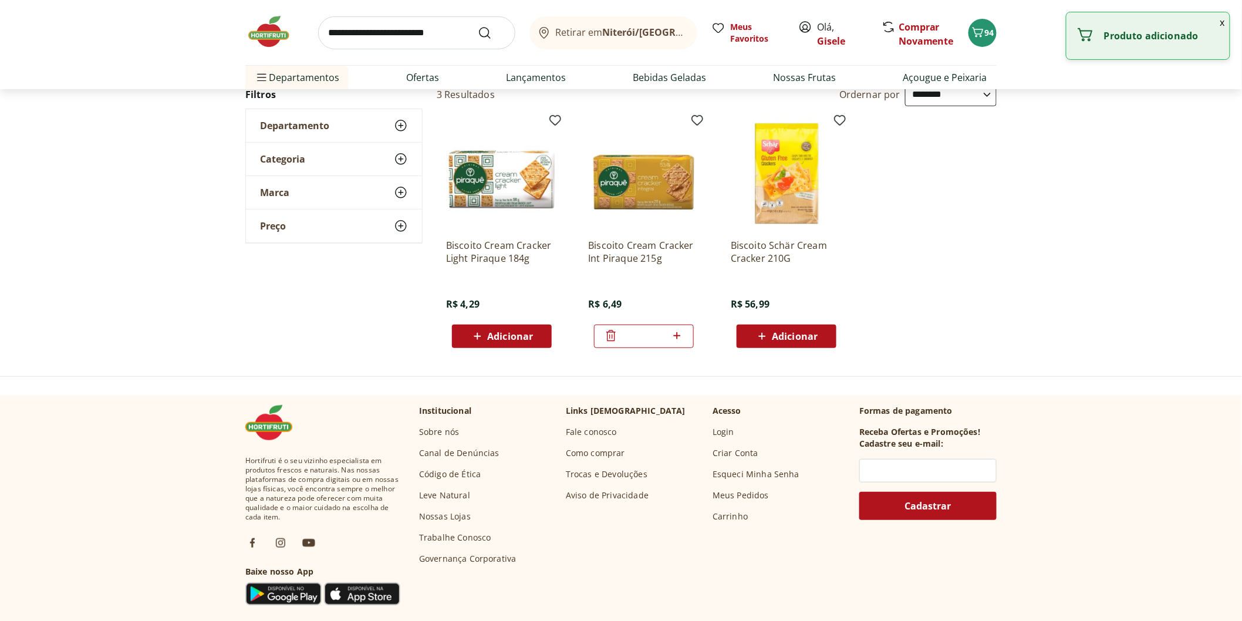
click at [681, 337] on icon at bounding box center [677, 336] width 15 height 14
type input "*"
click at [506, 356] on div "Biscoito Cream Cracker Light Piraque 184g R$ 4,29 Adicionar" at bounding box center [502, 233] width 130 height 249
click at [508, 346] on div "Adicionar" at bounding box center [501, 336] width 81 height 21
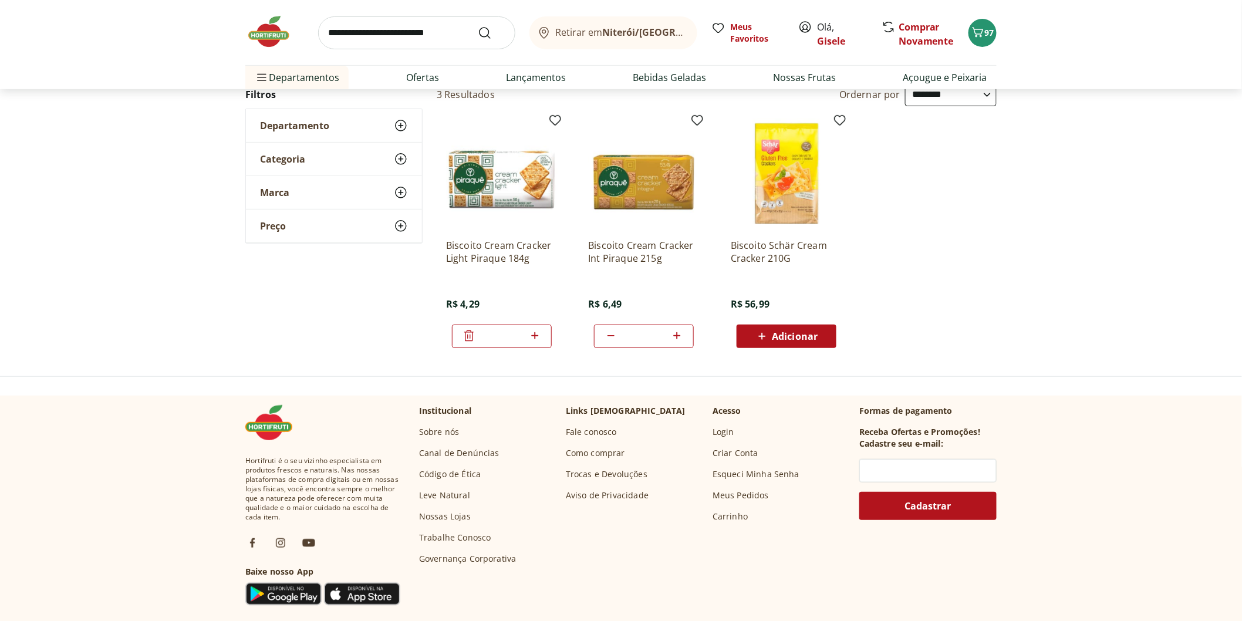
click at [535, 337] on icon at bounding box center [534, 335] width 7 height 7
type input "*"
click at [608, 333] on icon at bounding box center [611, 336] width 14 height 14
type input "*"
click at [266, 41] on img at bounding box center [274, 31] width 59 height 35
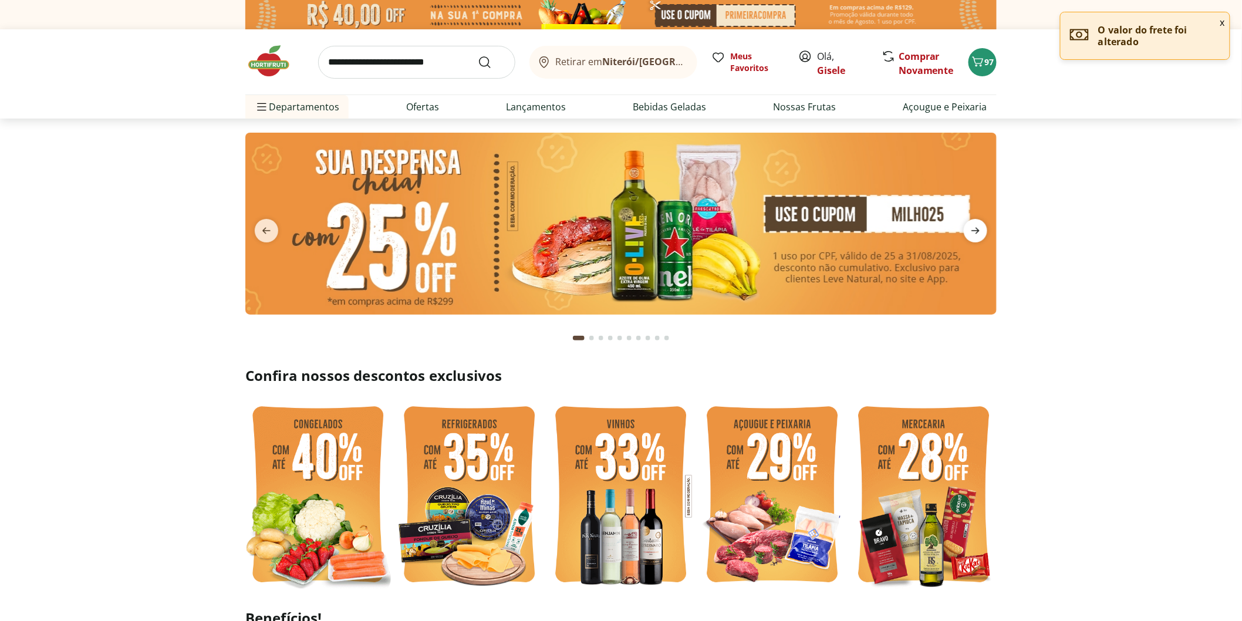
click at [972, 232] on icon "next" at bounding box center [975, 231] width 14 height 14
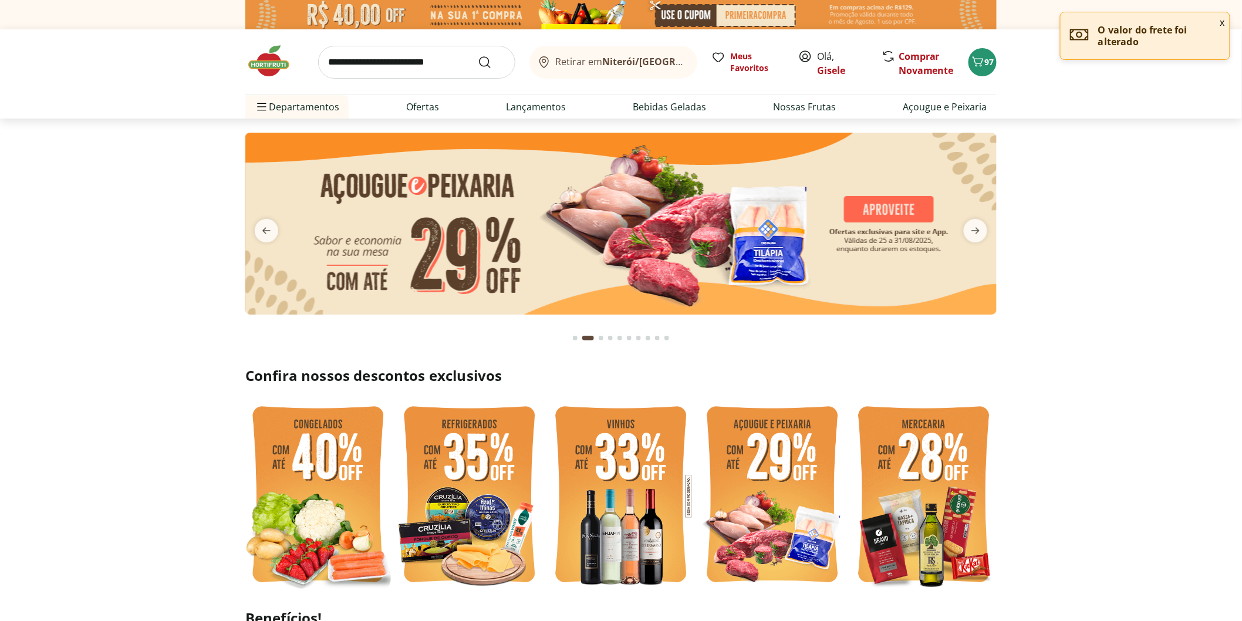
click at [491, 238] on img at bounding box center [620, 224] width 751 height 182
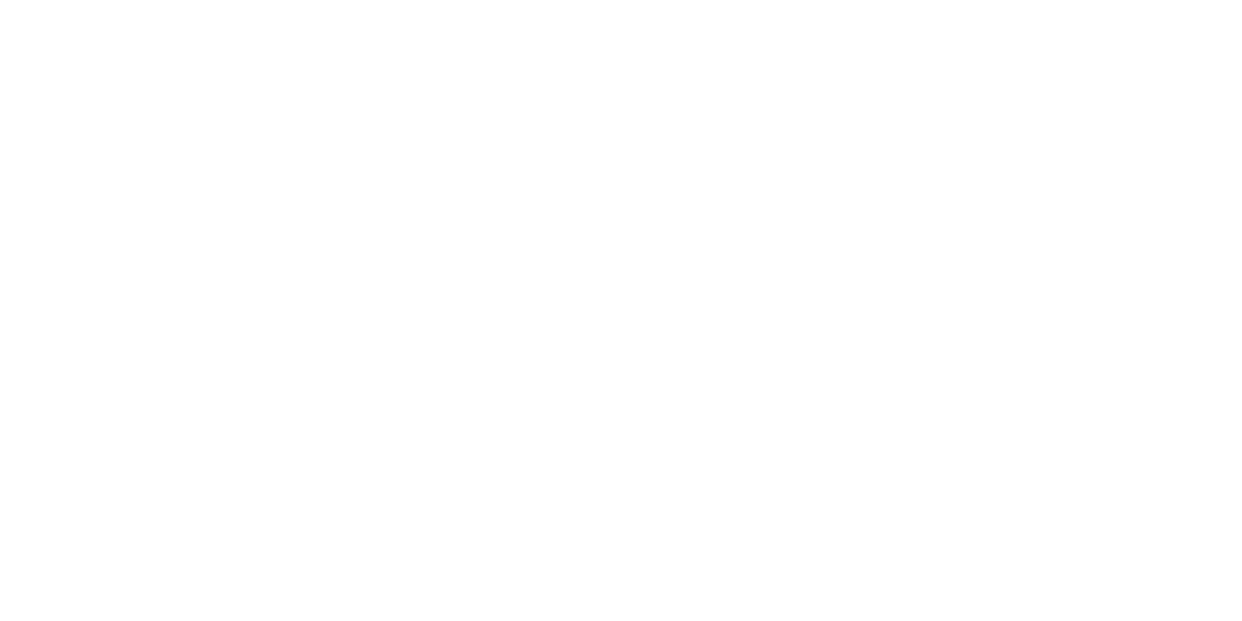
select select "**********"
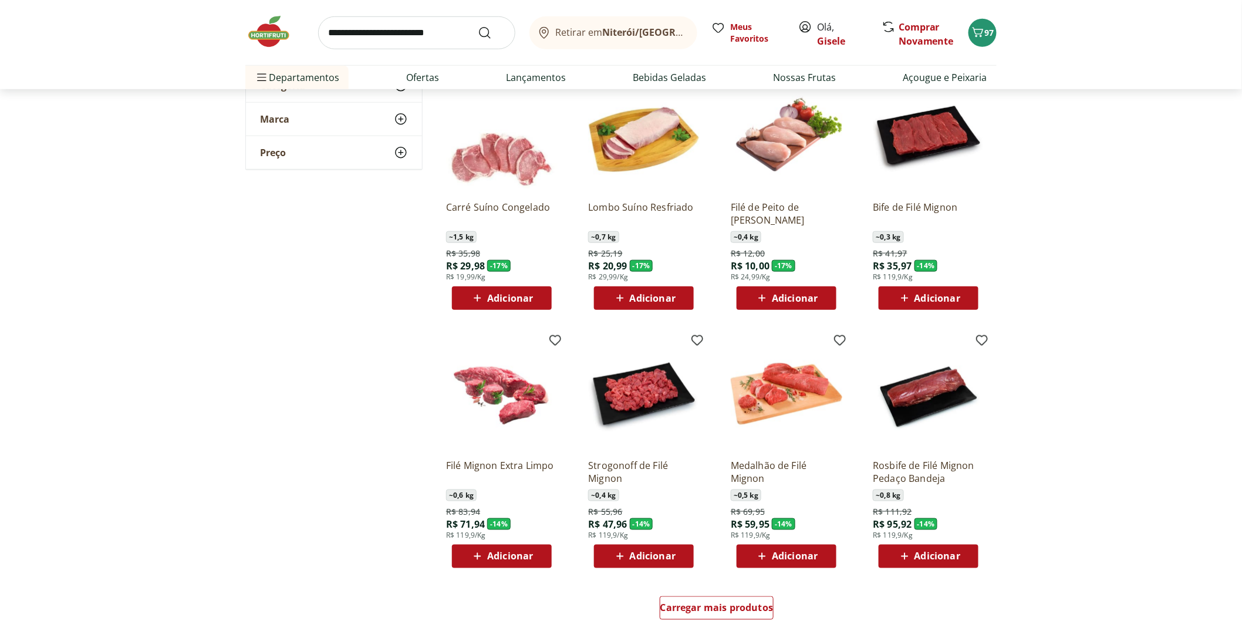
scroll to position [587, 0]
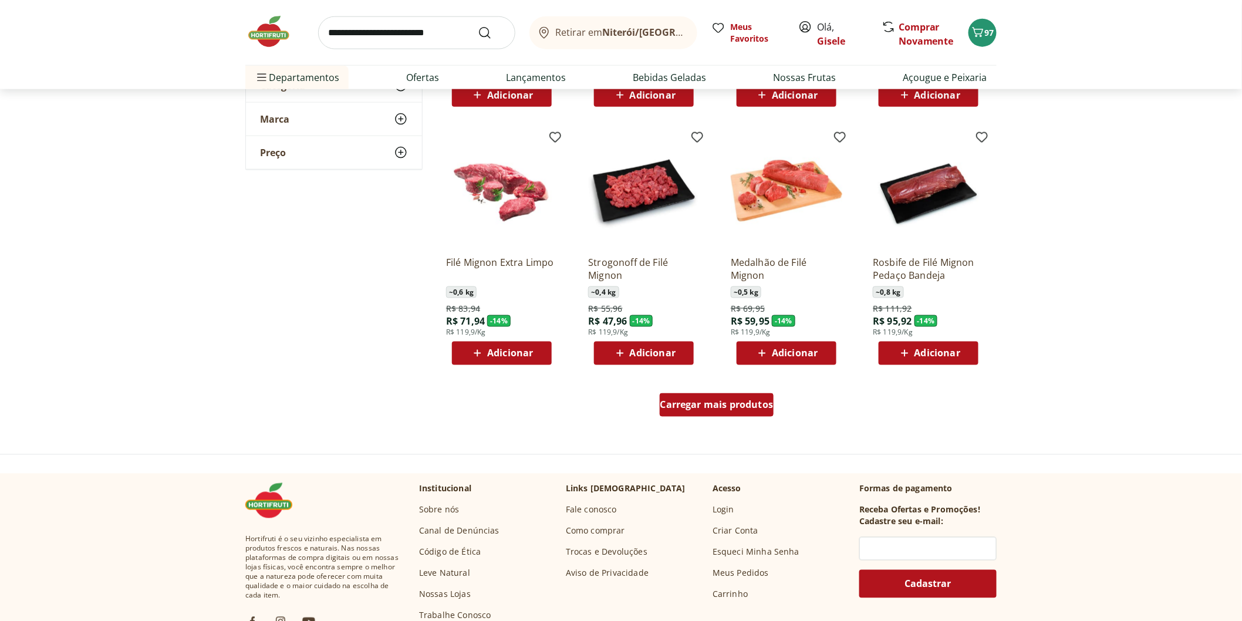
click at [718, 402] on span "Carregar mais produtos" at bounding box center [716, 404] width 113 height 9
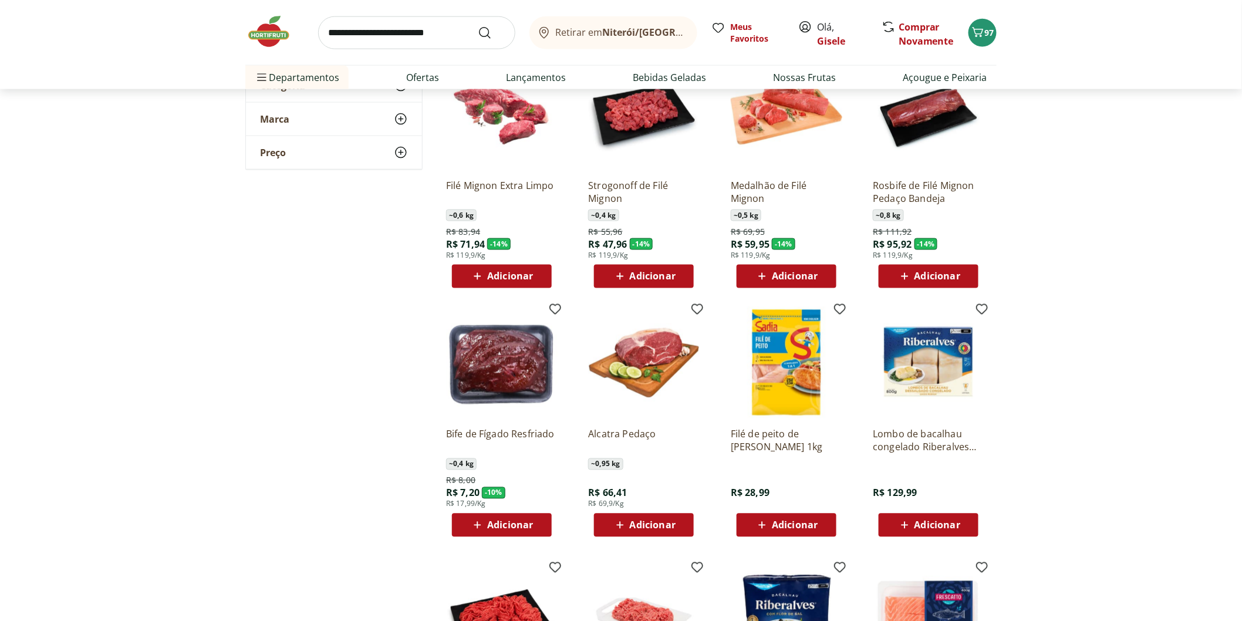
scroll to position [782, 0]
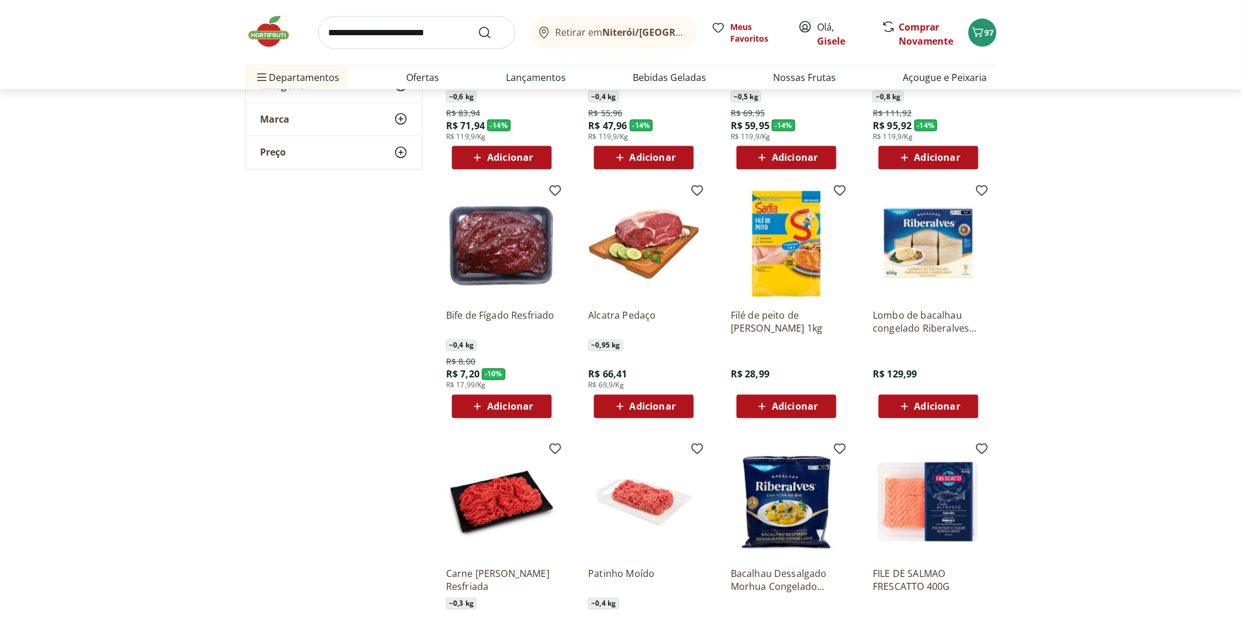
scroll to position [1174, 0]
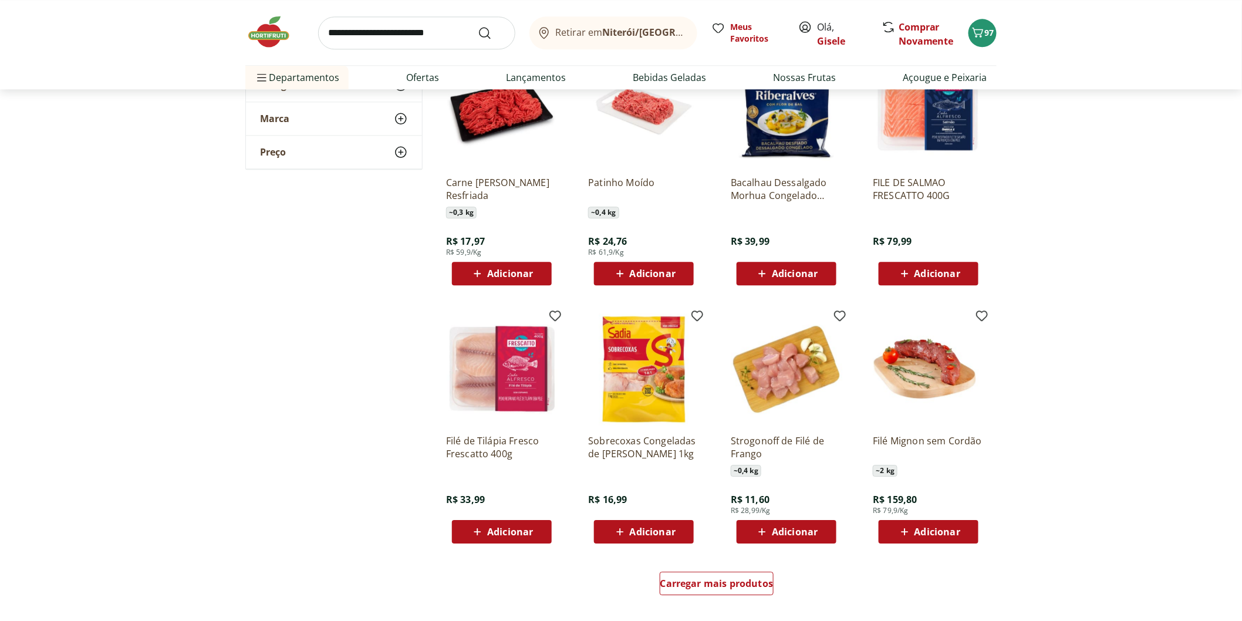
click at [707, 557] on div "Carregar mais produtos" at bounding box center [716, 585] width 569 height 56
click at [704, 574] on div "Carregar mais produtos" at bounding box center [717, 583] width 114 height 23
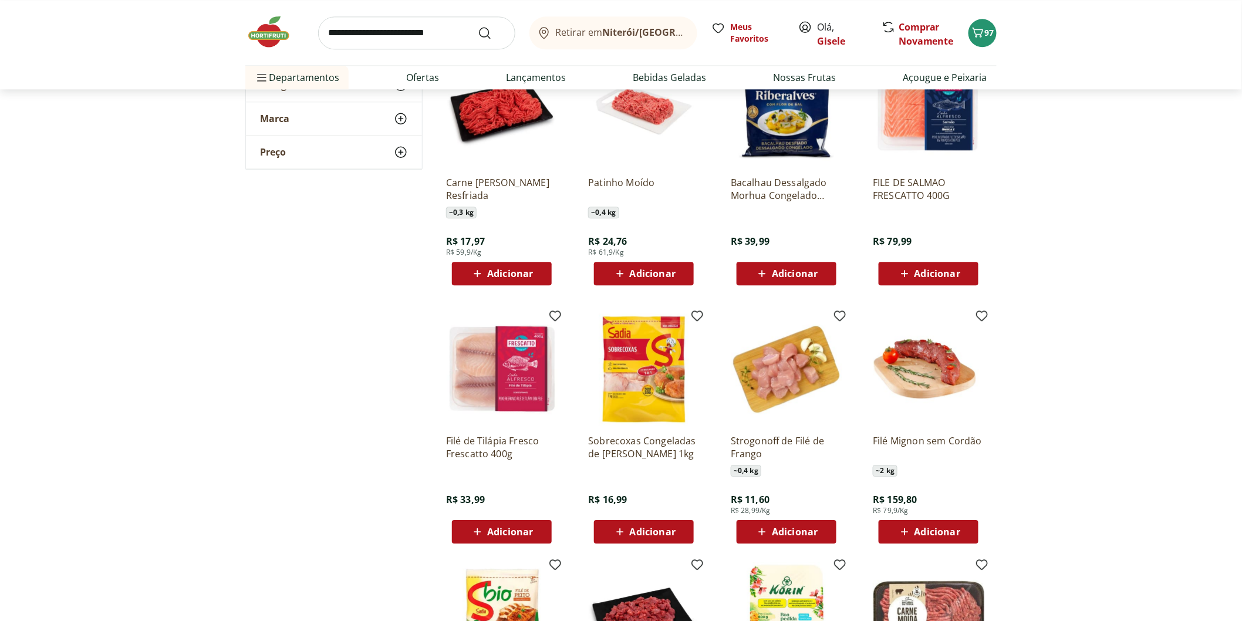
scroll to position [1499, 0]
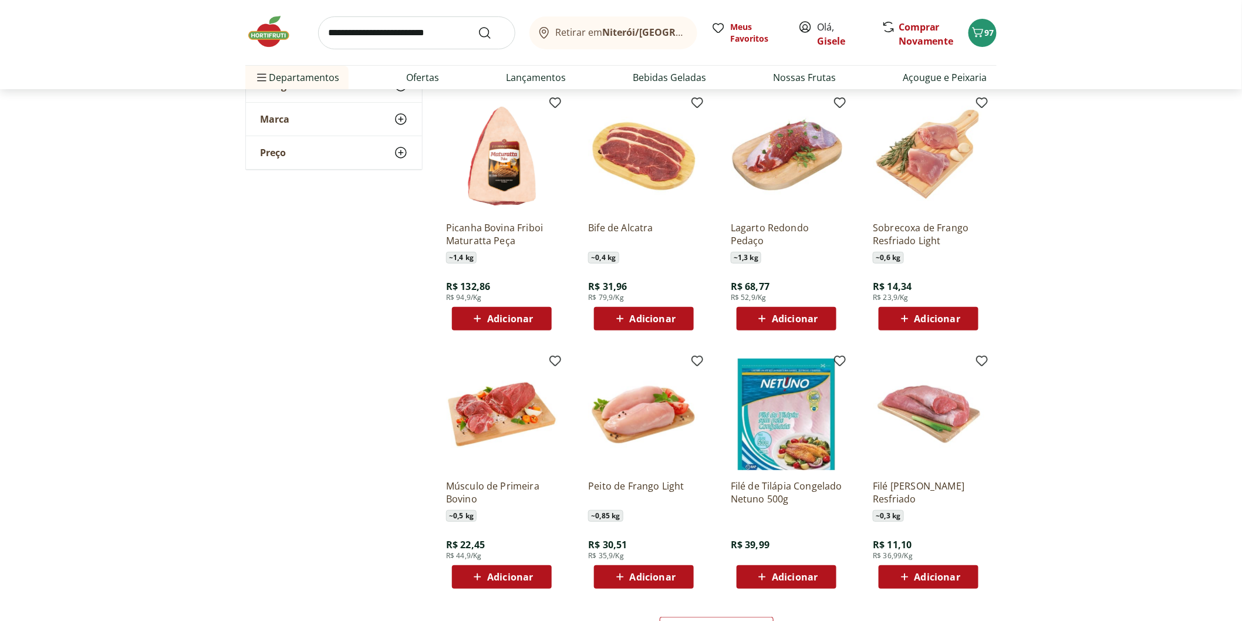
scroll to position [2086, 0]
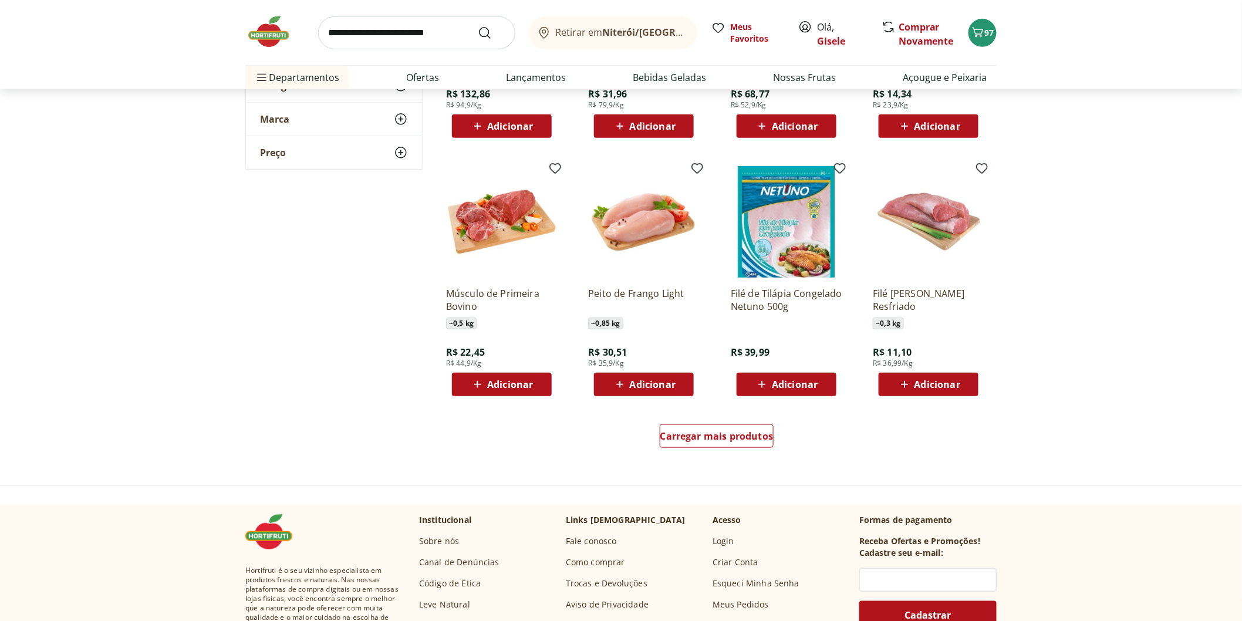
click at [266, 36] on img at bounding box center [274, 31] width 59 height 35
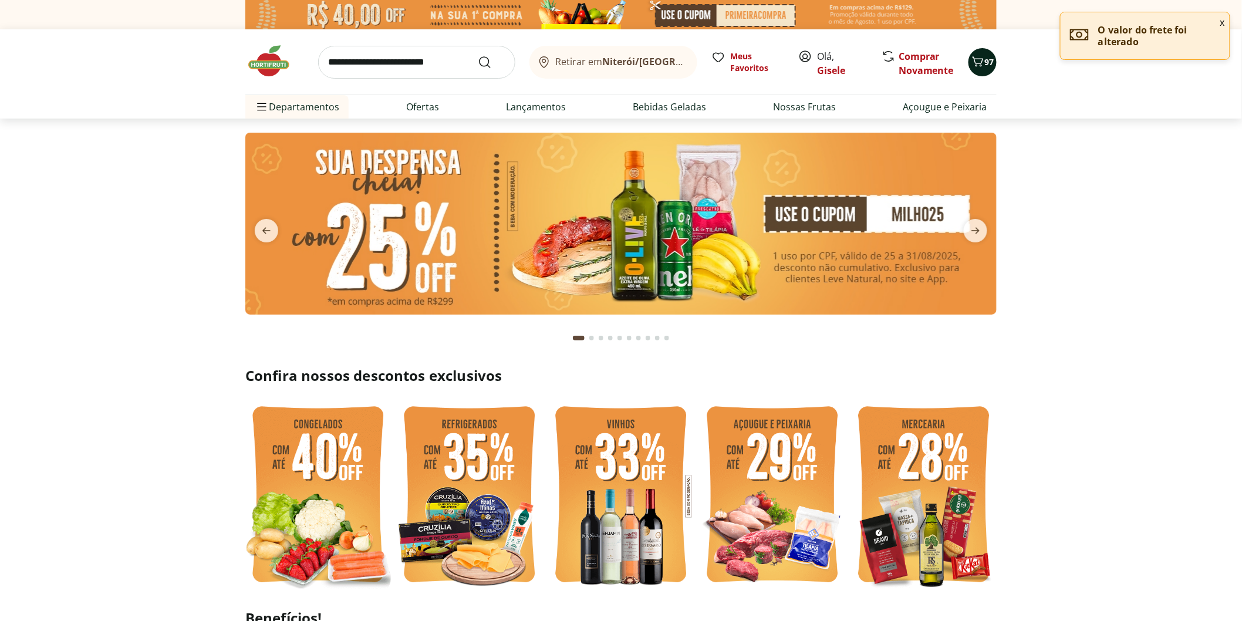
click at [989, 60] on span "97" at bounding box center [989, 61] width 9 height 11
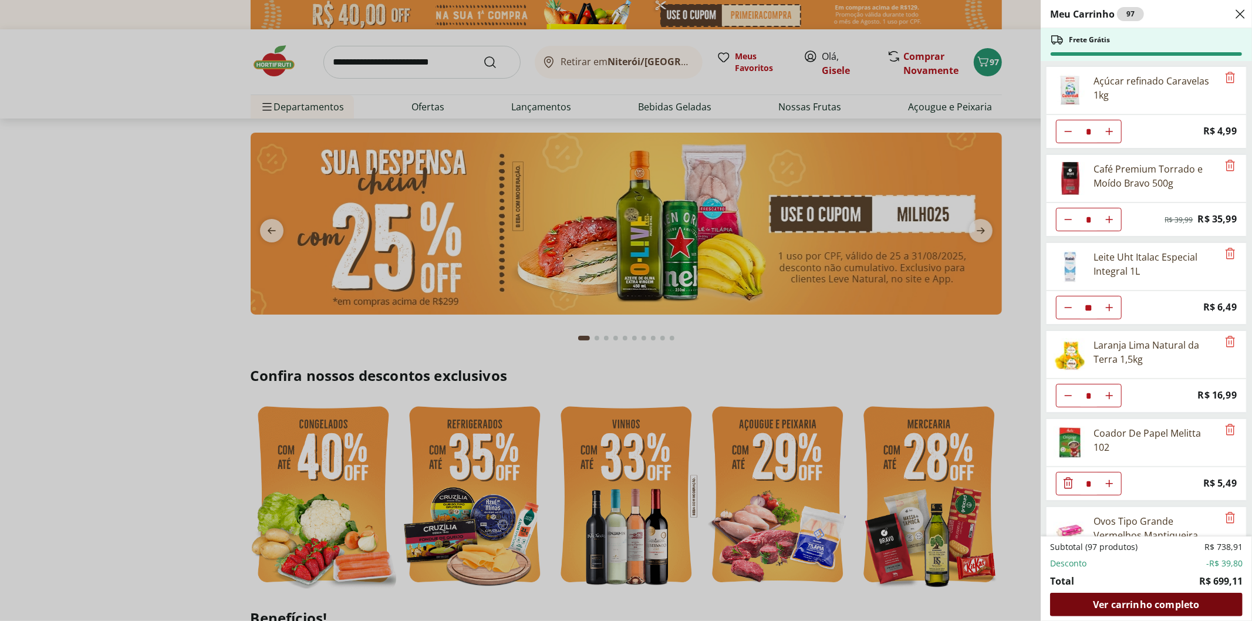
click at [1148, 606] on span "Ver carrinho completo" at bounding box center [1146, 604] width 106 height 9
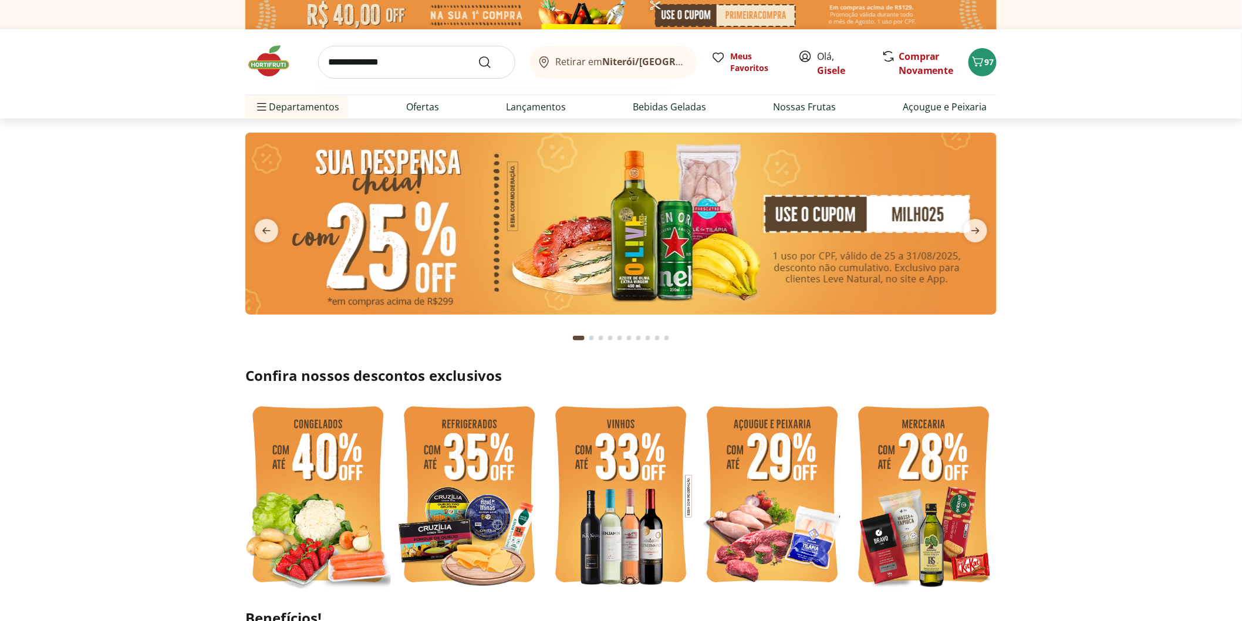
type input "**********"
click at [478, 55] on button "Submit Search" at bounding box center [492, 62] width 28 height 14
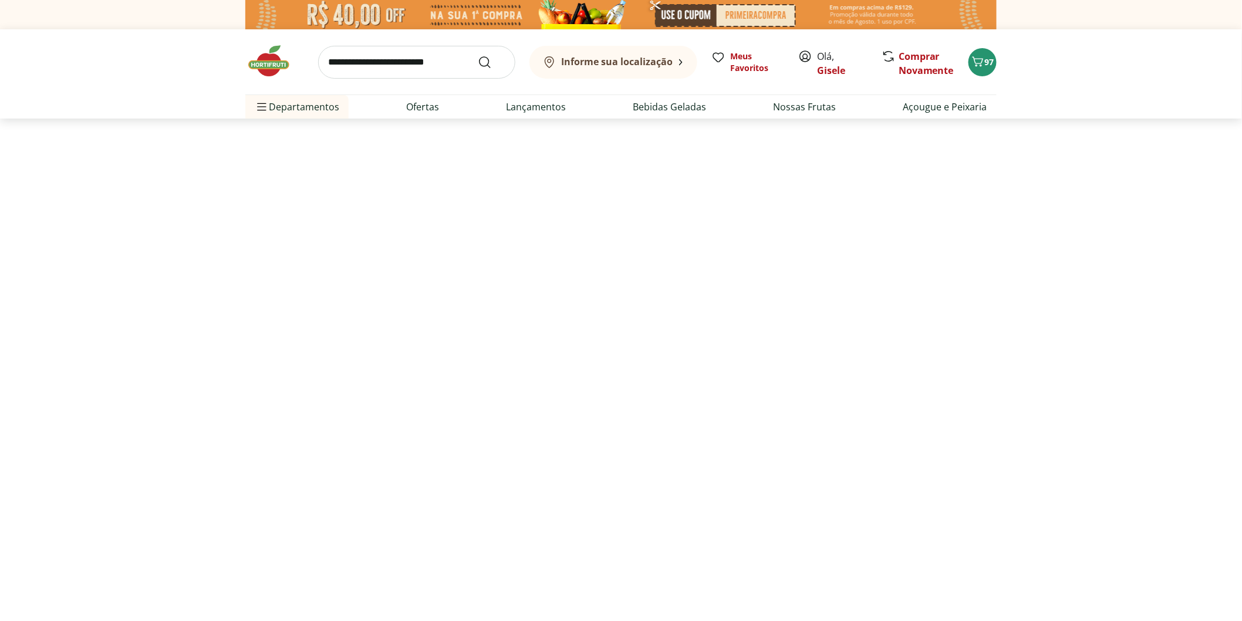
select select "**********"
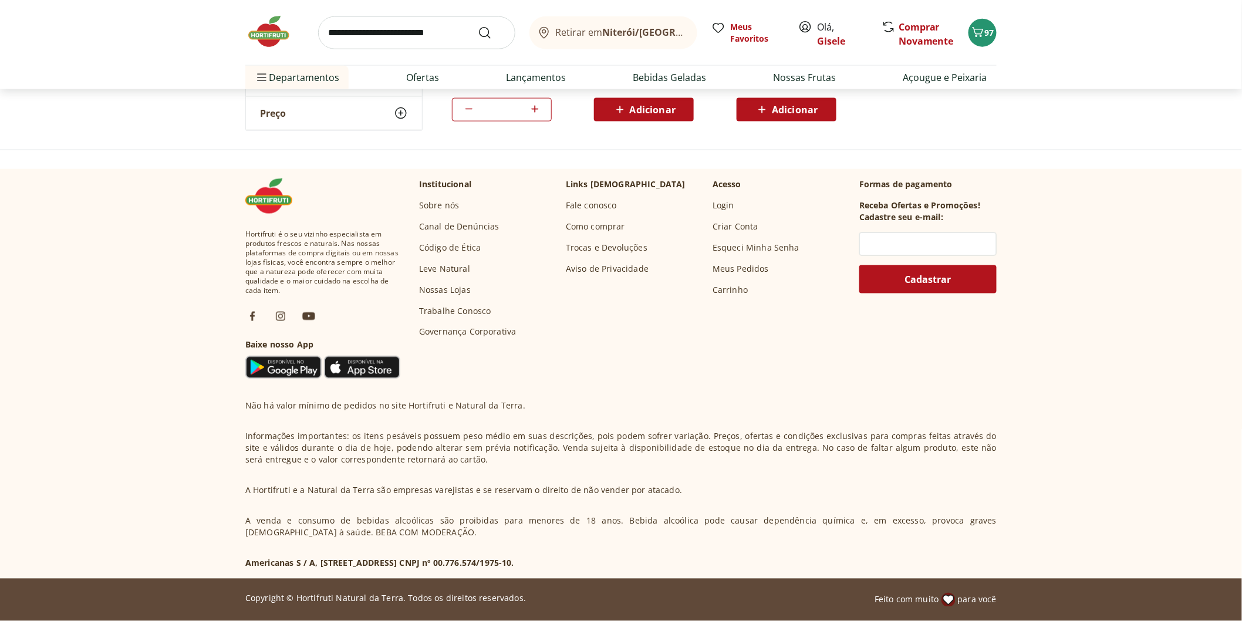
scroll to position [354, 0]
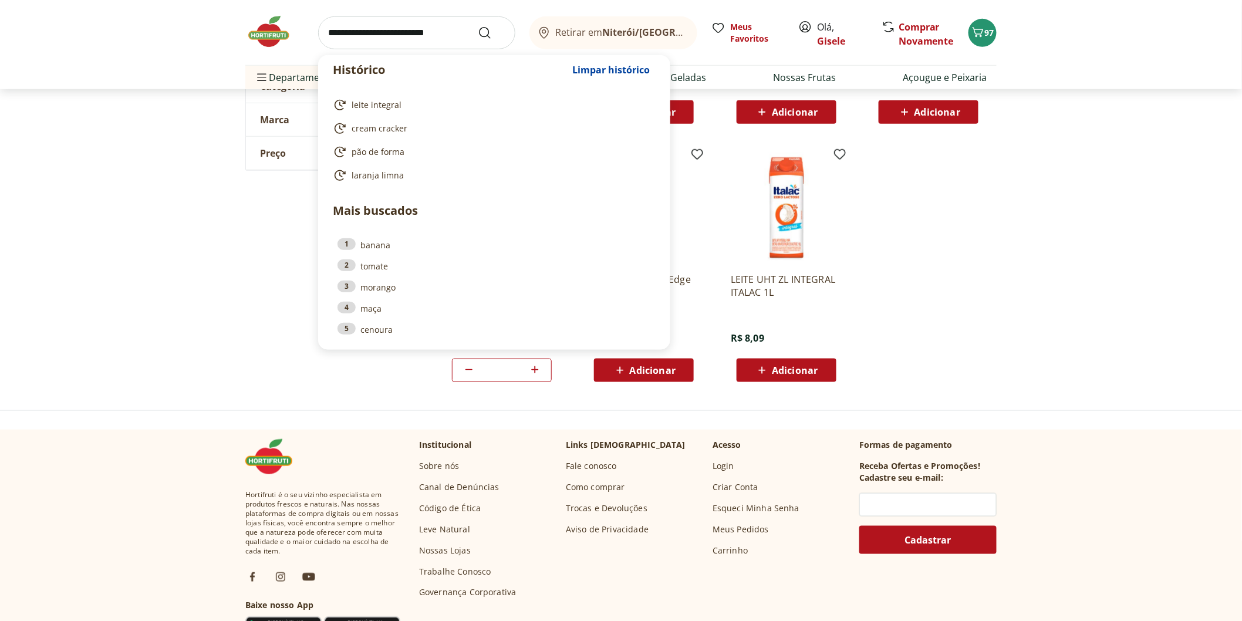
click at [394, 38] on input "search" at bounding box center [416, 32] width 197 height 33
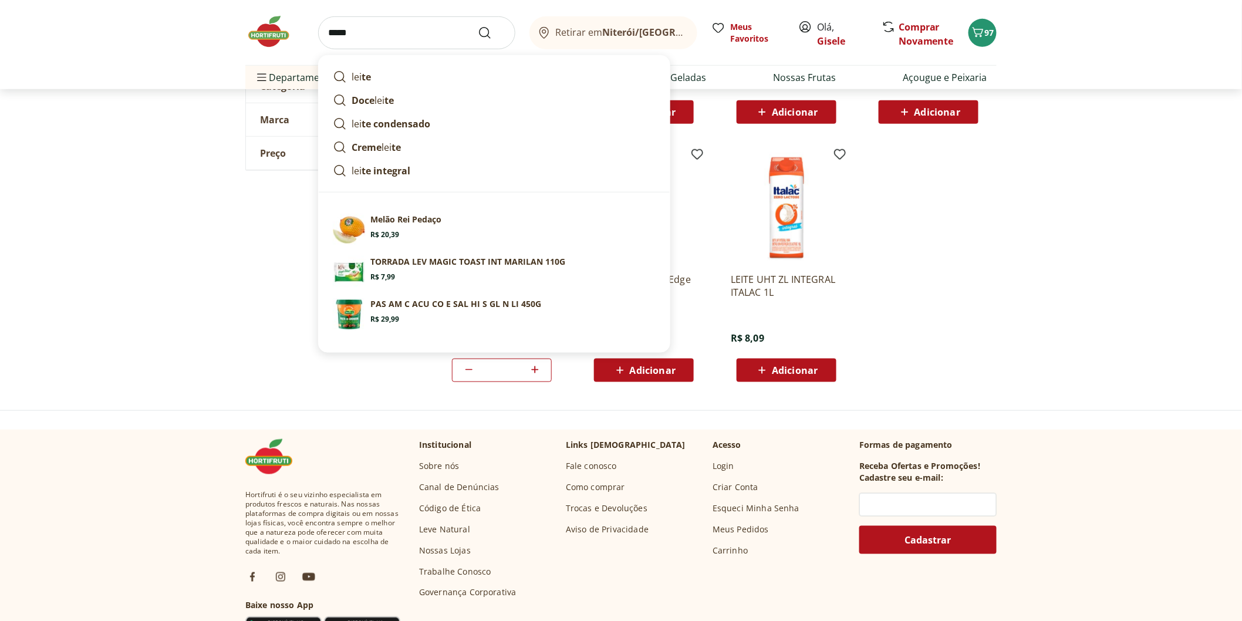
type input "*****"
click at [478, 26] on button "Submit Search" at bounding box center [492, 33] width 28 height 14
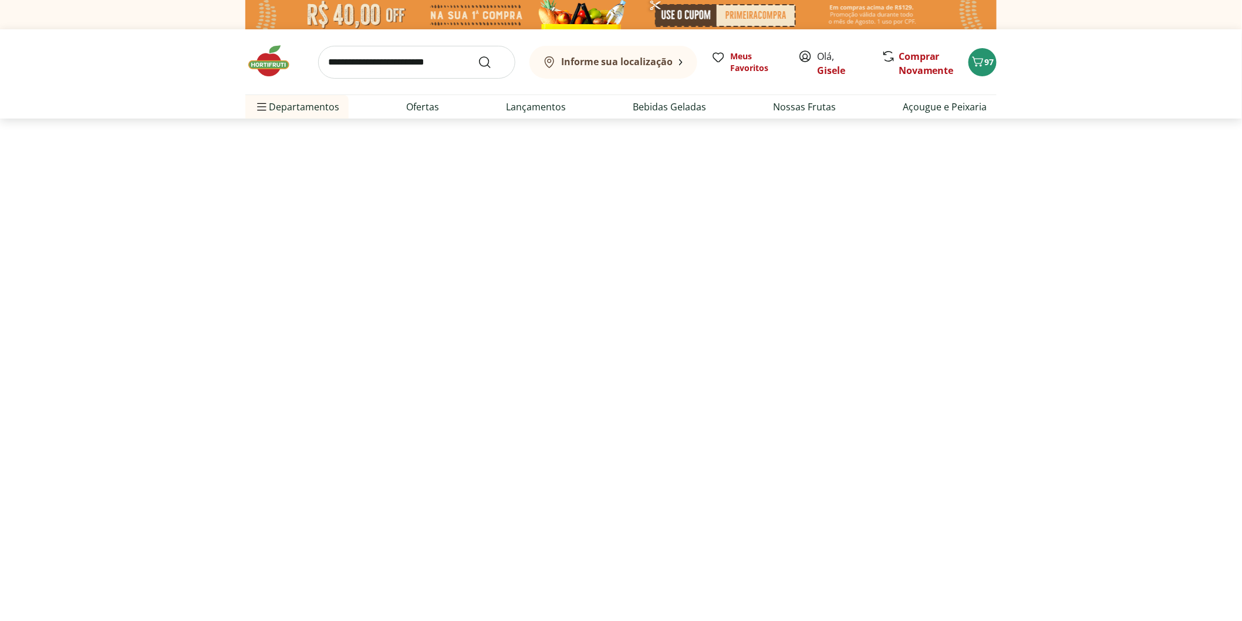
select select "**********"
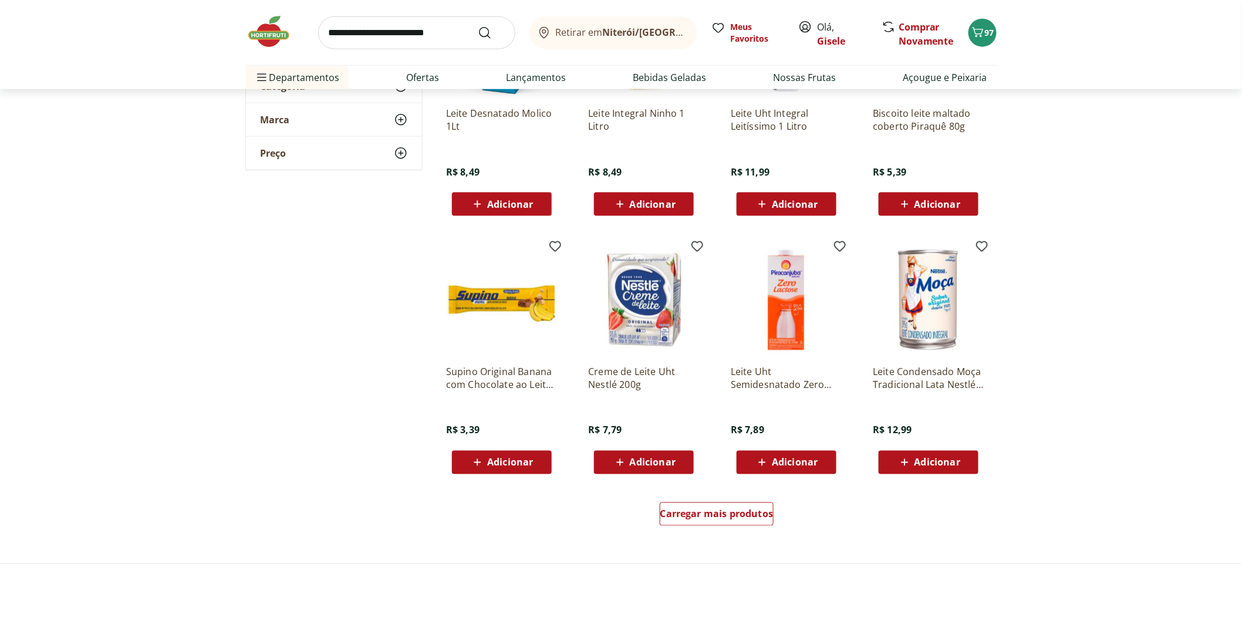
scroll to position [652, 0]
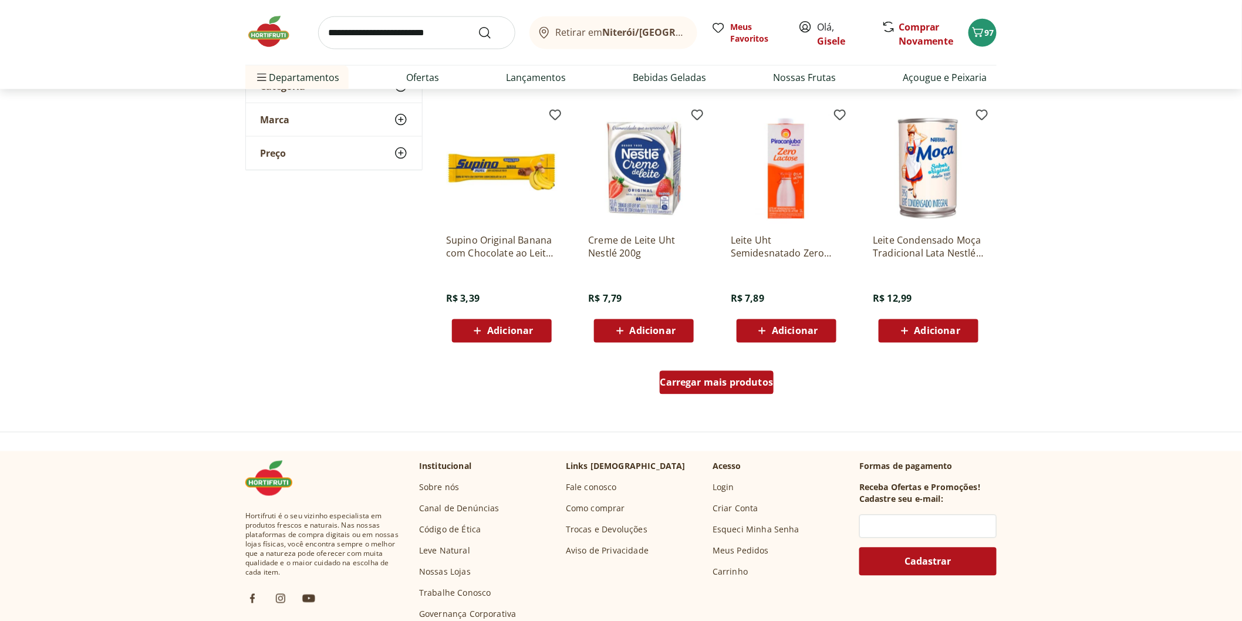
click at [708, 384] on span "Carregar mais produtos" at bounding box center [716, 382] width 113 height 9
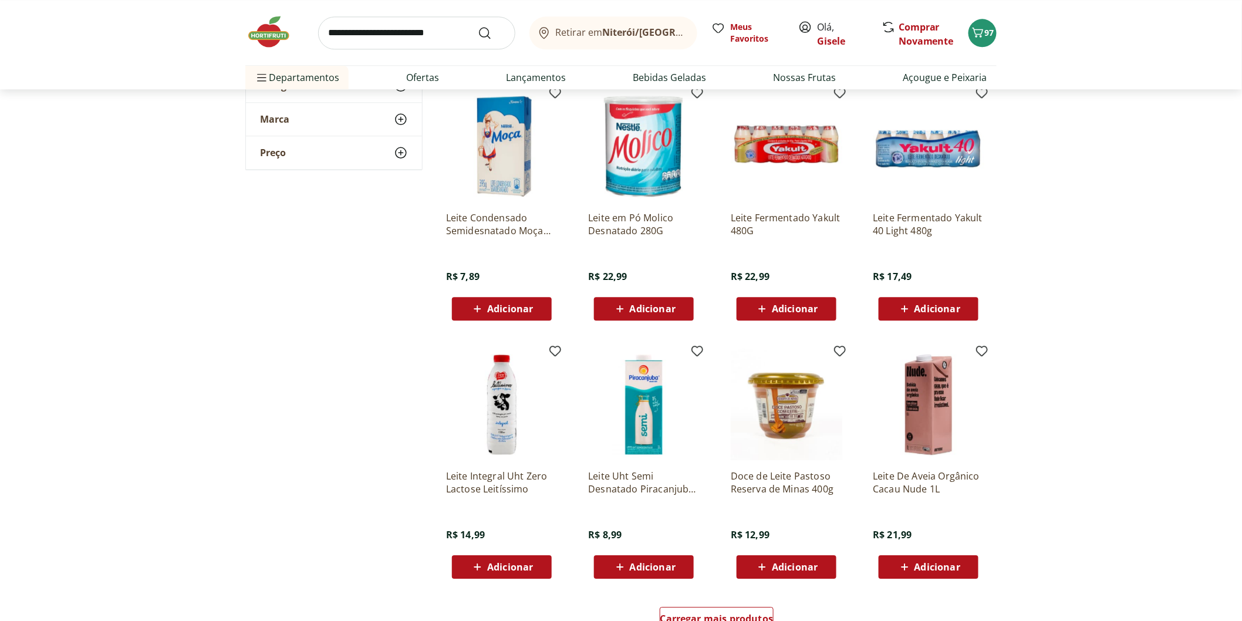
scroll to position [1304, 0]
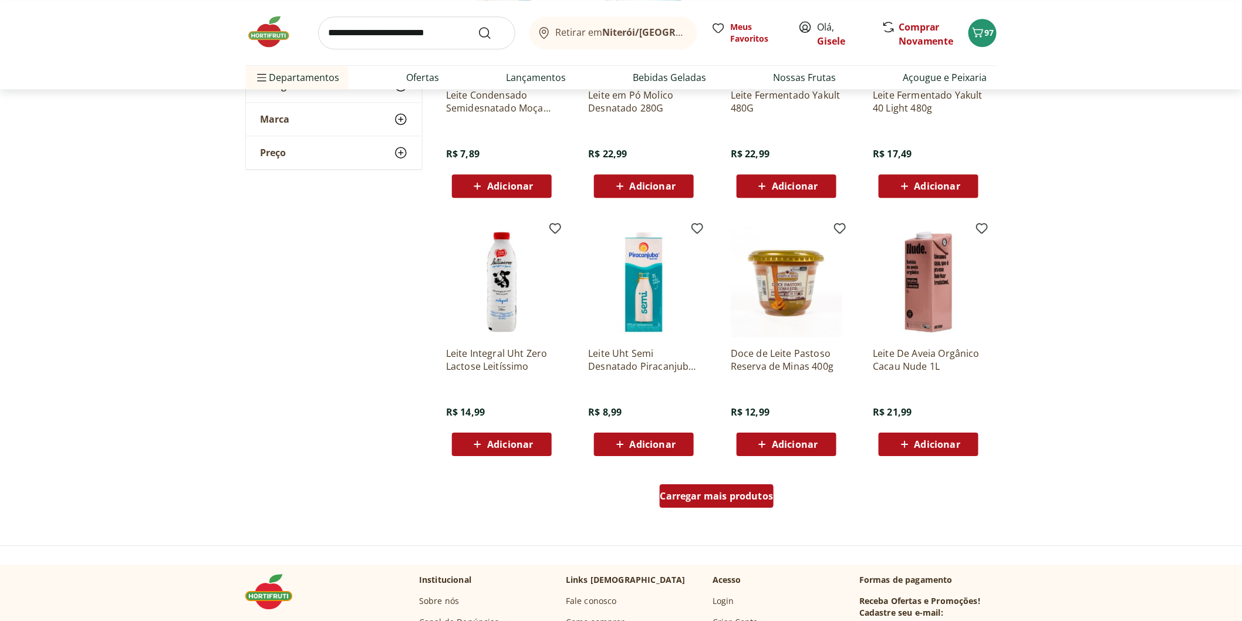
click at [695, 493] on span "Carregar mais produtos" at bounding box center [716, 495] width 113 height 9
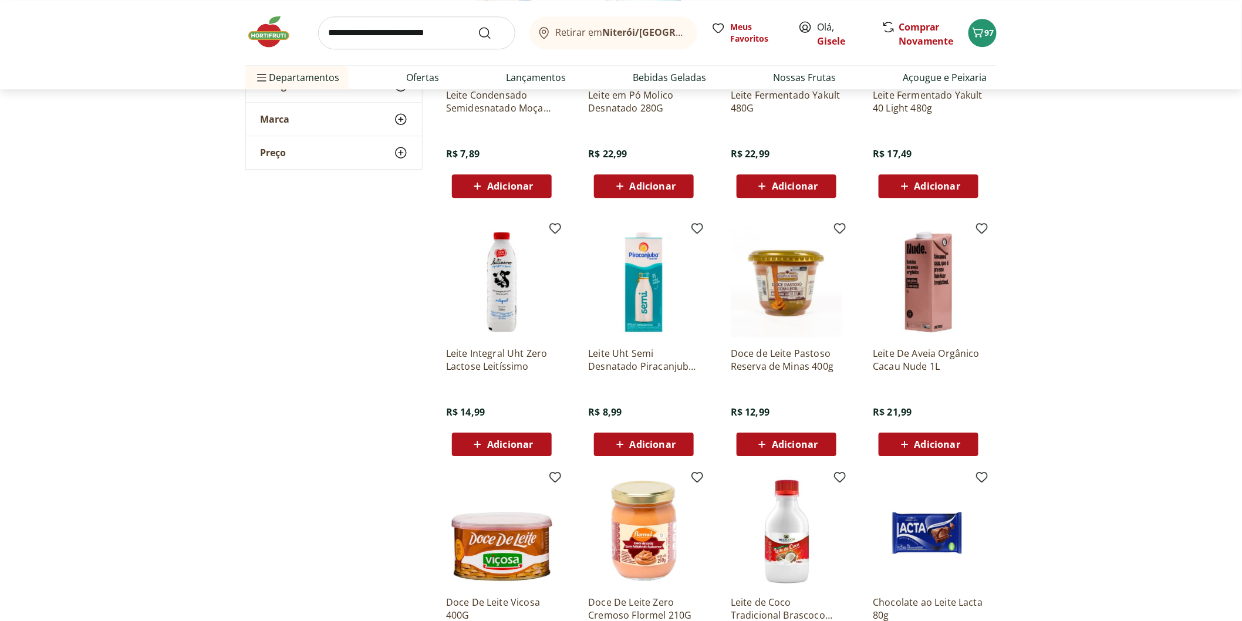
click at [259, 42] on img at bounding box center [274, 31] width 59 height 35
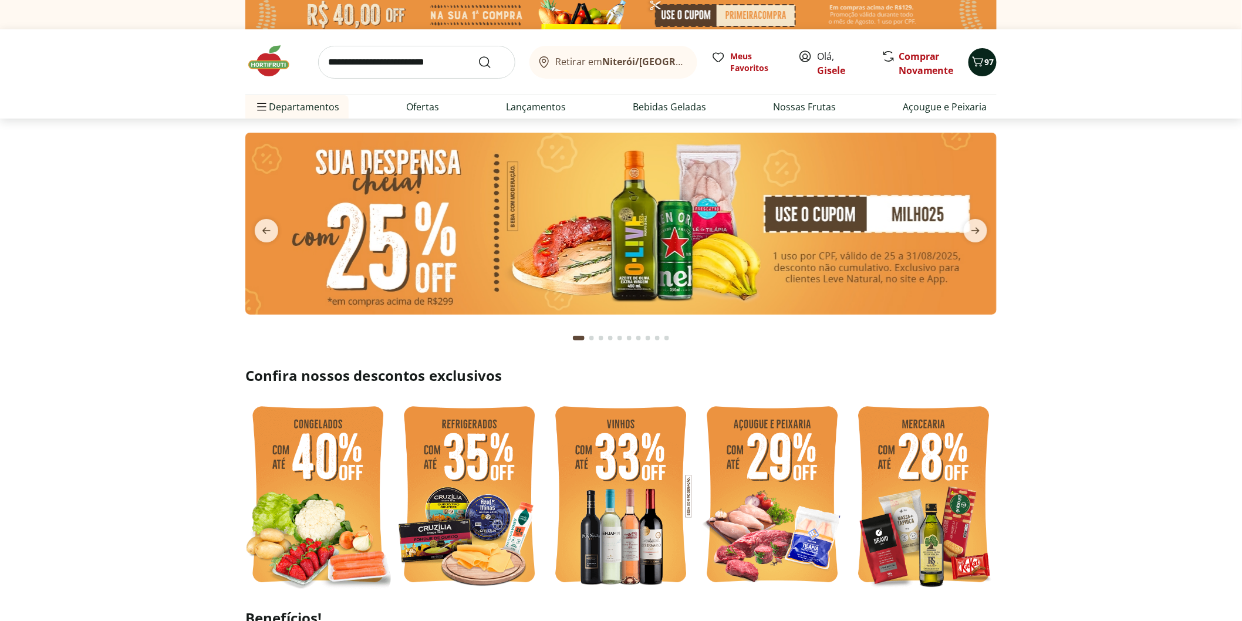
click at [981, 65] on icon "Carrinho" at bounding box center [978, 62] width 14 height 14
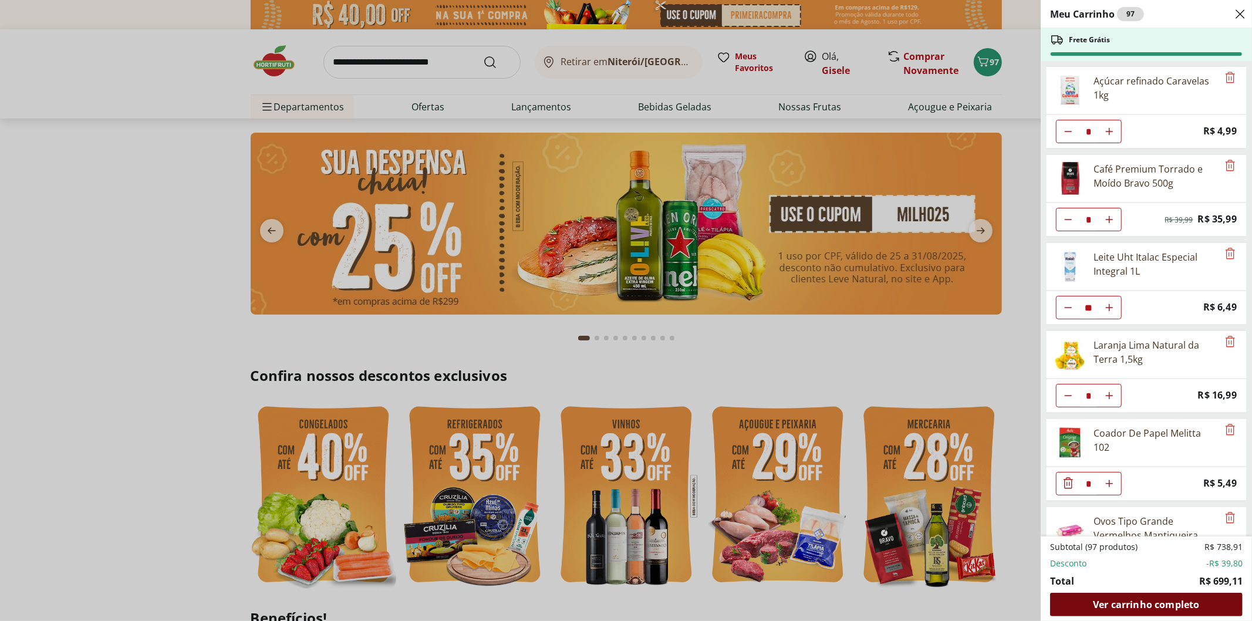
click at [1185, 604] on span "Ver carrinho completo" at bounding box center [1146, 604] width 106 height 9
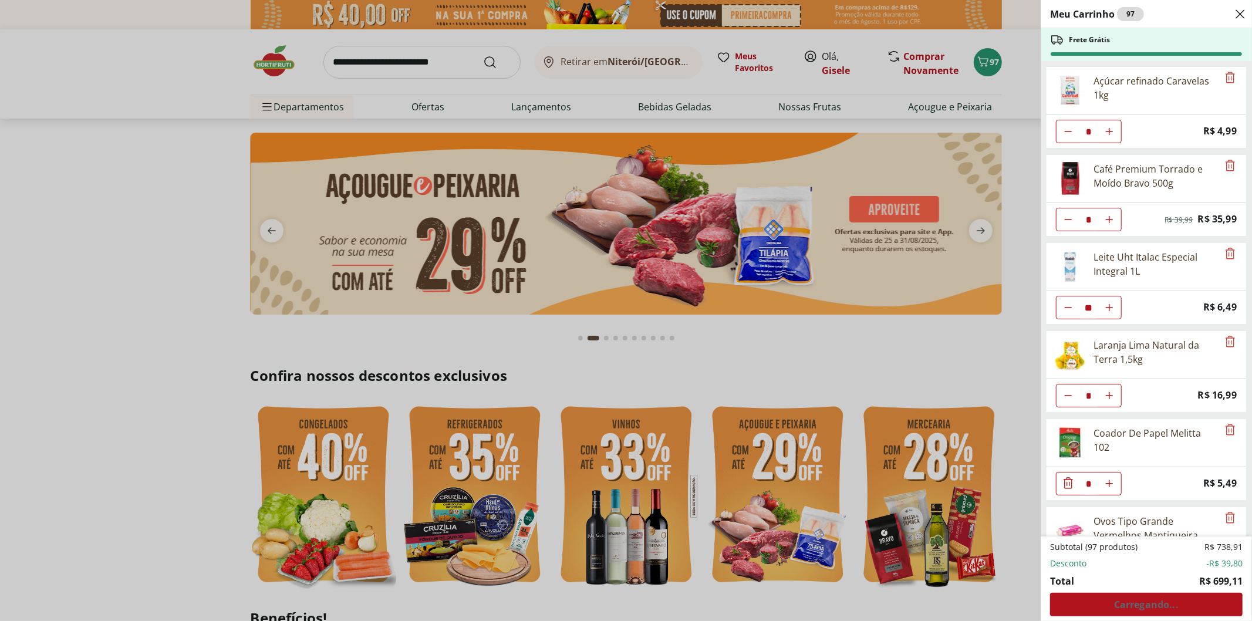
click at [280, 234] on div "Meu Carrinho 97 Frete Grátis Açúcar refinado Caravelas 1kg * Price: R$ 4,99 Caf…" at bounding box center [626, 310] width 1252 height 621
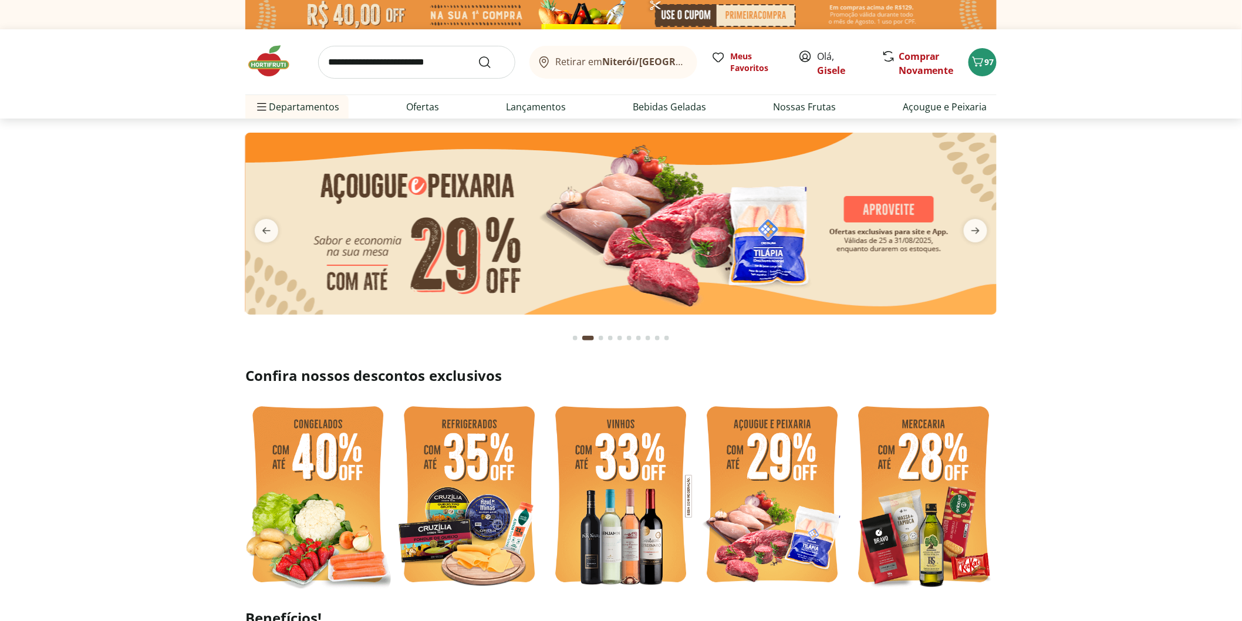
click at [280, 234] on button "previous" at bounding box center [266, 230] width 42 height 23
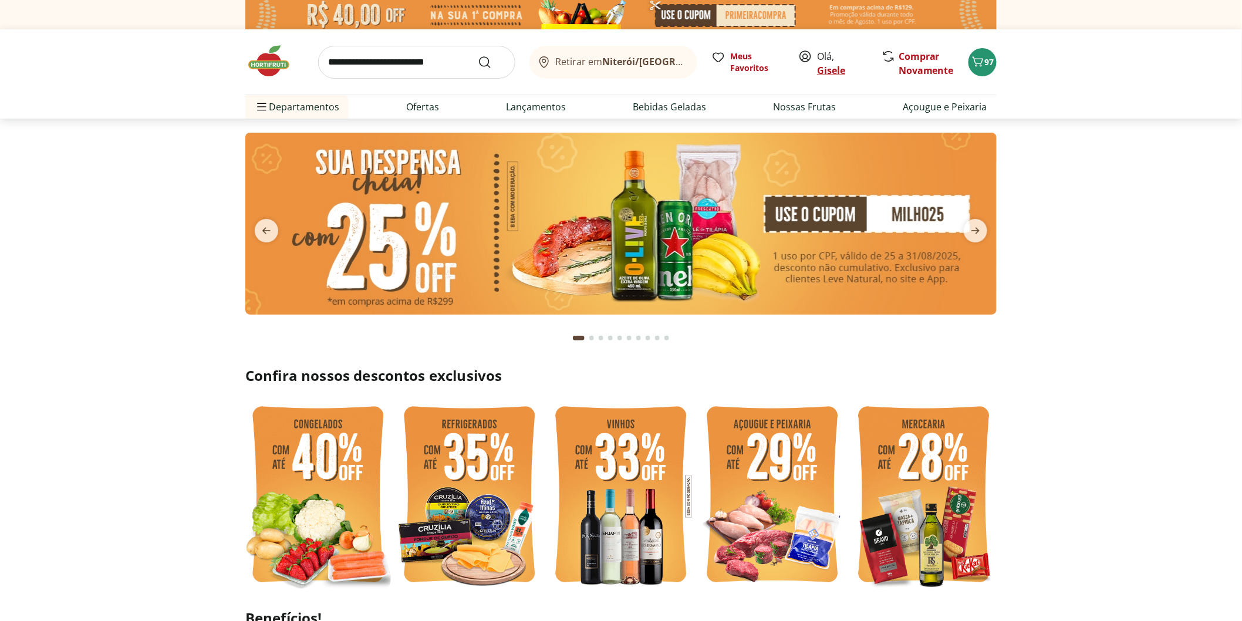
click at [831, 67] on link "Gisele" at bounding box center [831, 70] width 28 height 13
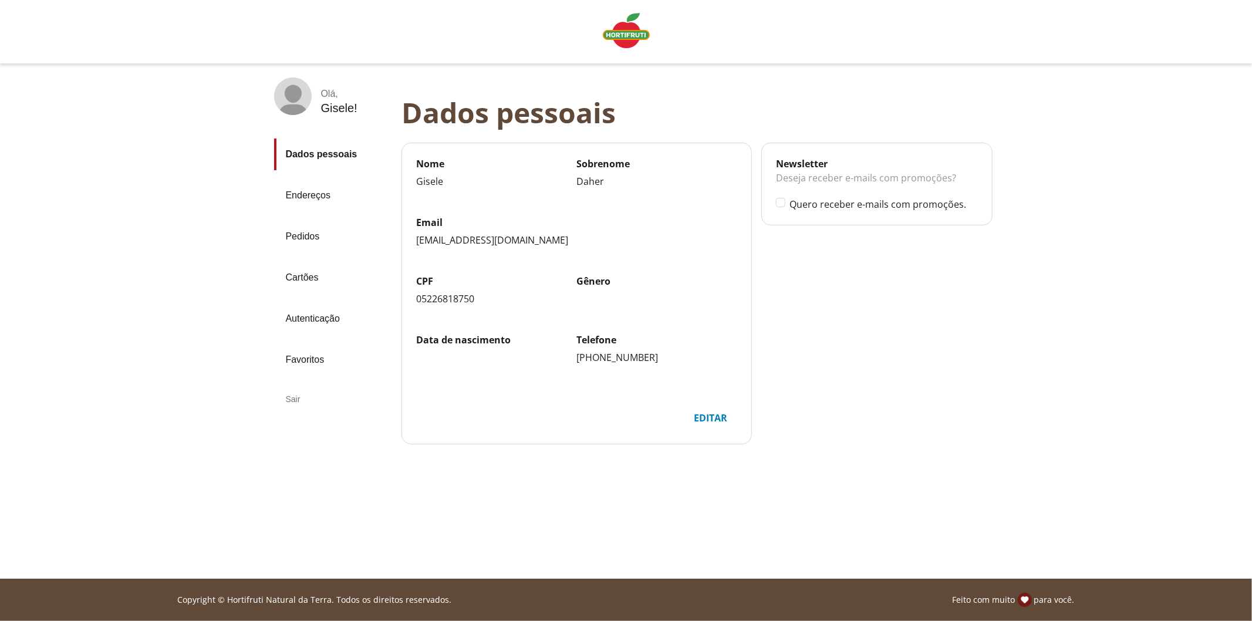
click at [622, 34] on img "Linha de sessão" at bounding box center [626, 30] width 47 height 35
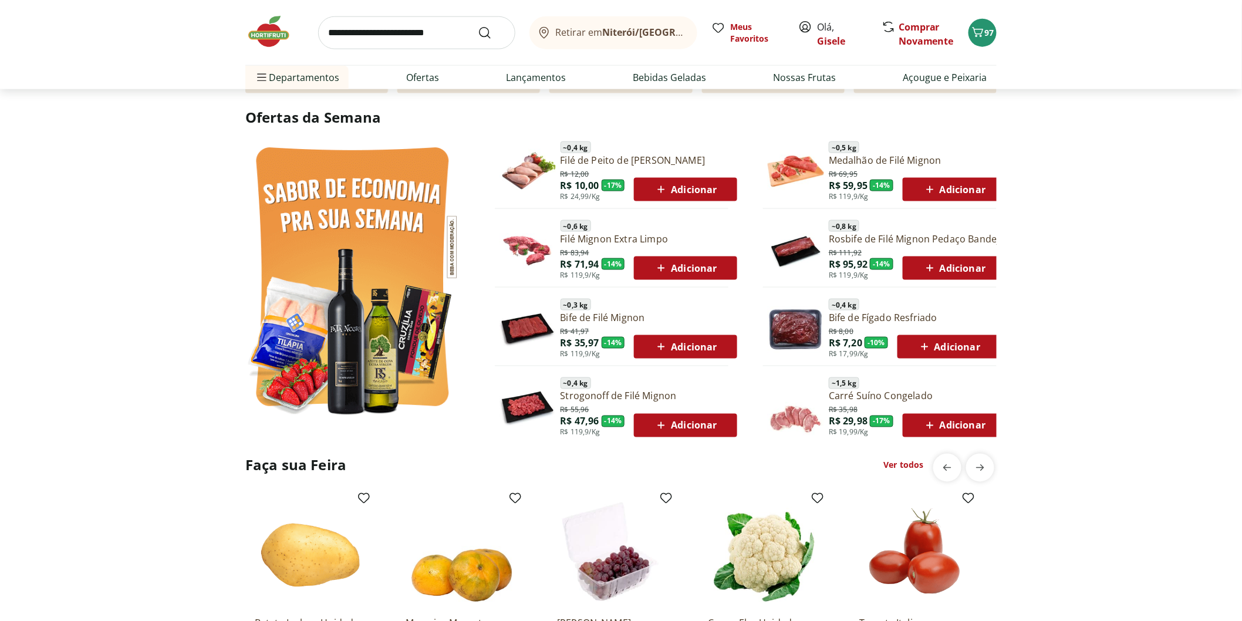
scroll to position [587, 0]
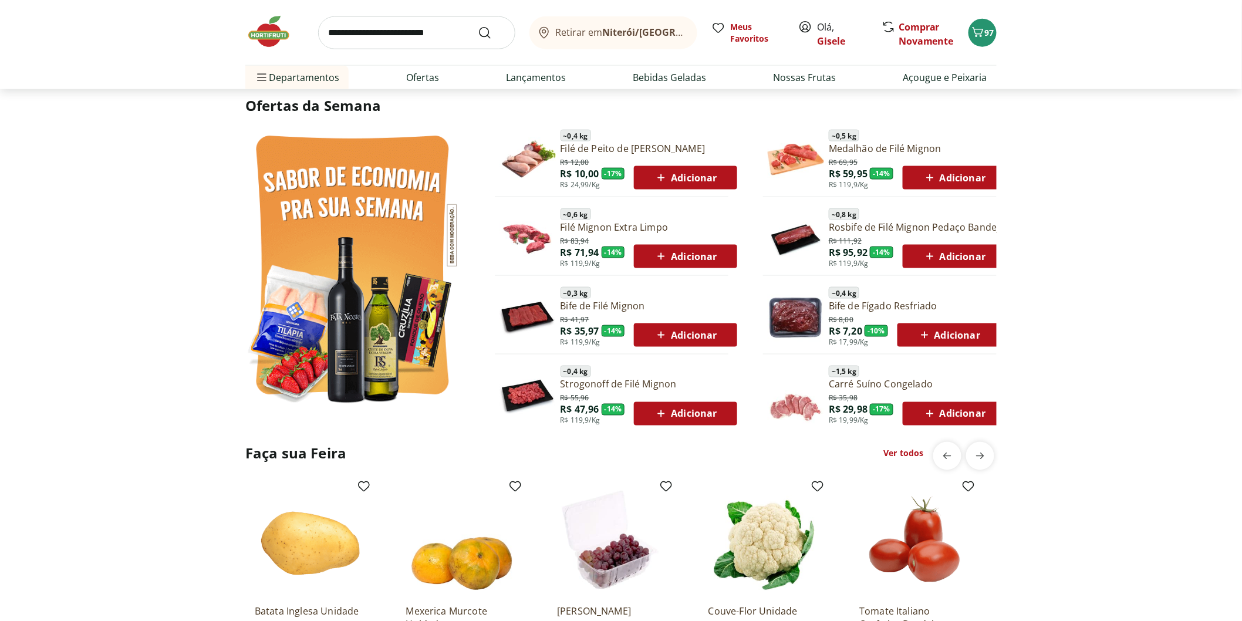
click at [90, 315] on section "Ofertas da Semana ~ 0,4 kg Filé de Peito de Frango Resfriado R$ 12,00 R$ 10,00 …" at bounding box center [621, 258] width 1242 height 325
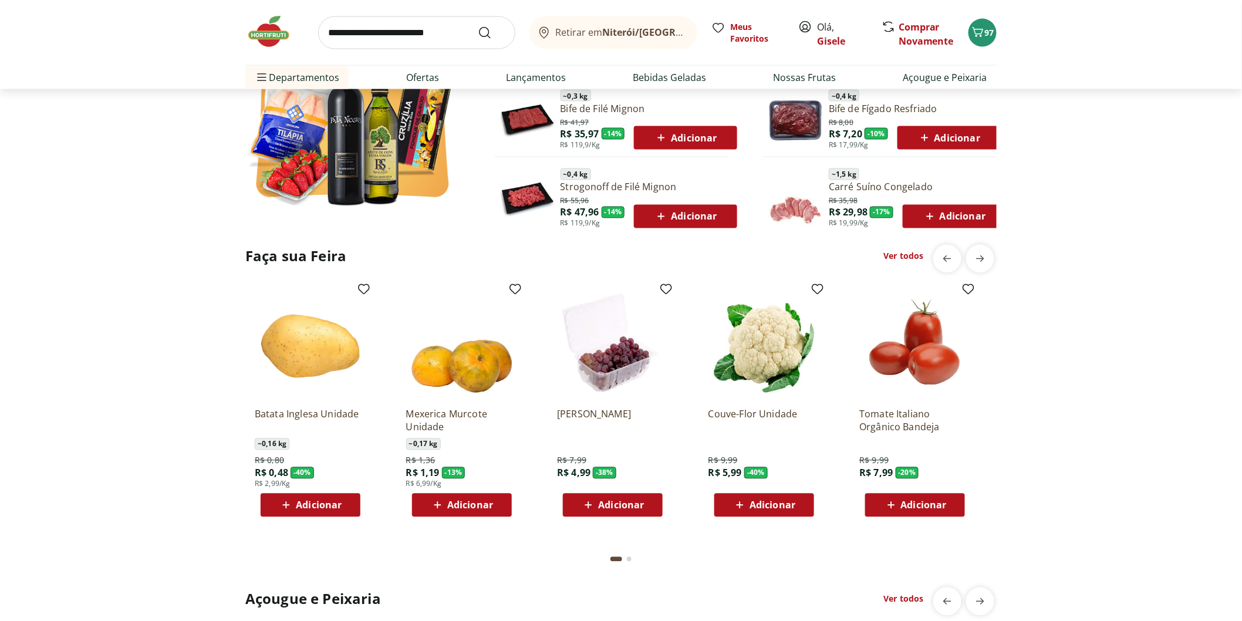
scroll to position [978, 0]
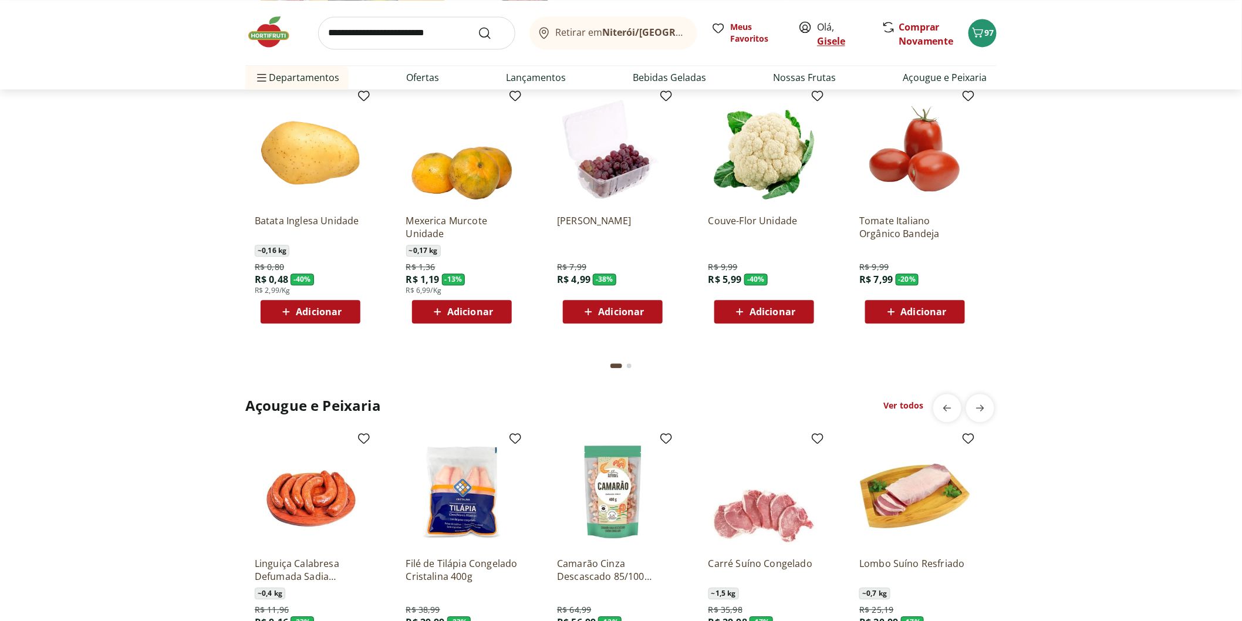
click at [825, 38] on link "Gisele" at bounding box center [831, 41] width 28 height 13
